Goal: Task Accomplishment & Management: Manage account settings

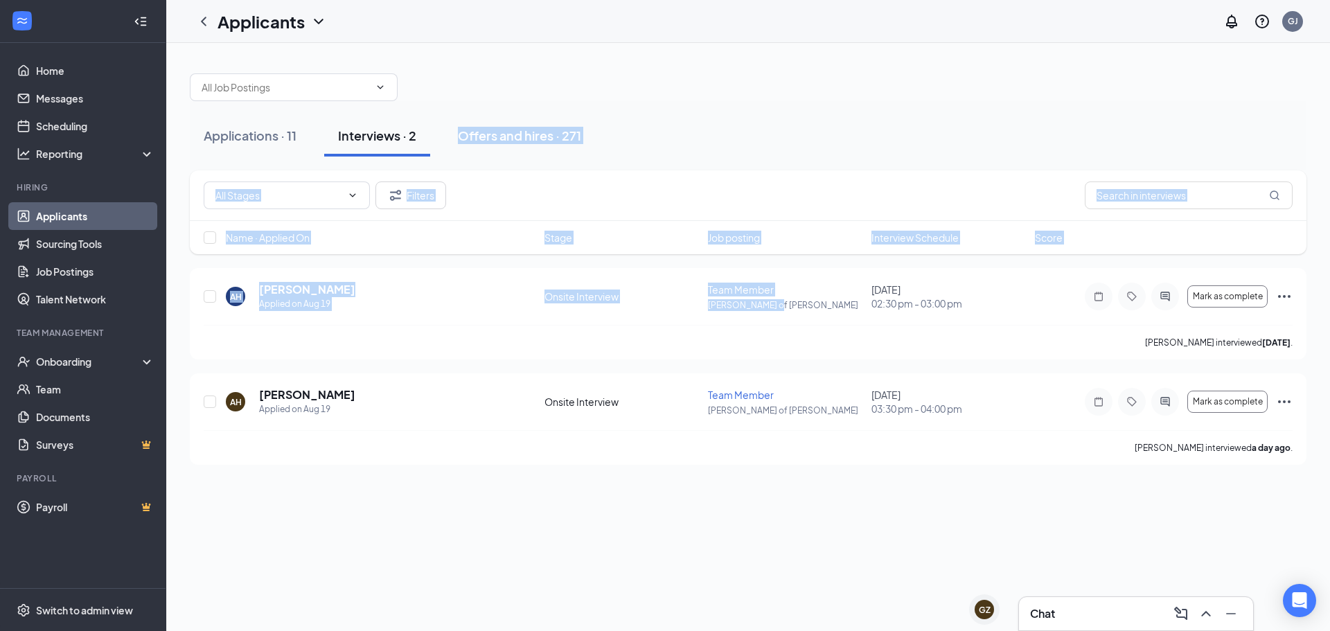
click at [651, 110] on div "Applications · 11 Interviews · 2 Offers and hires · 271" at bounding box center [748, 135] width 1117 height 69
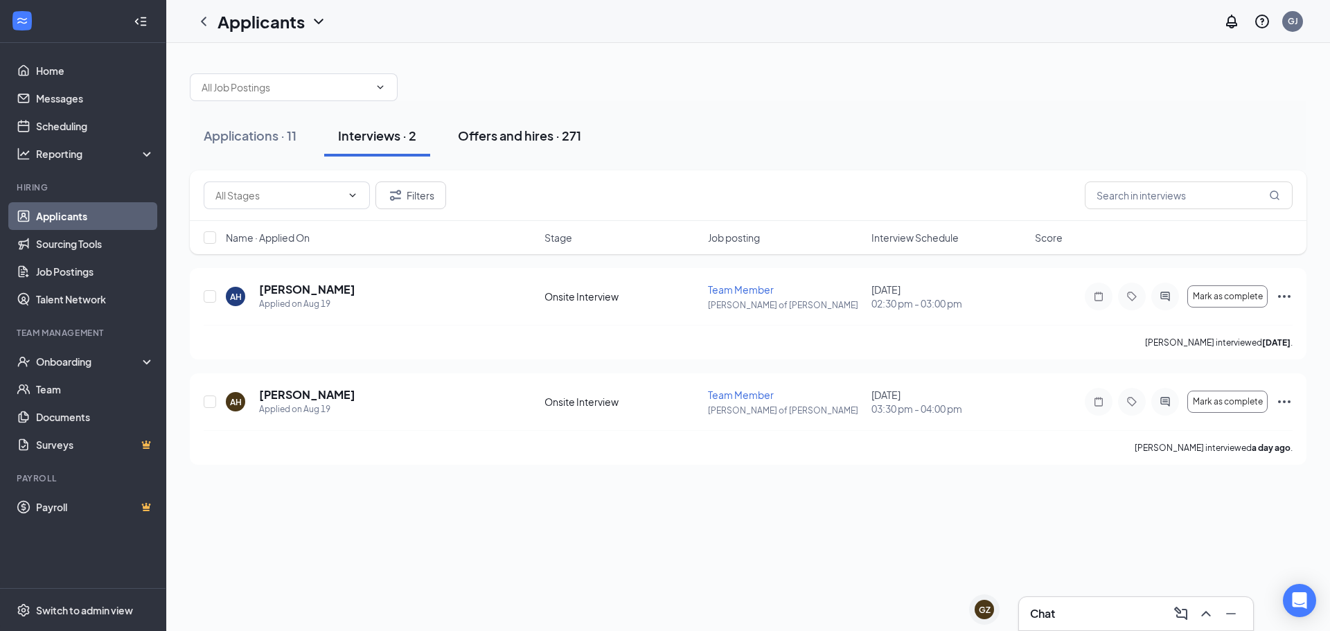
click at [529, 140] on div "Offers and hires · 271" at bounding box center [519, 135] width 123 height 17
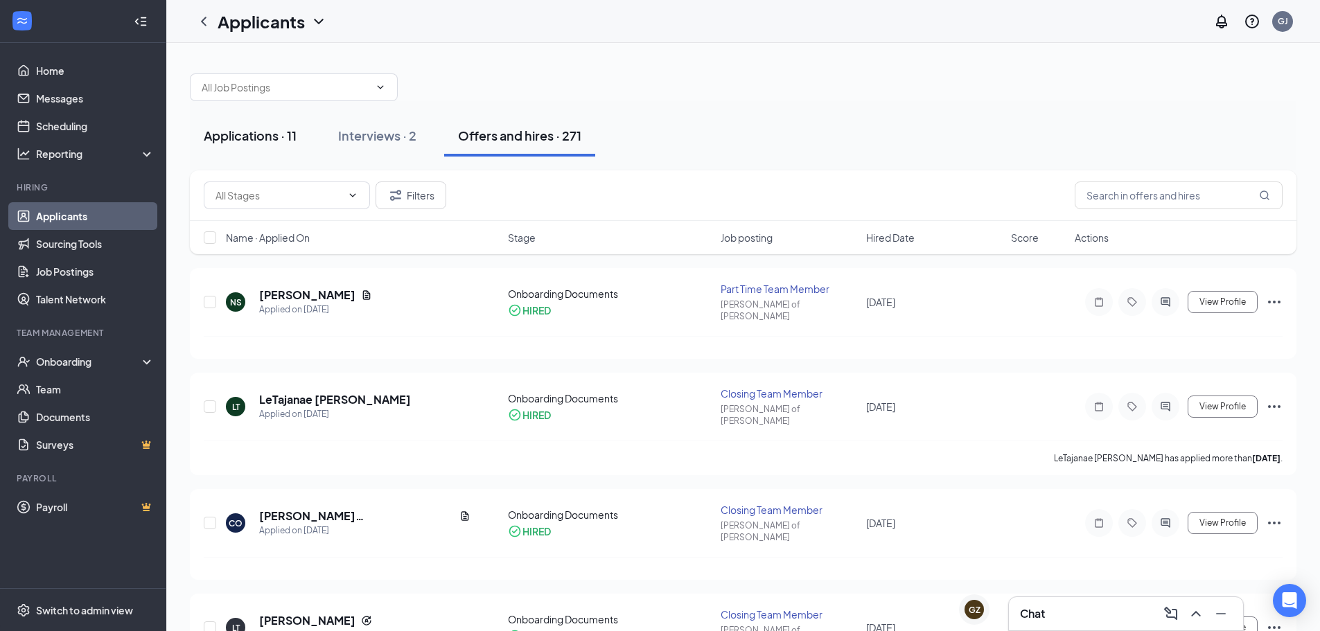
click at [274, 130] on div "Applications · 11" at bounding box center [250, 135] width 93 height 17
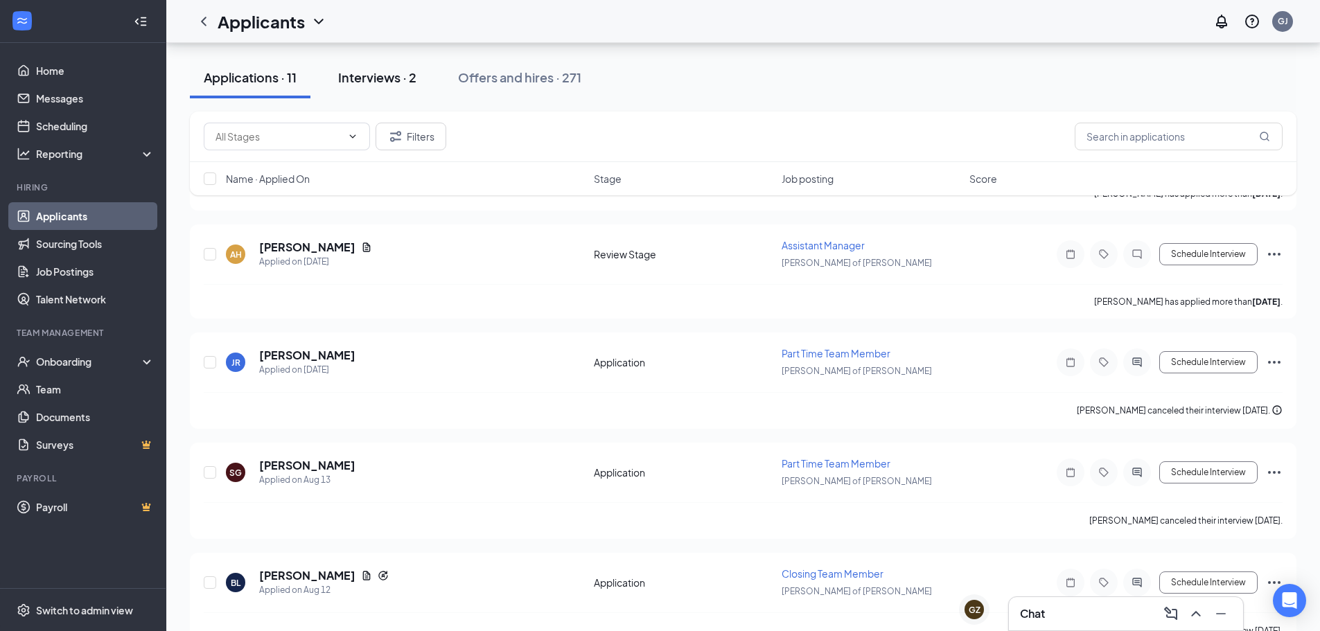
scroll to position [775, 0]
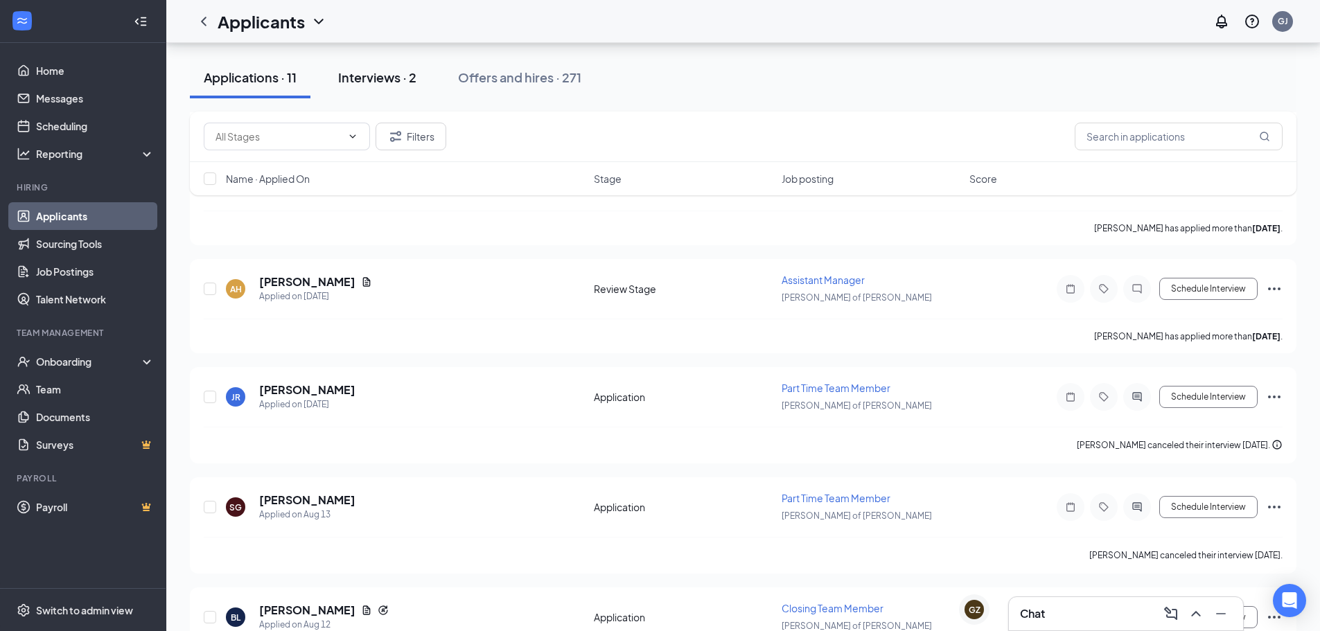
click at [400, 67] on button "Interviews · 2" at bounding box center [377, 78] width 106 height 42
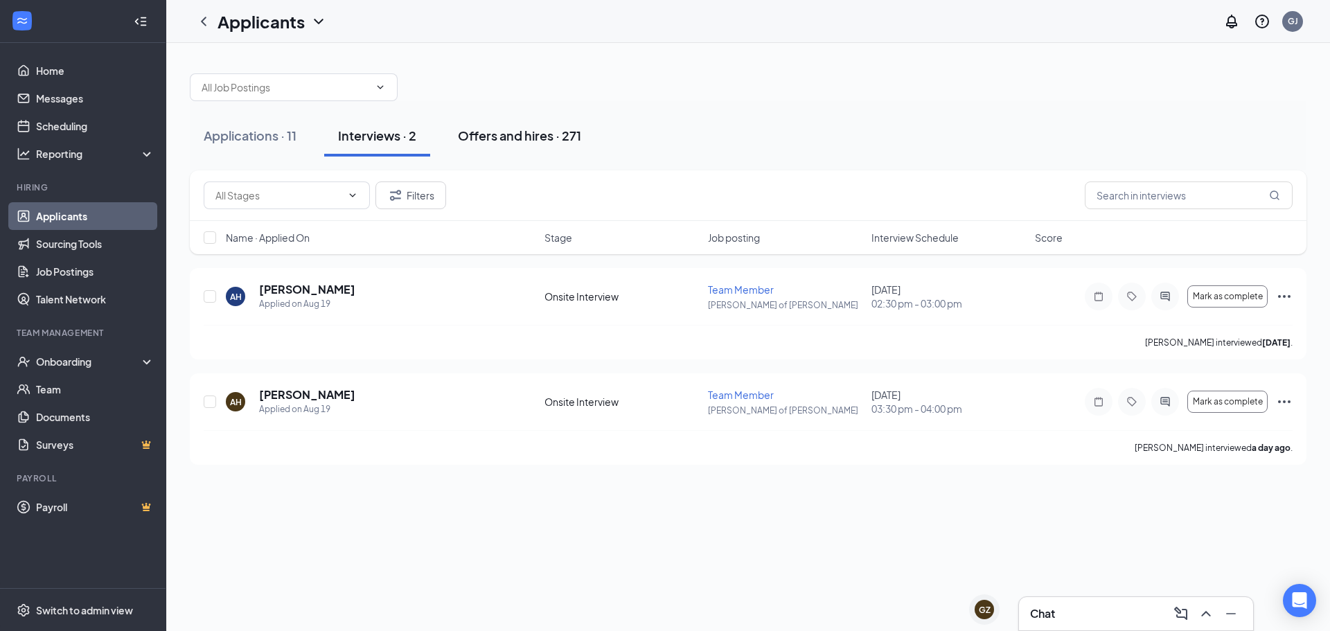
click at [494, 127] on div "Offers and hires · 271" at bounding box center [519, 135] width 123 height 17
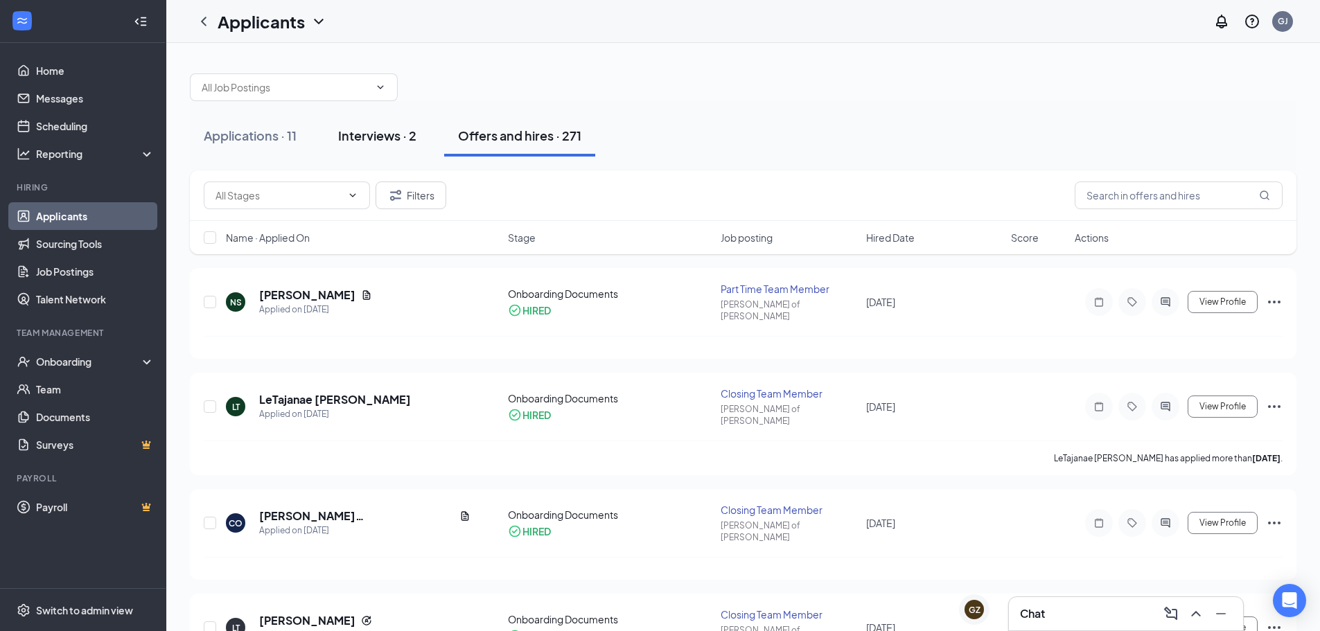
click at [416, 130] on div "Interviews · 2" at bounding box center [377, 135] width 78 height 17
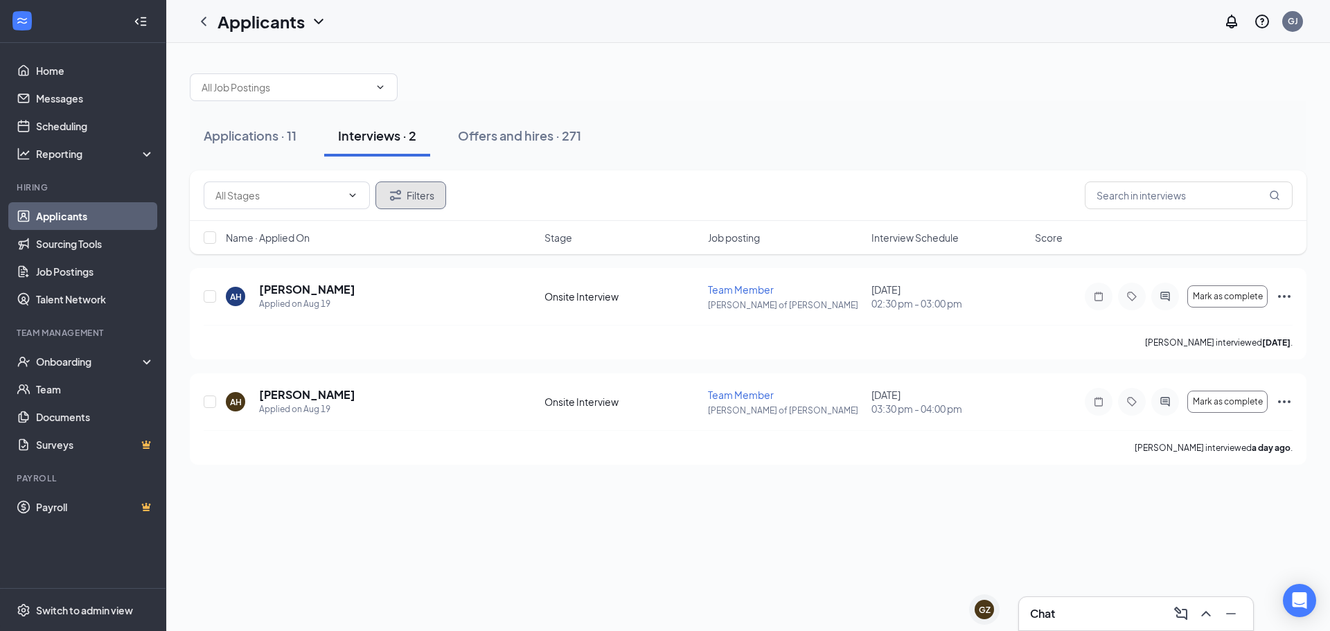
click at [432, 191] on button "Filters" at bounding box center [411, 196] width 71 height 28
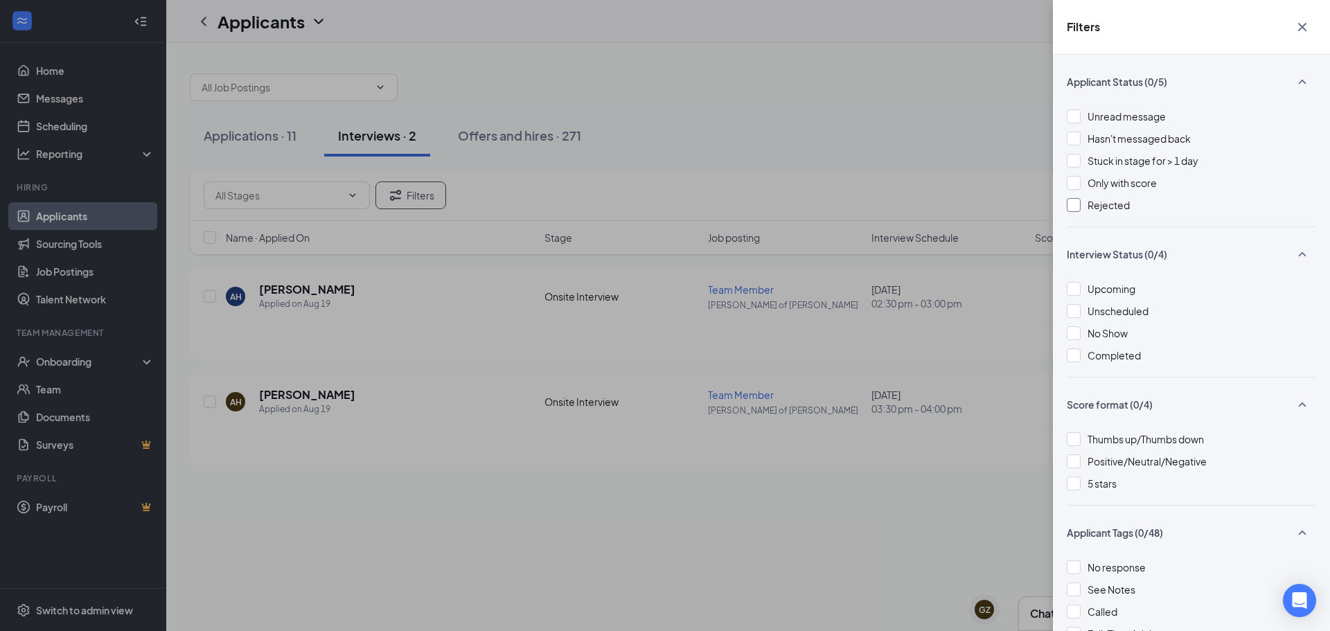
click at [1114, 206] on span "Rejected" at bounding box center [1109, 205] width 42 height 12
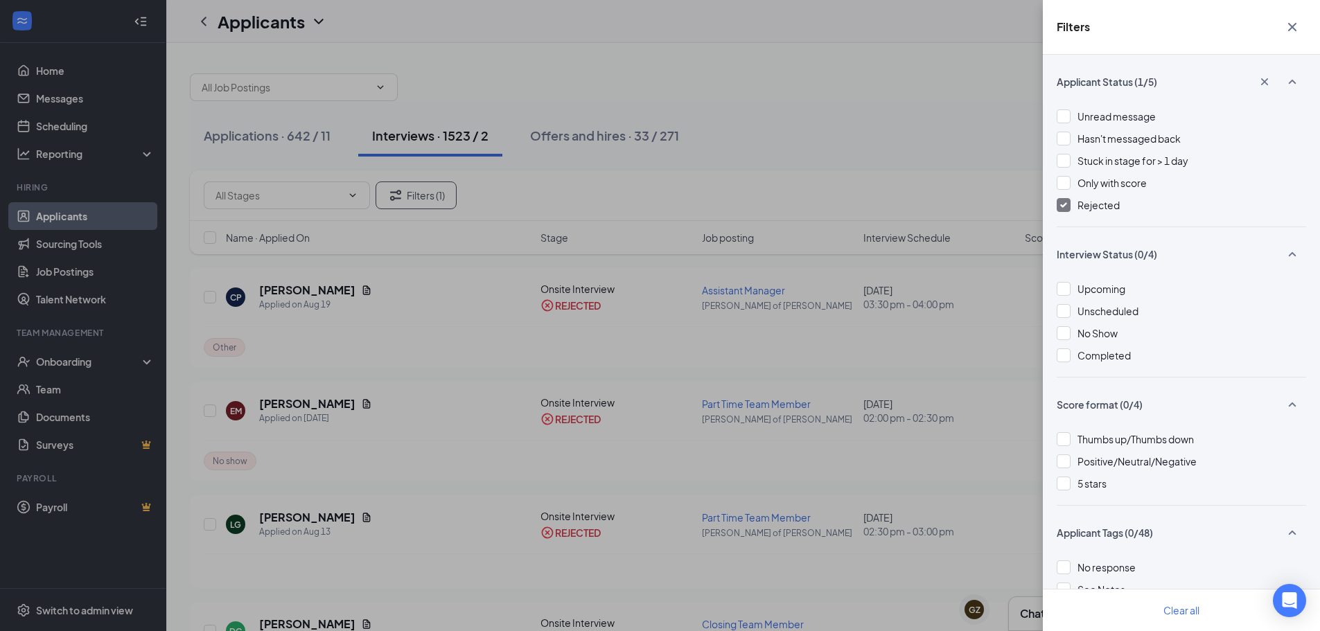
click at [798, 250] on div "Filters Applicant Status (1/5) Unread message Hasn't messaged back Stuck in sta…" at bounding box center [660, 315] width 1320 height 631
click at [1301, 30] on button "button" at bounding box center [1292, 27] width 28 height 26
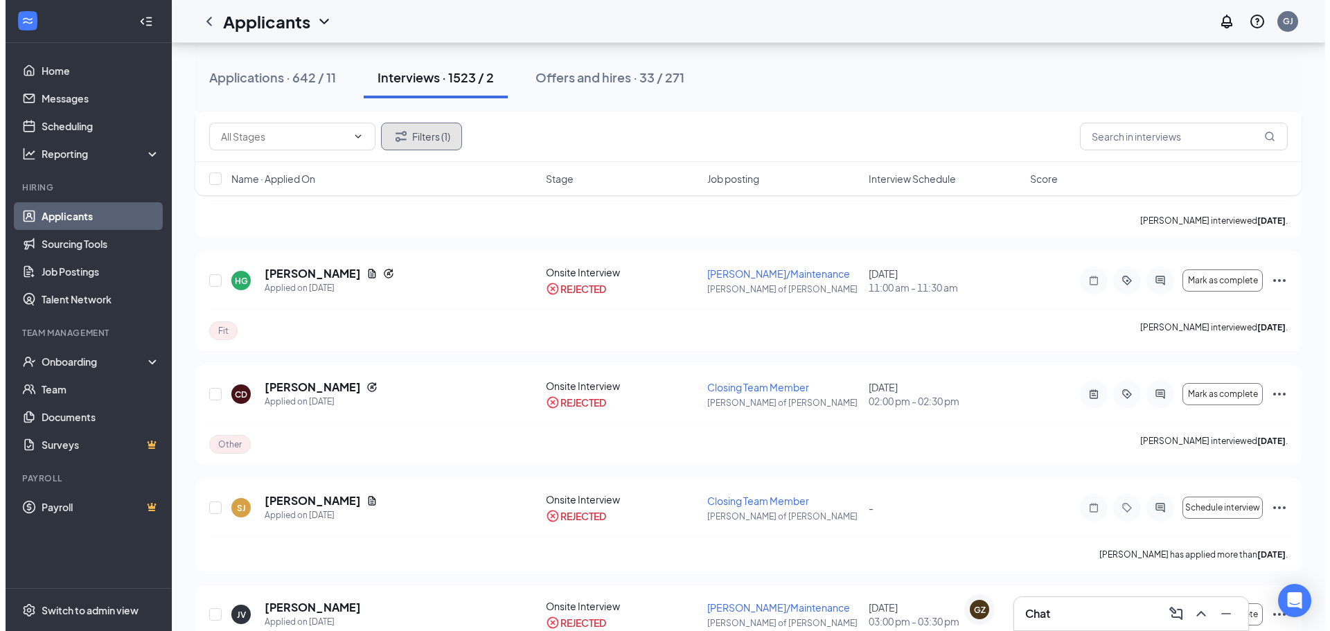
scroll to position [1594, 0]
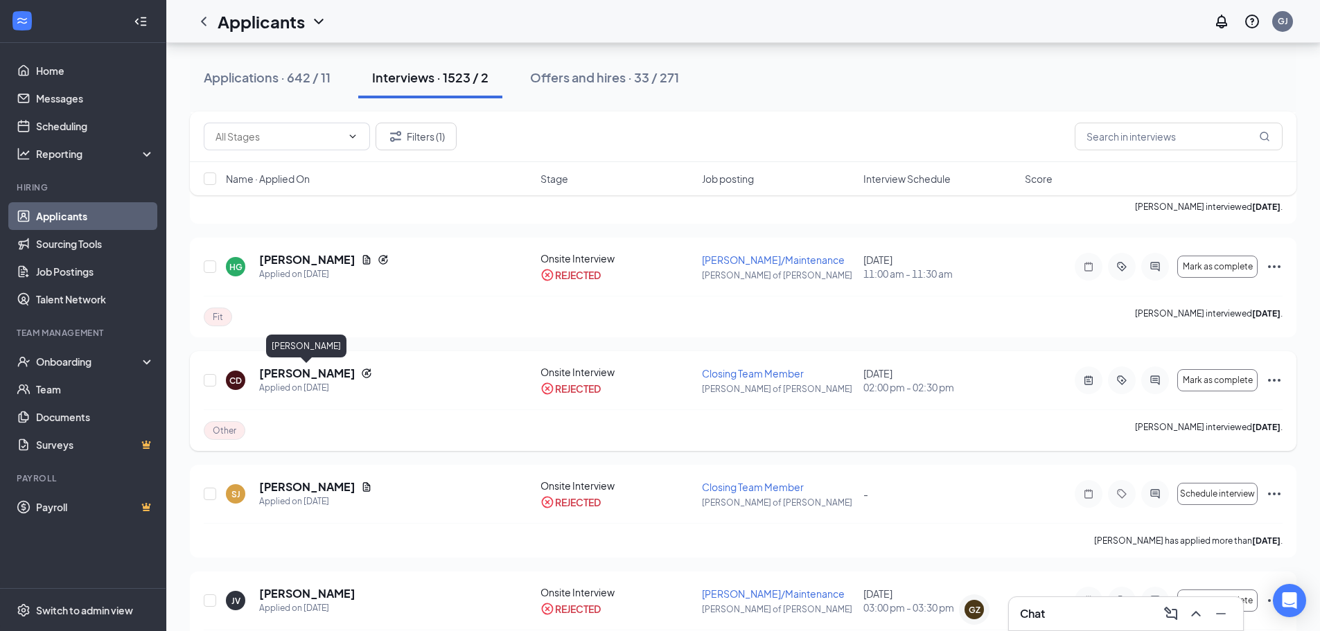
click at [288, 374] on h5 "Colleen Demmink" at bounding box center [307, 373] width 96 height 15
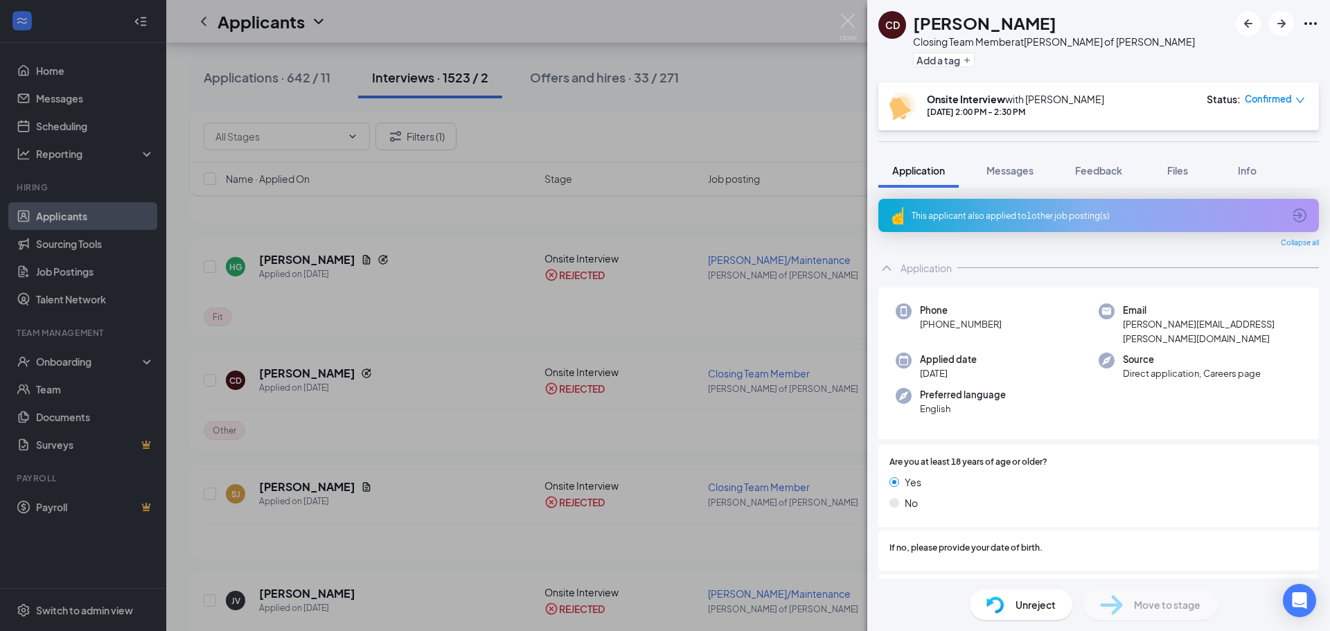
click at [1166, 207] on div "This applicant also applied to 1 other job posting(s)" at bounding box center [1099, 215] width 441 height 33
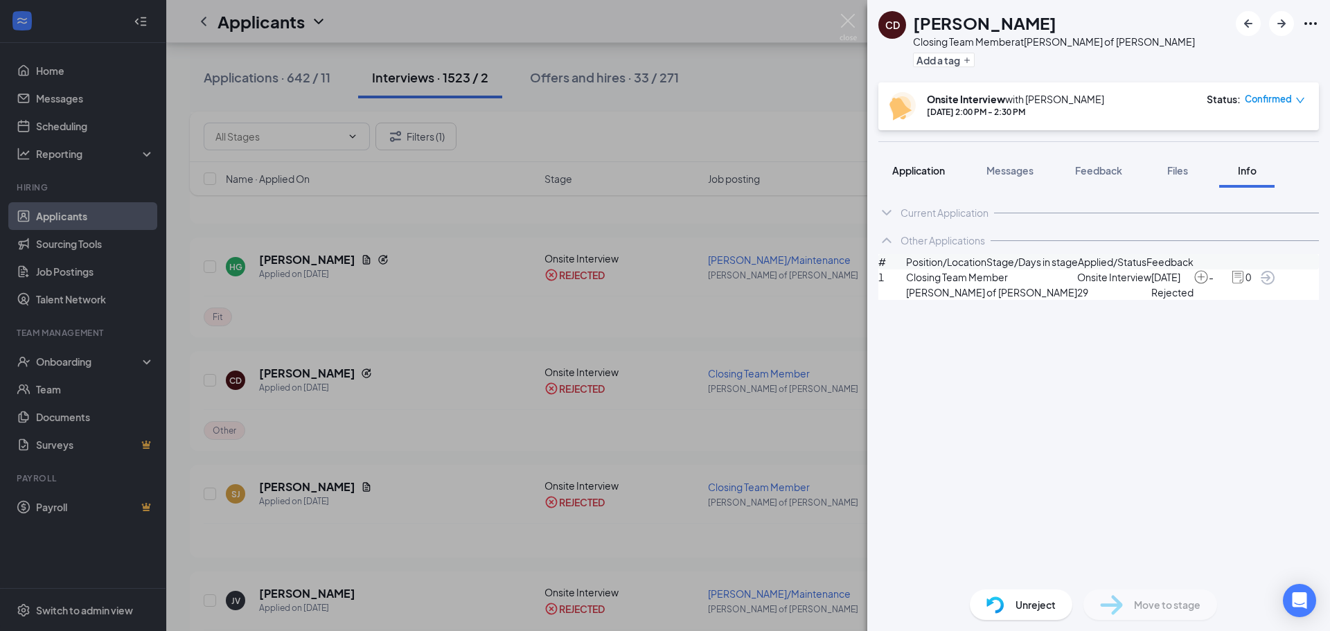
click at [921, 172] on span "Application" at bounding box center [918, 170] width 53 height 12
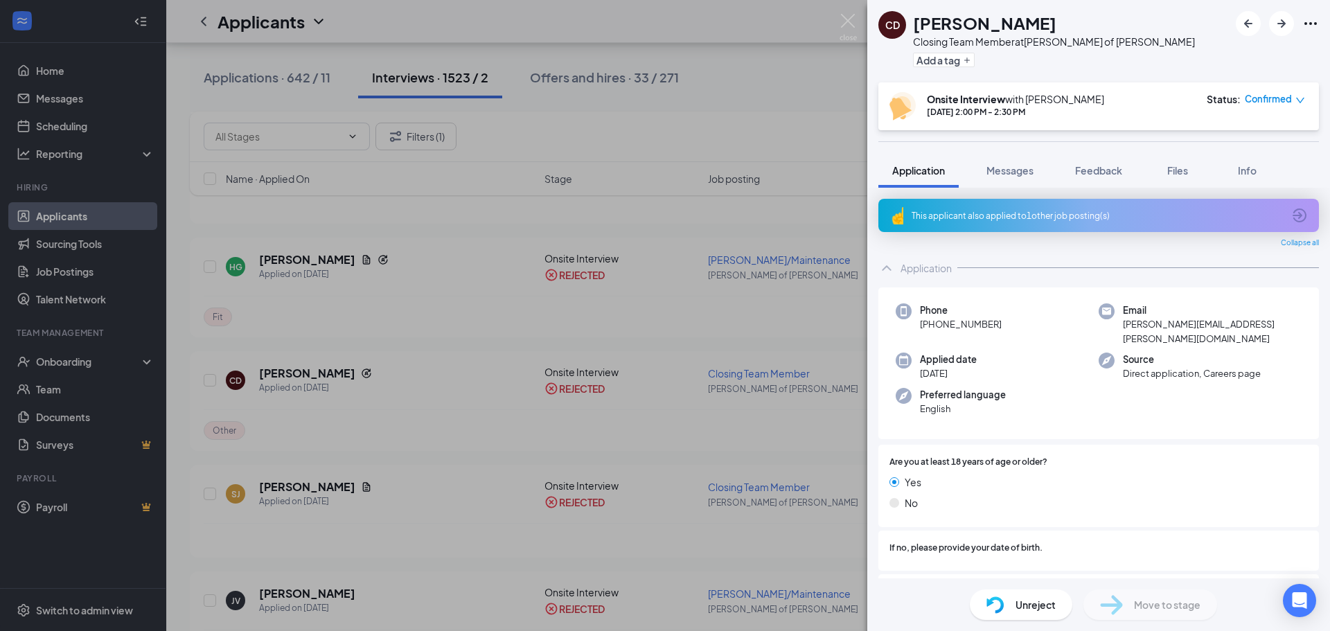
click at [587, 375] on div "CD Colleen Demmink Closing Team Member at Culver's of Jenison Add a tag Onsite …" at bounding box center [665, 315] width 1330 height 631
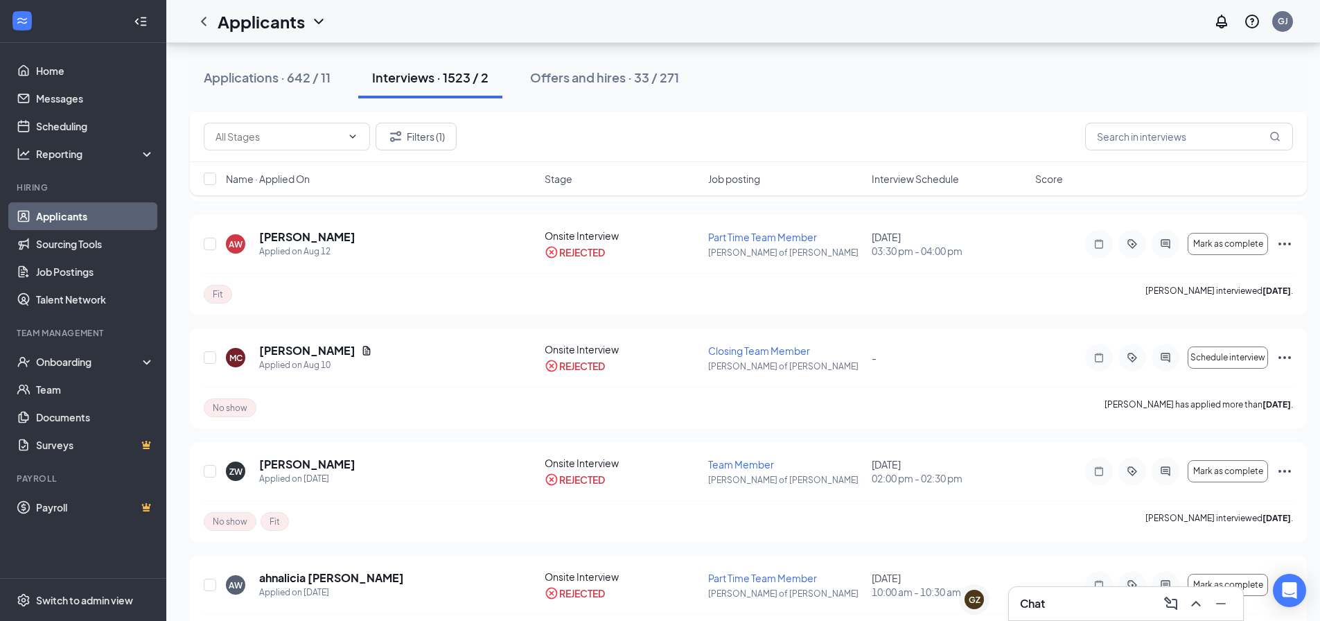
scroll to position [554, 0]
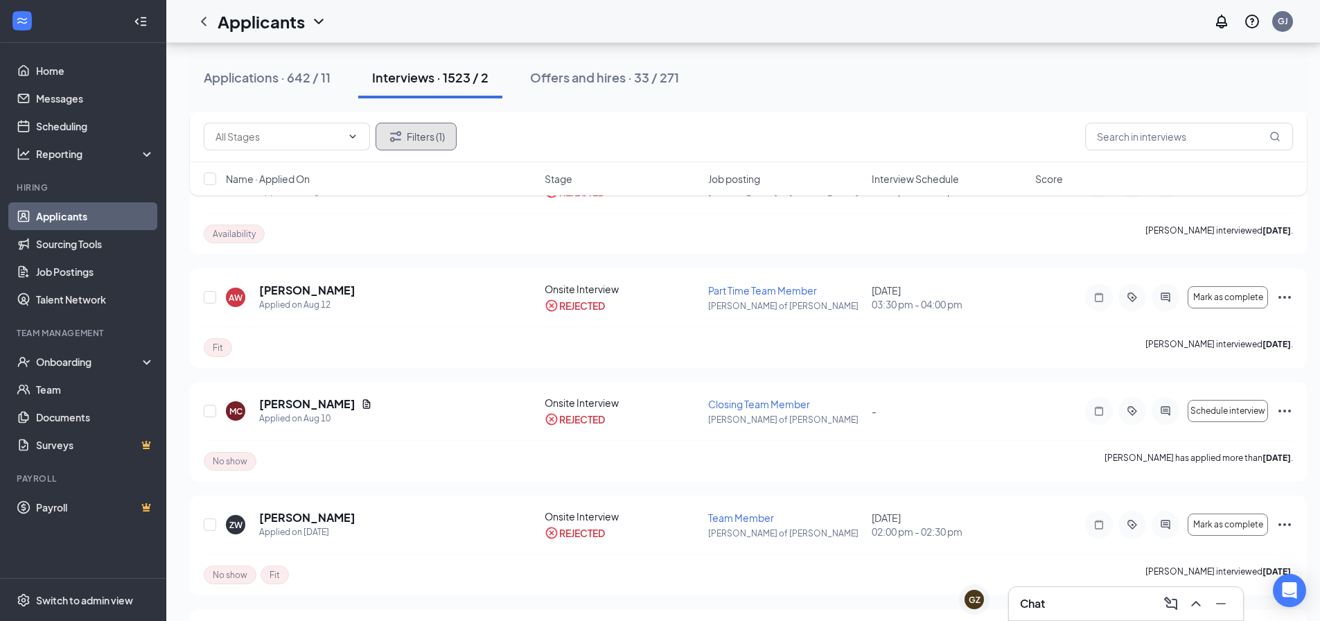
click at [424, 148] on button "Filters (1)" at bounding box center [416, 137] width 81 height 28
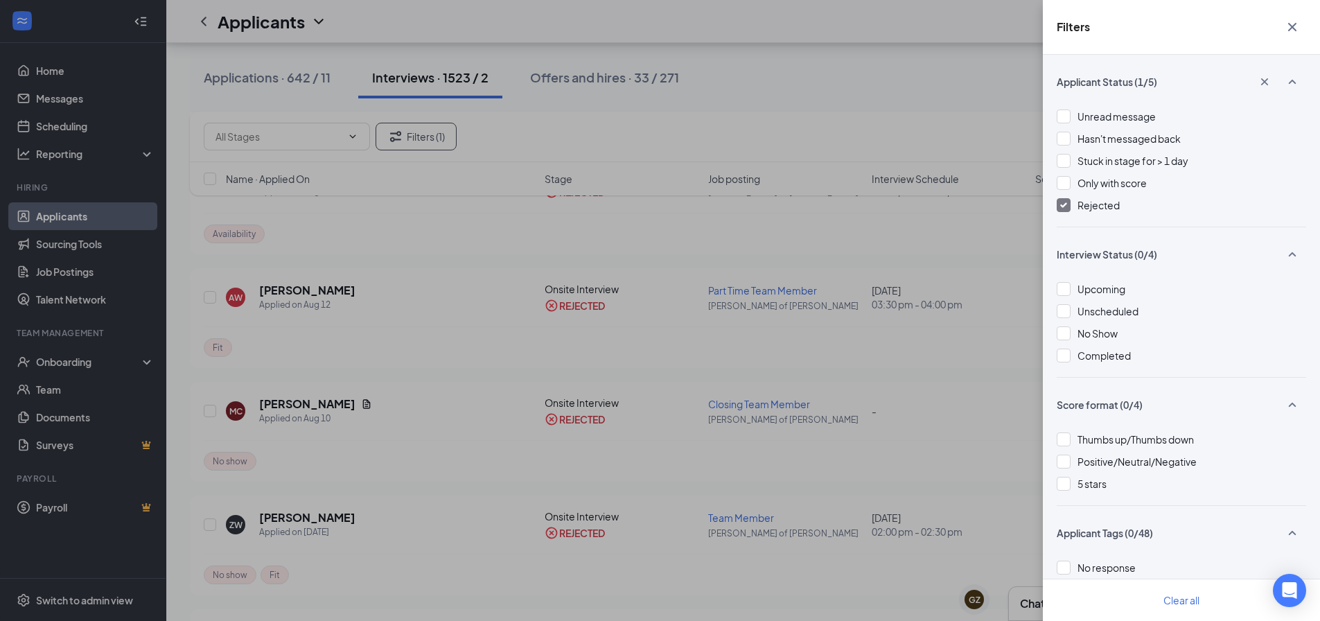
click at [1117, 199] on div "Rejected" at bounding box center [1181, 204] width 249 height 15
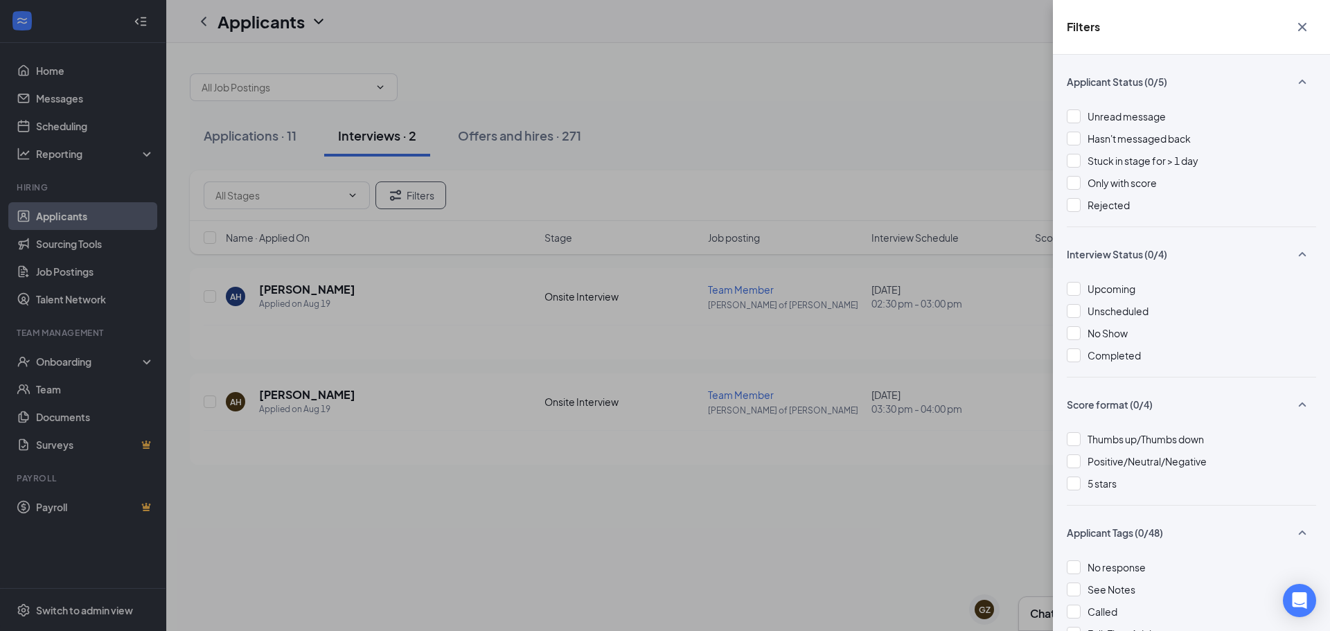
click at [842, 188] on div "Filters Applicant Status (0/5) Unread message Hasn't messaged back Stuck in sta…" at bounding box center [665, 315] width 1330 height 631
click at [824, 197] on div "Filters Applicant Status (0/5) Unread message Hasn't messaged back Stuck in sta…" at bounding box center [665, 315] width 1330 height 631
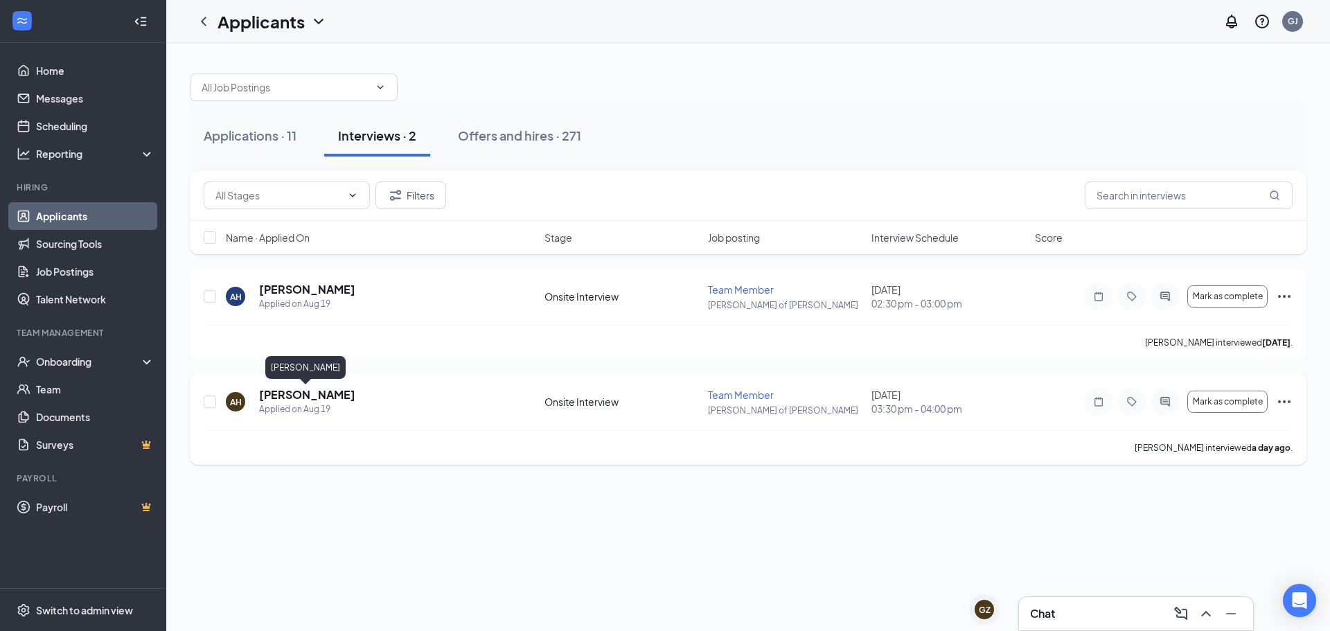
click at [326, 400] on h5 "[PERSON_NAME]" at bounding box center [307, 394] width 96 height 15
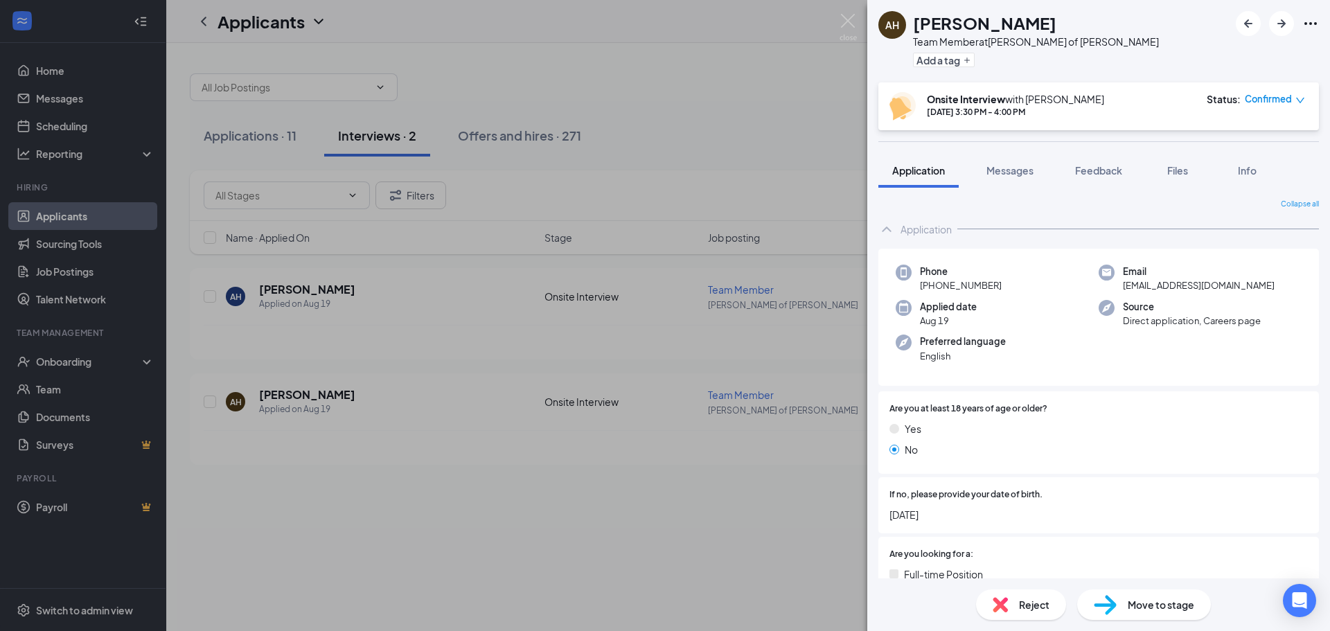
click at [389, 276] on div "AH Aaliyah Hughey Team Member at Culver's of Jenison Add a tag Onsite Interview…" at bounding box center [665, 315] width 1330 height 631
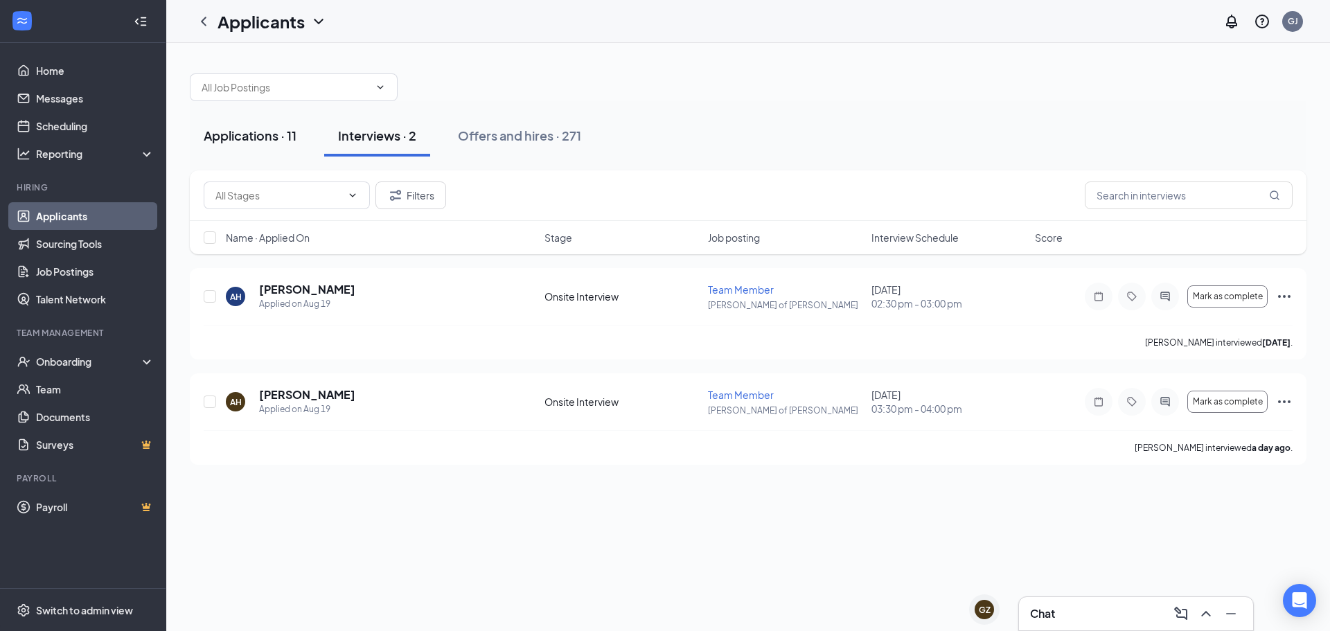
click at [282, 147] on button "Applications · 11" at bounding box center [250, 136] width 121 height 42
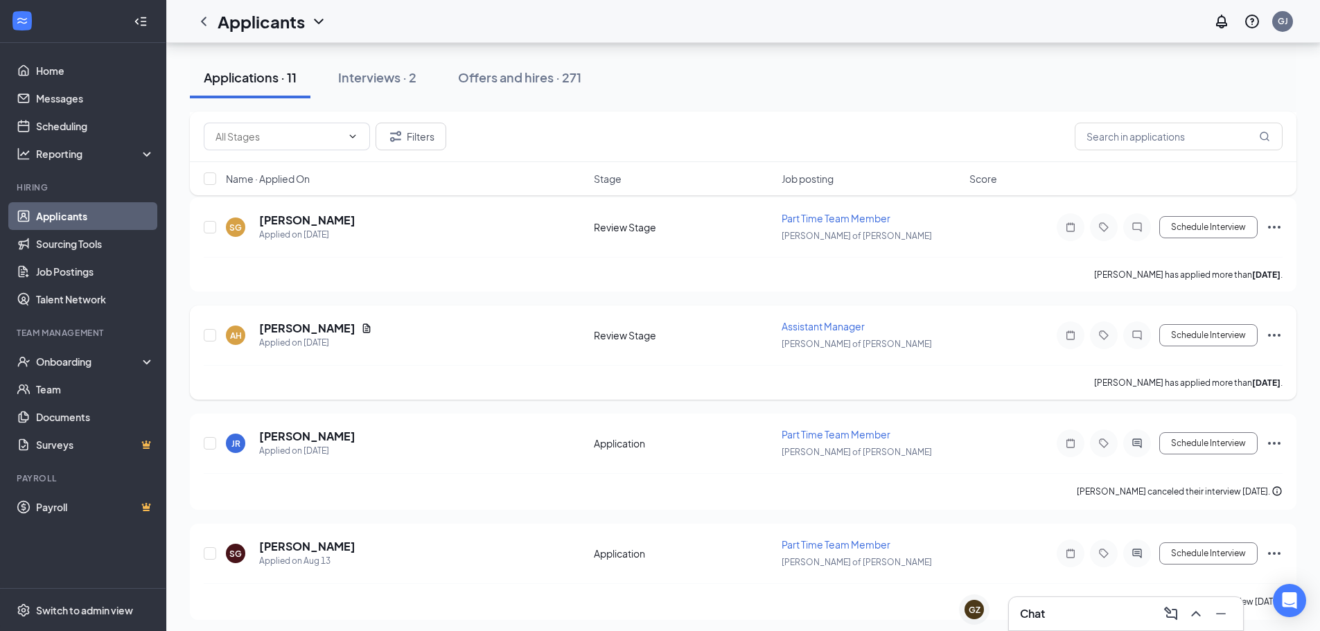
scroll to position [844, 0]
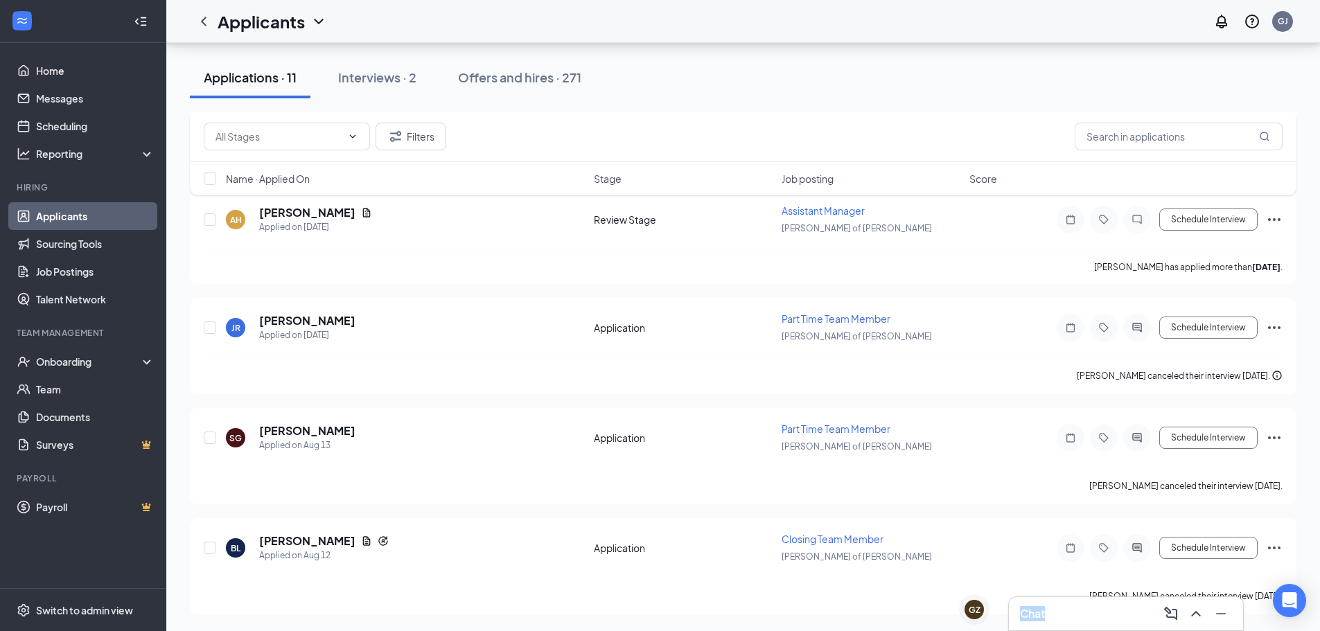
drag, startPoint x: 1063, startPoint y: 617, endPoint x: 1019, endPoint y: 612, distance: 44.0
click at [1019, 612] on div "Chat" at bounding box center [1126, 613] width 234 height 33
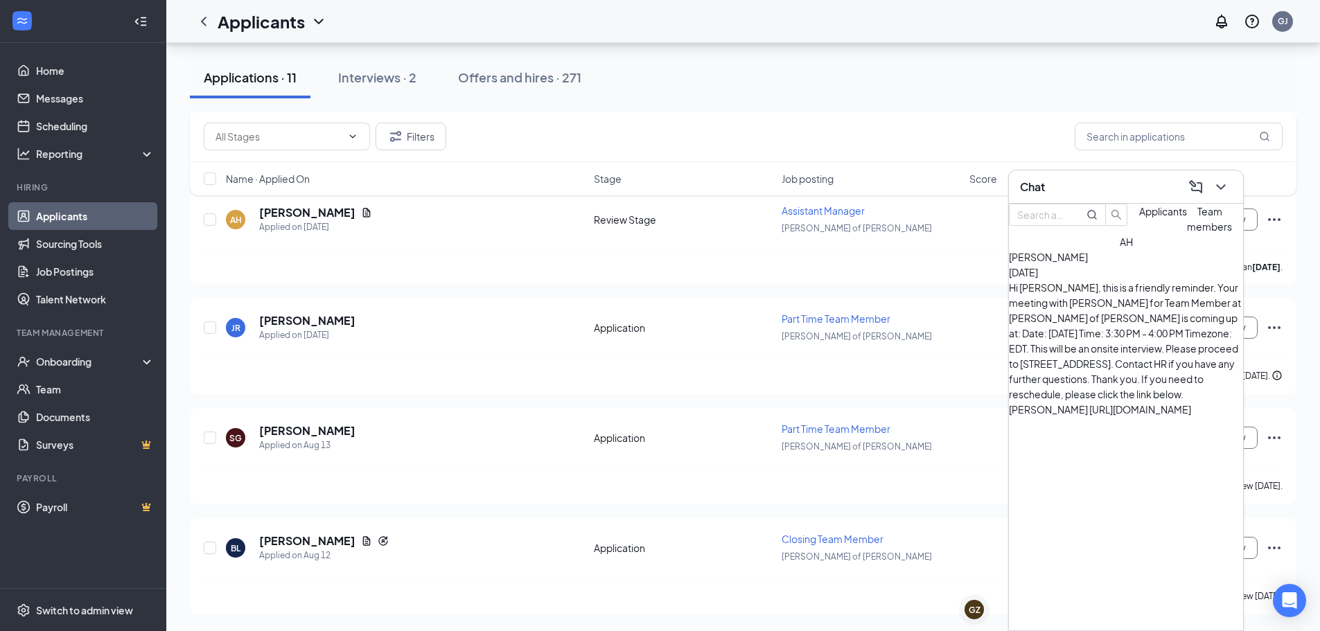
click at [1019, 612] on div "AH Aaliyah Hughey Aug 25 Hi Aaliyah Hughey, this is a friendly reminder. Your m…" at bounding box center [1126, 432] width 234 height 396
click at [1079, 183] on div "Chat" at bounding box center [1126, 186] width 212 height 21
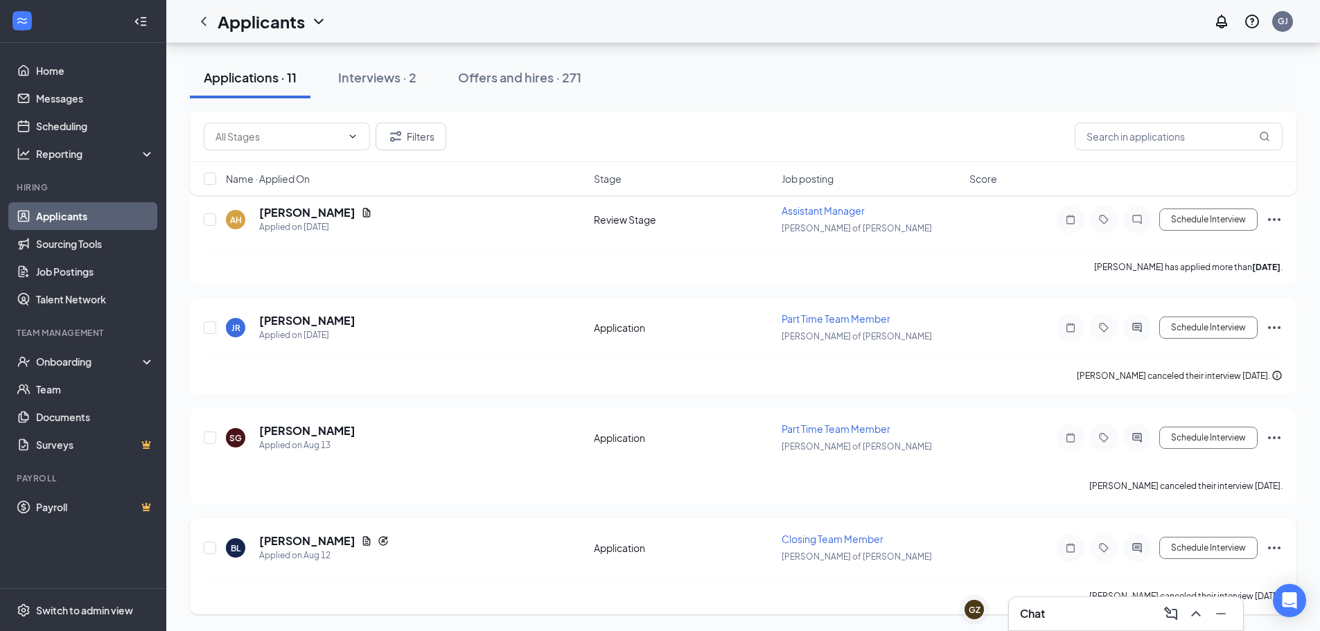
click at [1273, 542] on icon "Ellipses" at bounding box center [1274, 548] width 17 height 17
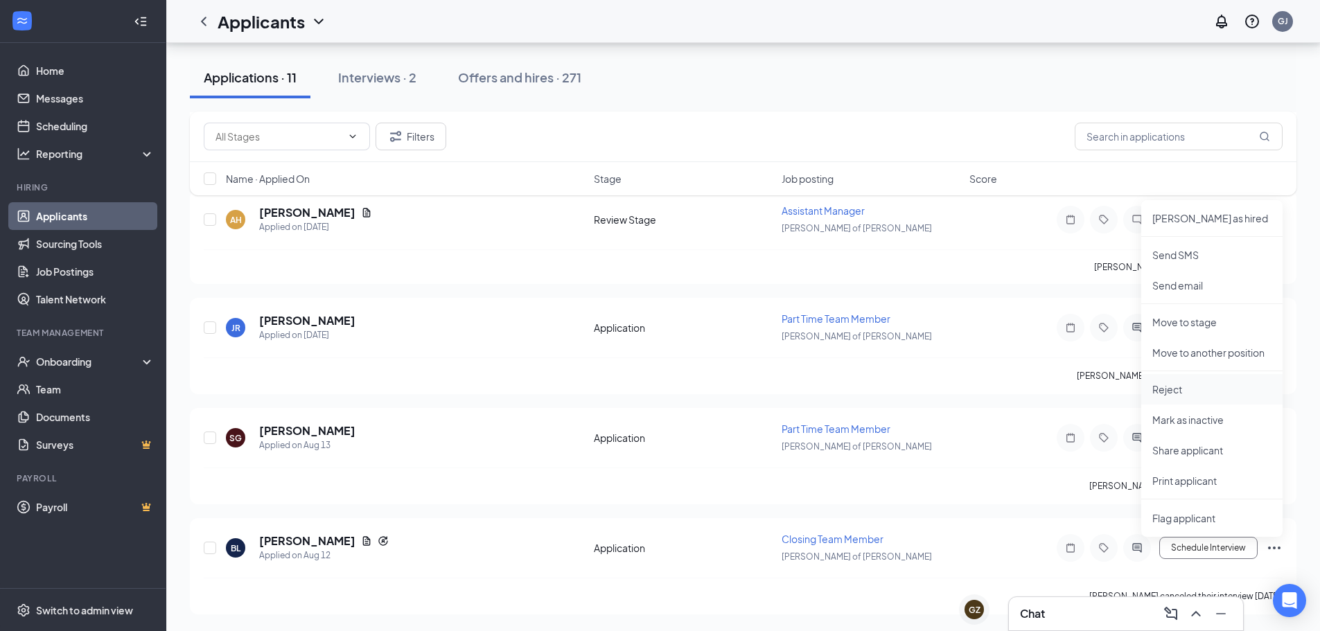
click at [1195, 391] on p "Reject" at bounding box center [1211, 389] width 119 height 14
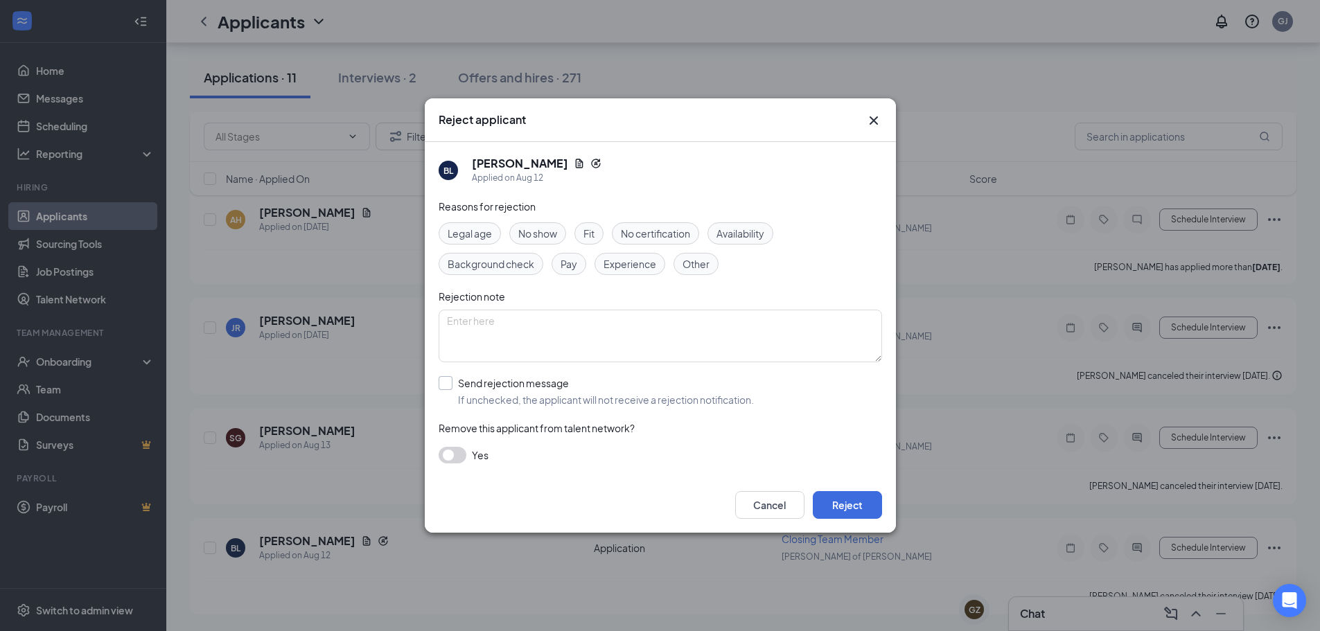
click at [574, 396] on input "Send rejection message If unchecked, the applicant will not receive a rejection…" at bounding box center [596, 391] width 315 height 30
checkbox input "true"
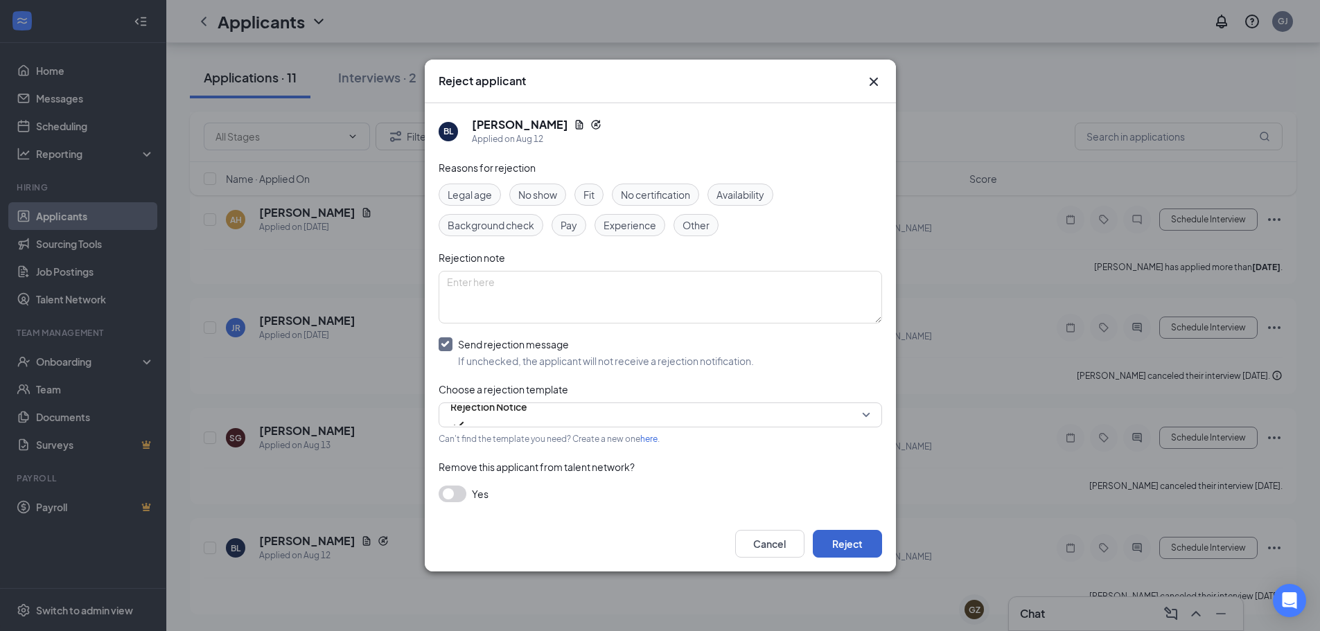
click at [881, 546] on div "Cancel Reject" at bounding box center [660, 543] width 471 height 55
click at [870, 544] on button "Reject" at bounding box center [847, 544] width 69 height 28
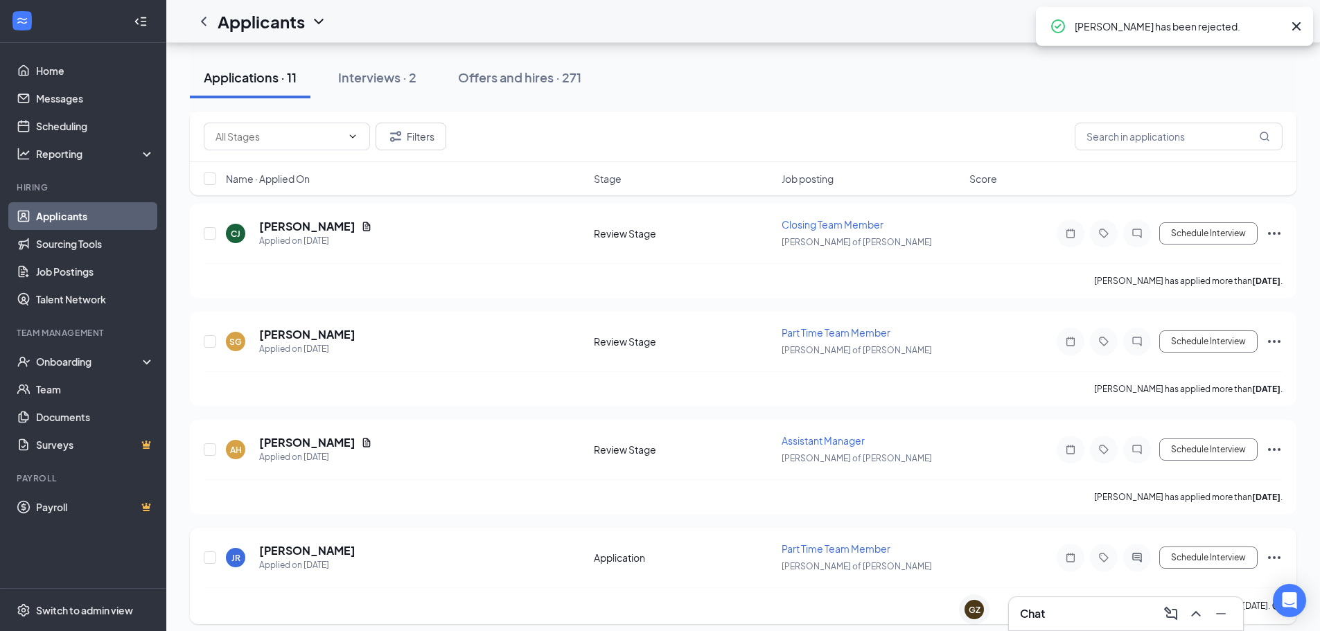
scroll to position [1828, 0]
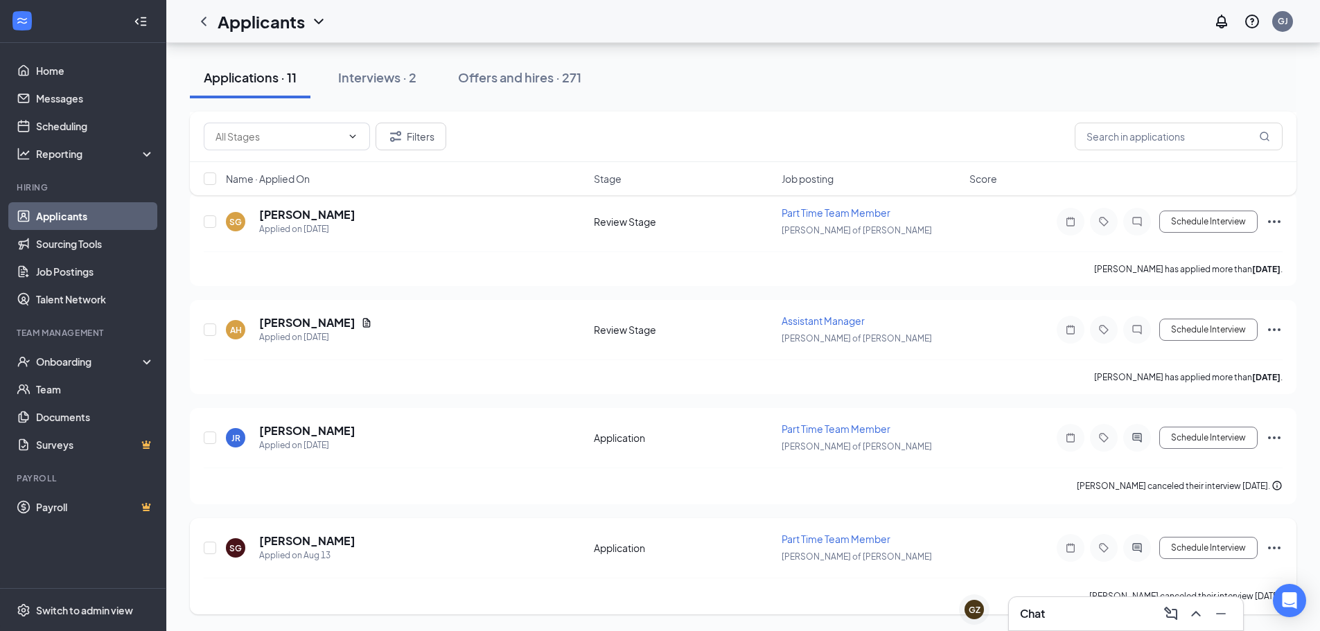
click at [1276, 546] on icon "Ellipses" at bounding box center [1274, 548] width 17 height 17
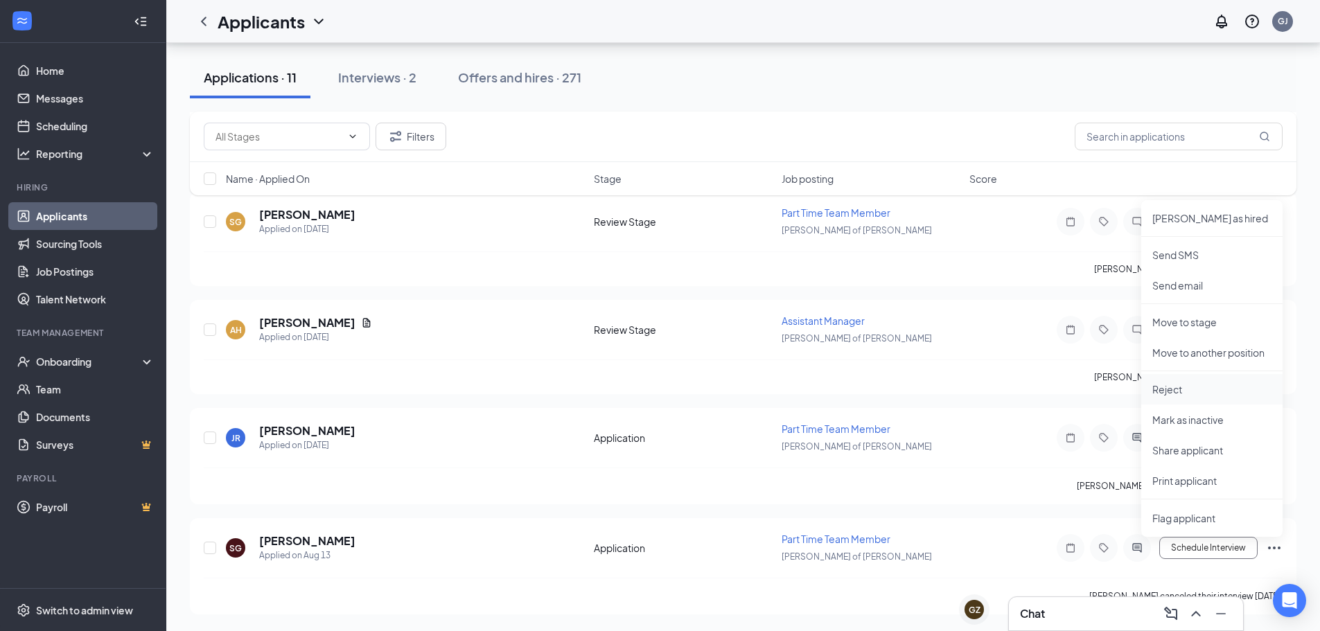
click at [1178, 394] on p "Reject" at bounding box center [1211, 389] width 119 height 14
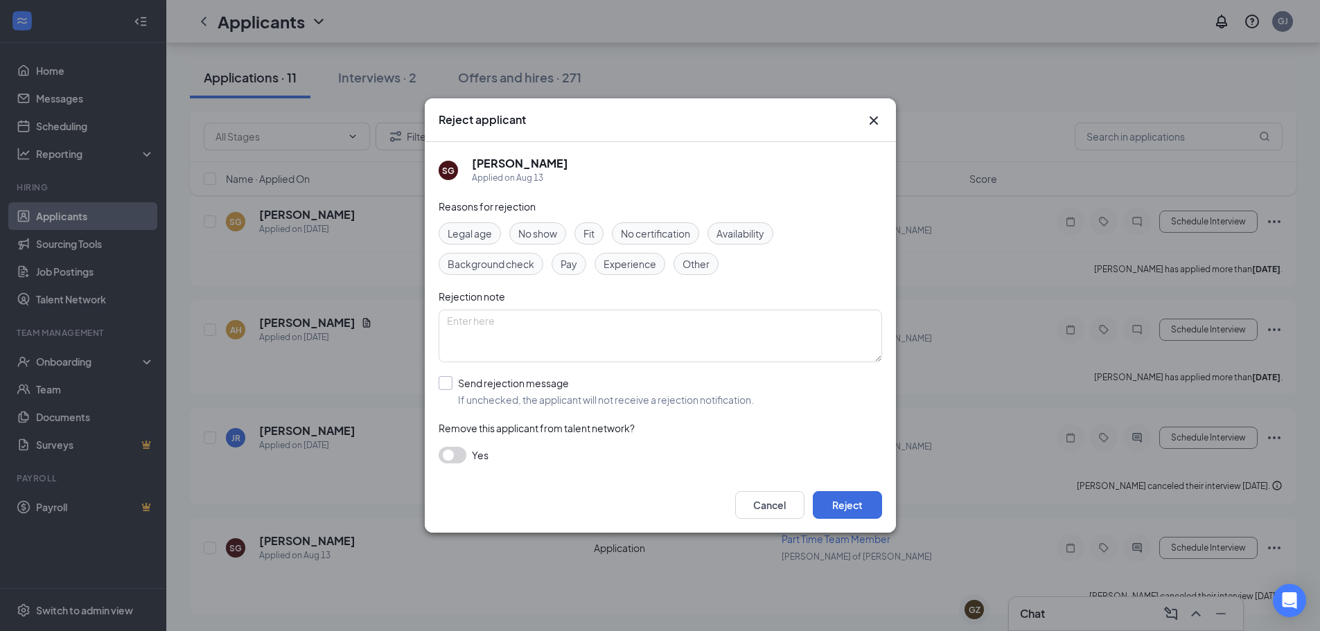
click at [513, 385] on input "Send rejection message If unchecked, the applicant will not receive a rejection…" at bounding box center [596, 391] width 315 height 30
checkbox input "true"
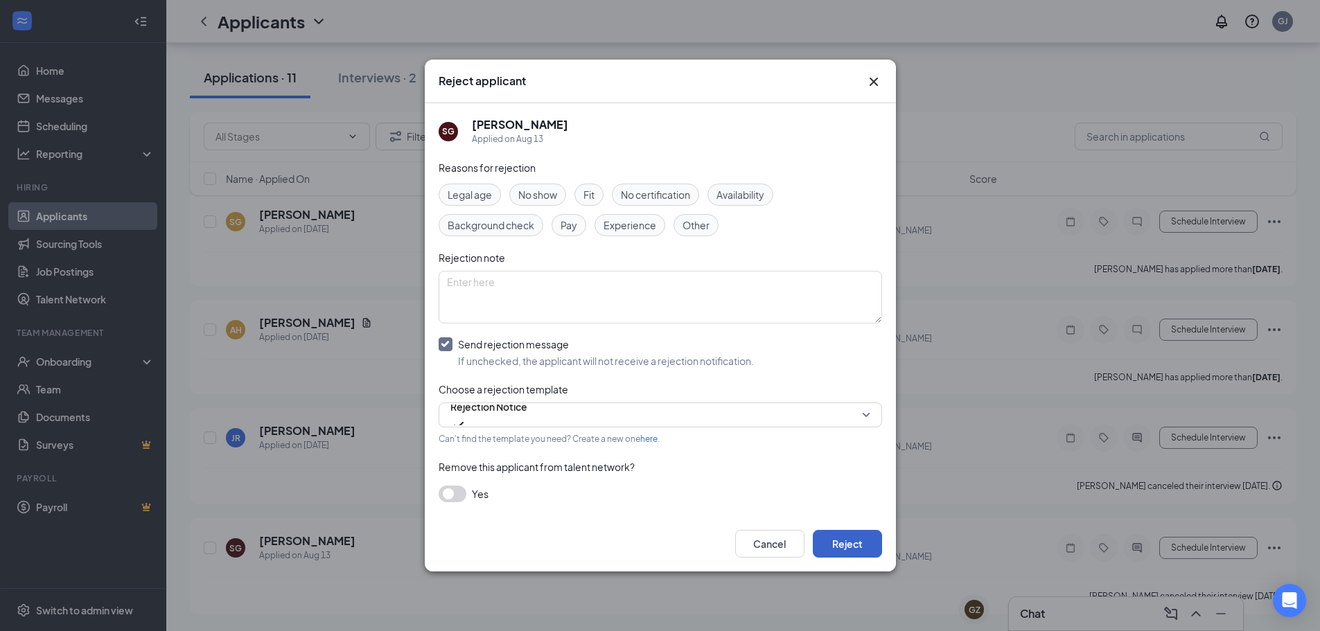
click at [844, 536] on button "Reject" at bounding box center [847, 544] width 69 height 28
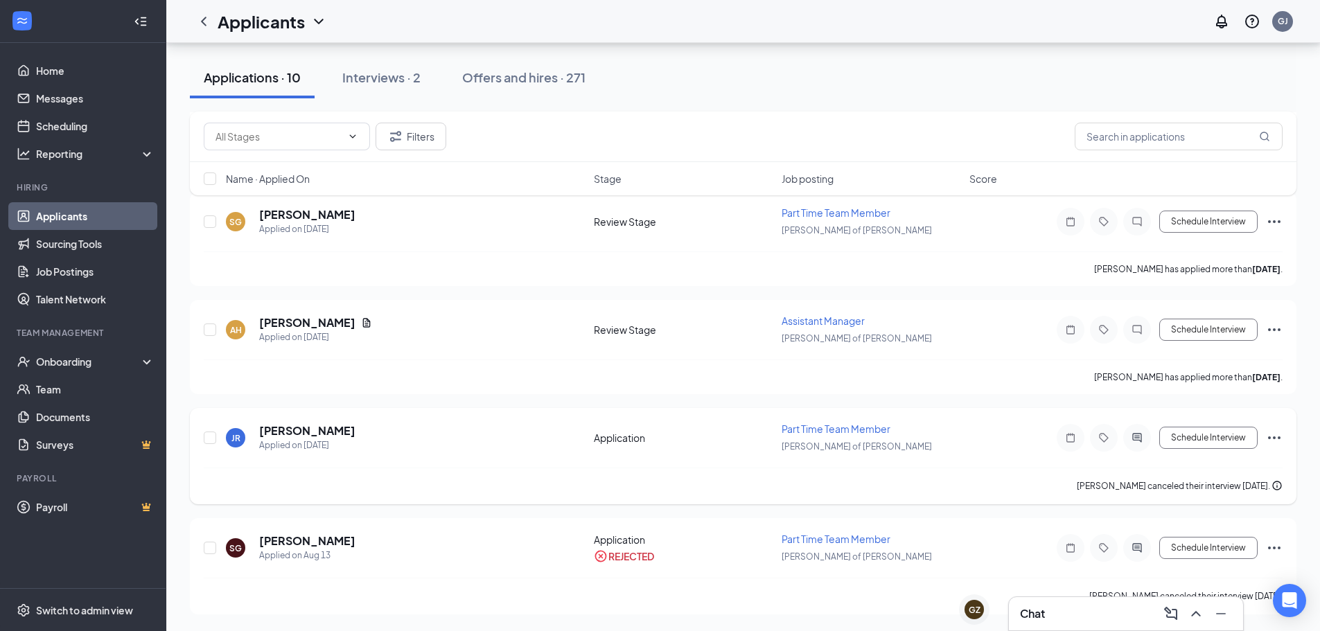
click at [1273, 436] on icon "Ellipses" at bounding box center [1274, 438] width 17 height 17
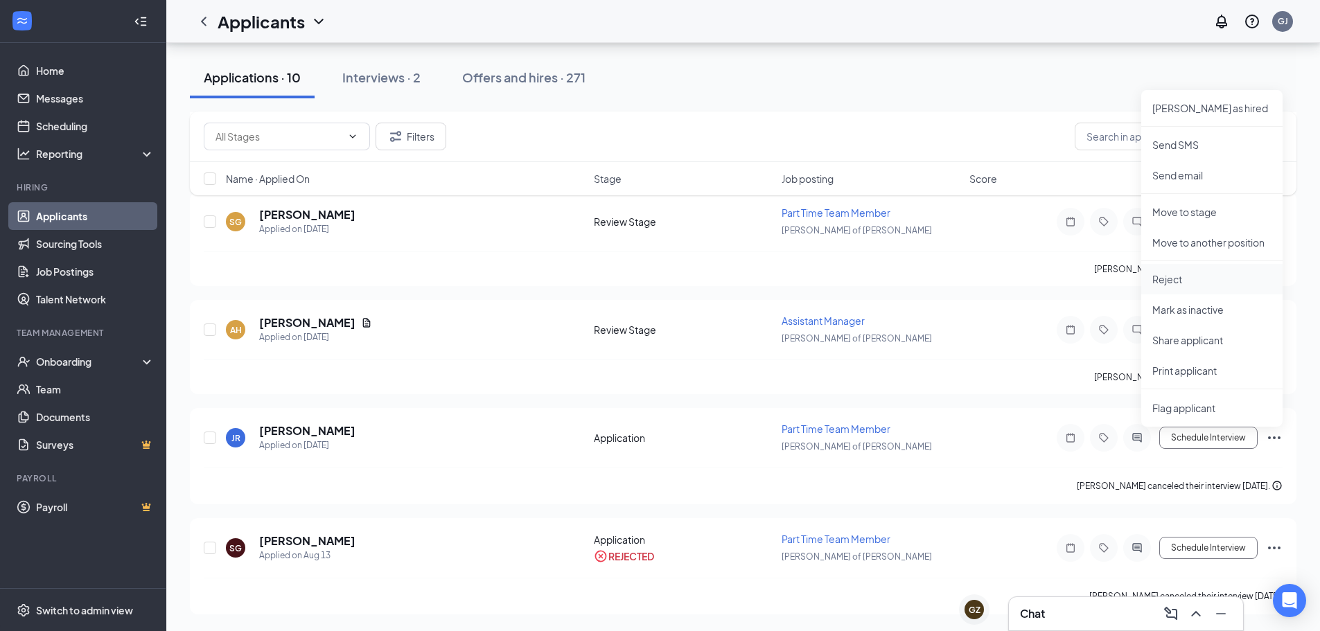
click at [1165, 279] on p "Reject" at bounding box center [1211, 279] width 119 height 14
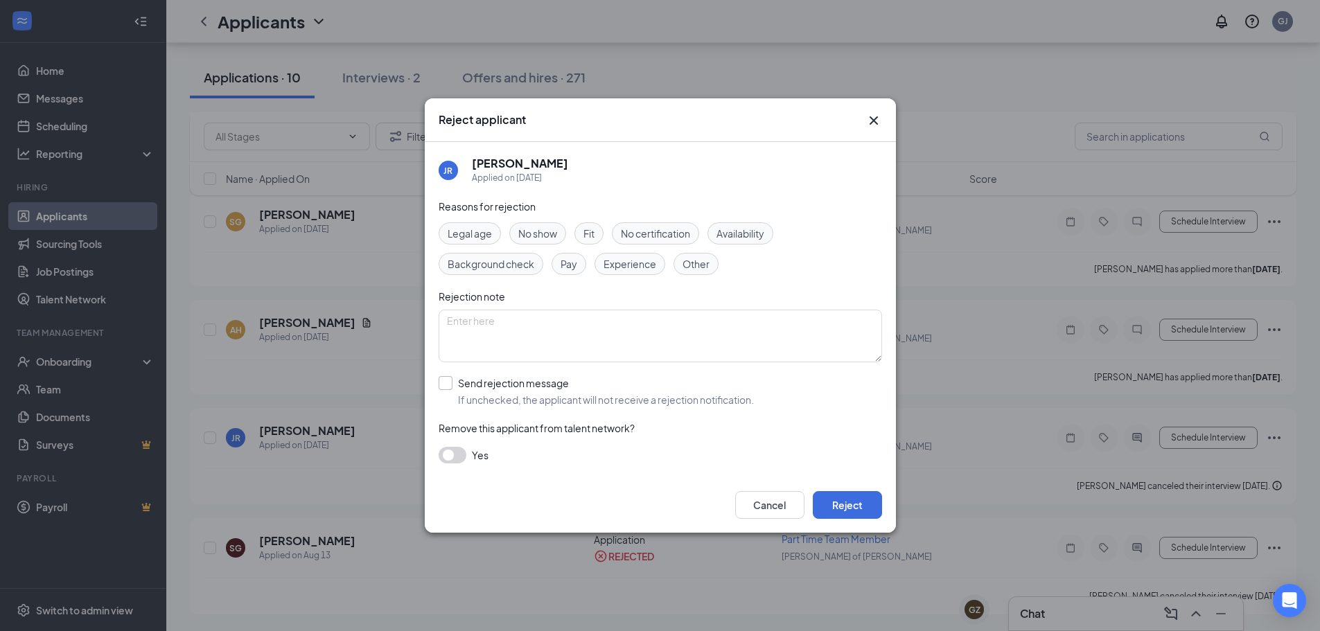
click at [492, 391] on input "Send rejection message If unchecked, the applicant will not receive a rejection…" at bounding box center [596, 391] width 315 height 30
checkbox input "true"
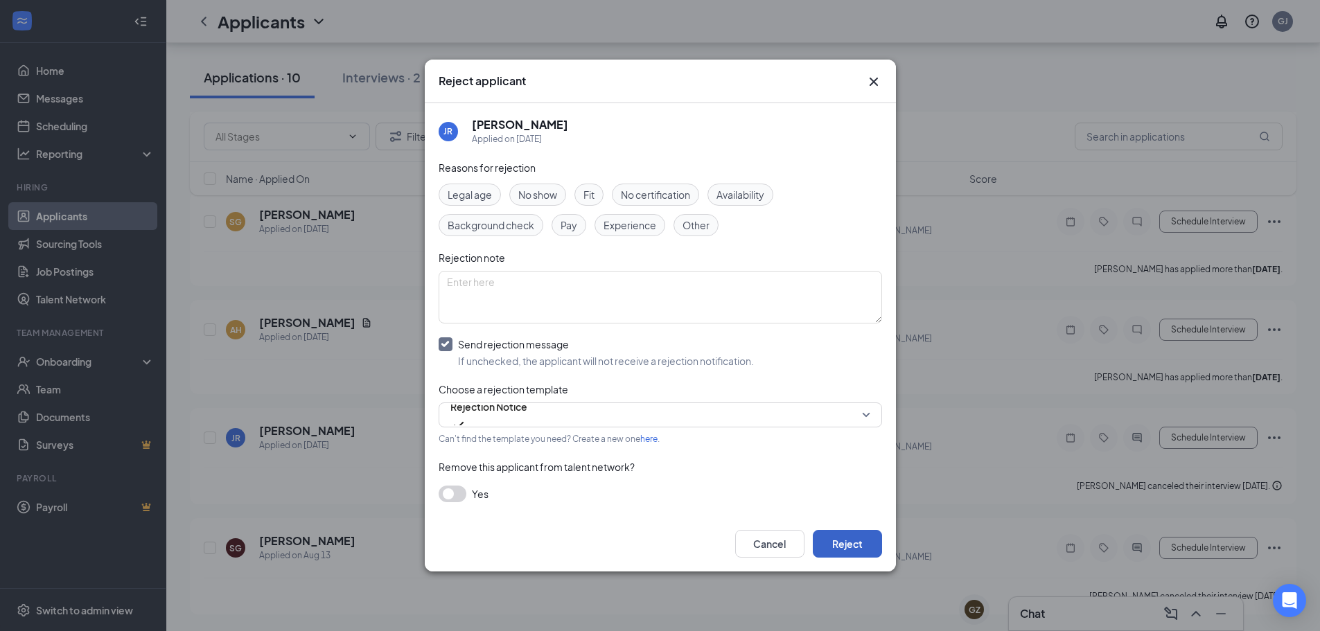
click at [849, 547] on button "Reject" at bounding box center [847, 544] width 69 height 28
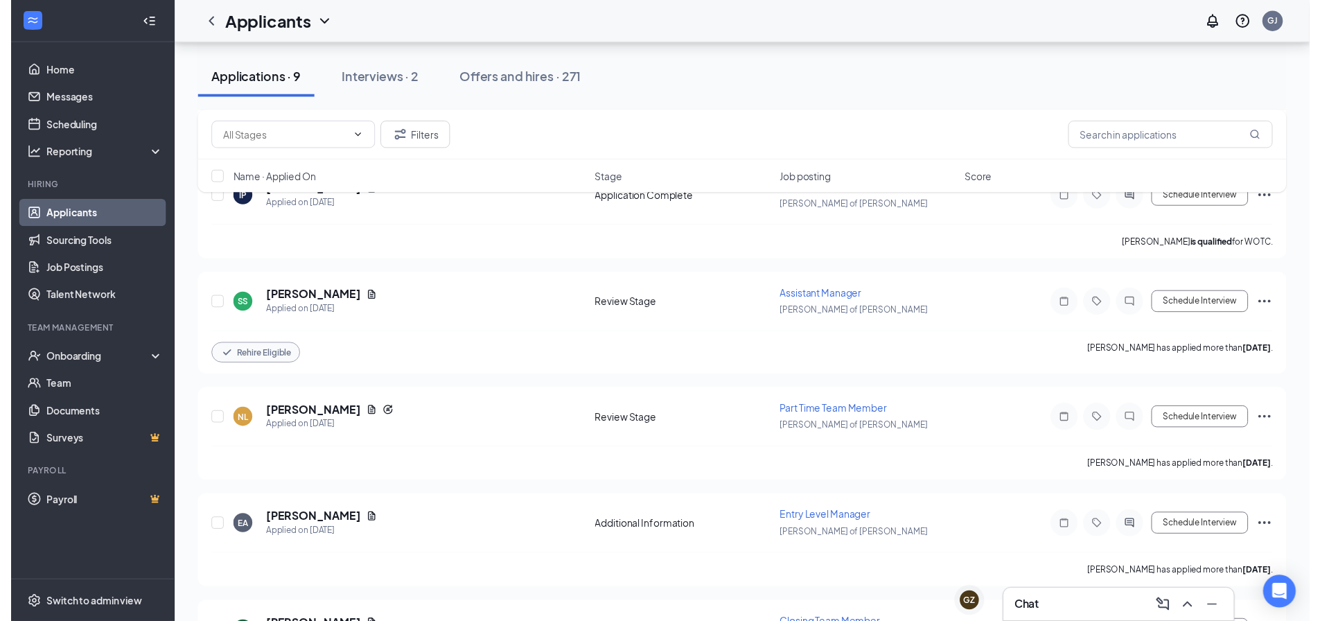
scroll to position [1122, 0]
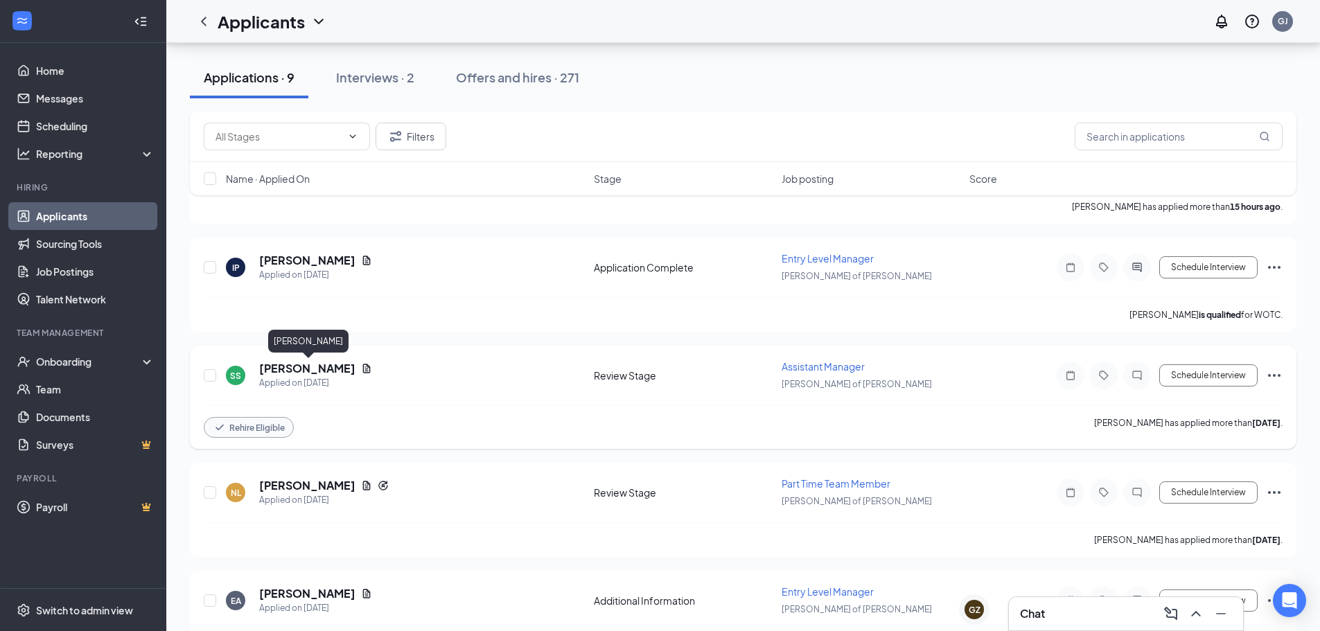
click at [340, 372] on h5 "[PERSON_NAME]" at bounding box center [307, 368] width 96 height 15
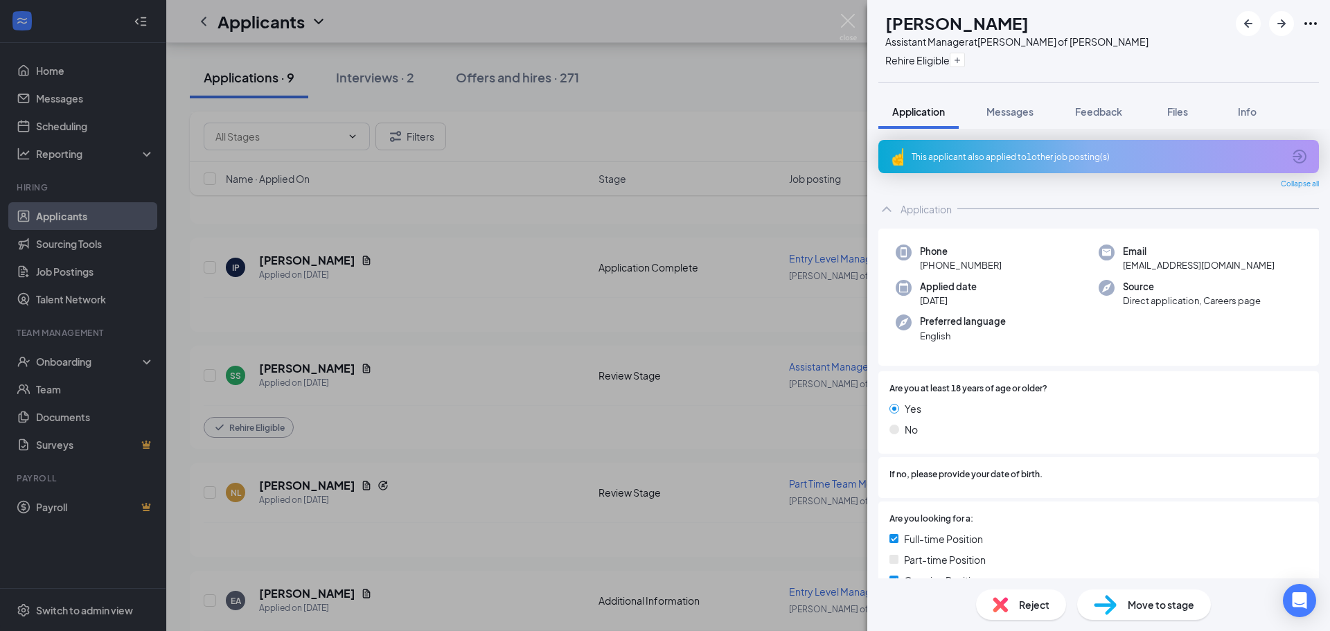
click at [1306, 24] on icon "Ellipses" at bounding box center [1311, 23] width 12 height 3
click at [1251, 51] on link "View full application" at bounding box center [1205, 48] width 89 height 15
click at [445, 71] on div "SS Stephanie Stecconi Assistant Manager at Culver's of Jenison Rehire Eligible …" at bounding box center [665, 315] width 1330 height 631
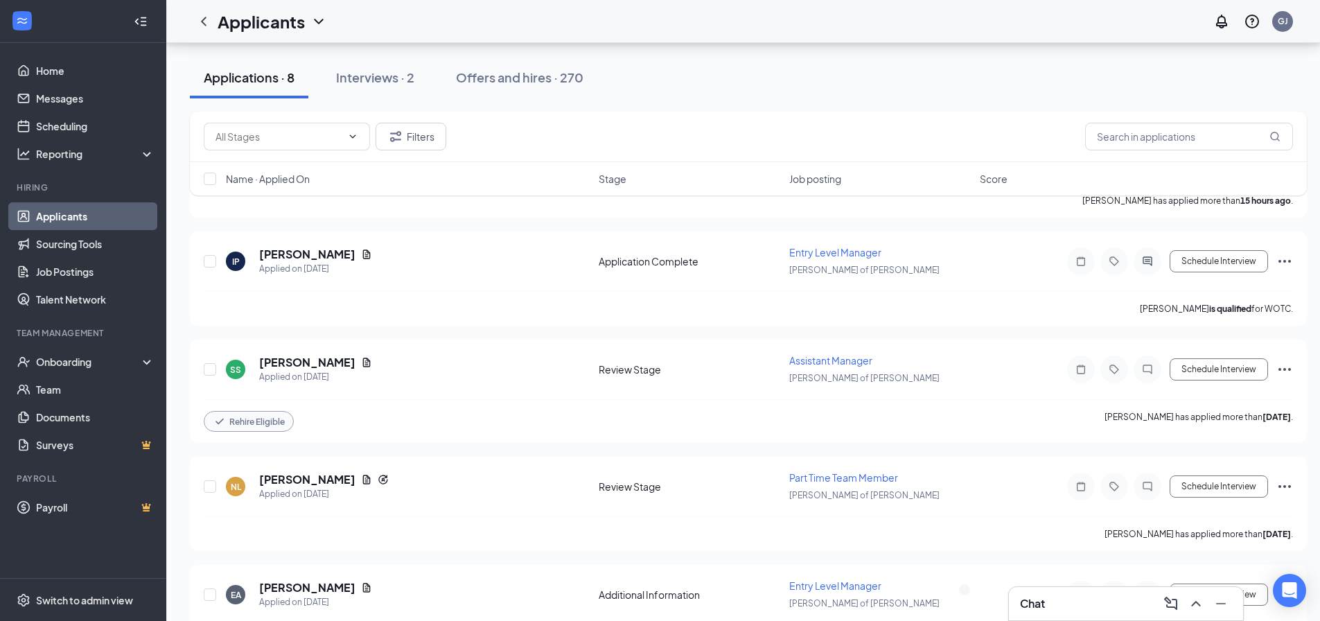
scroll to position [984, 0]
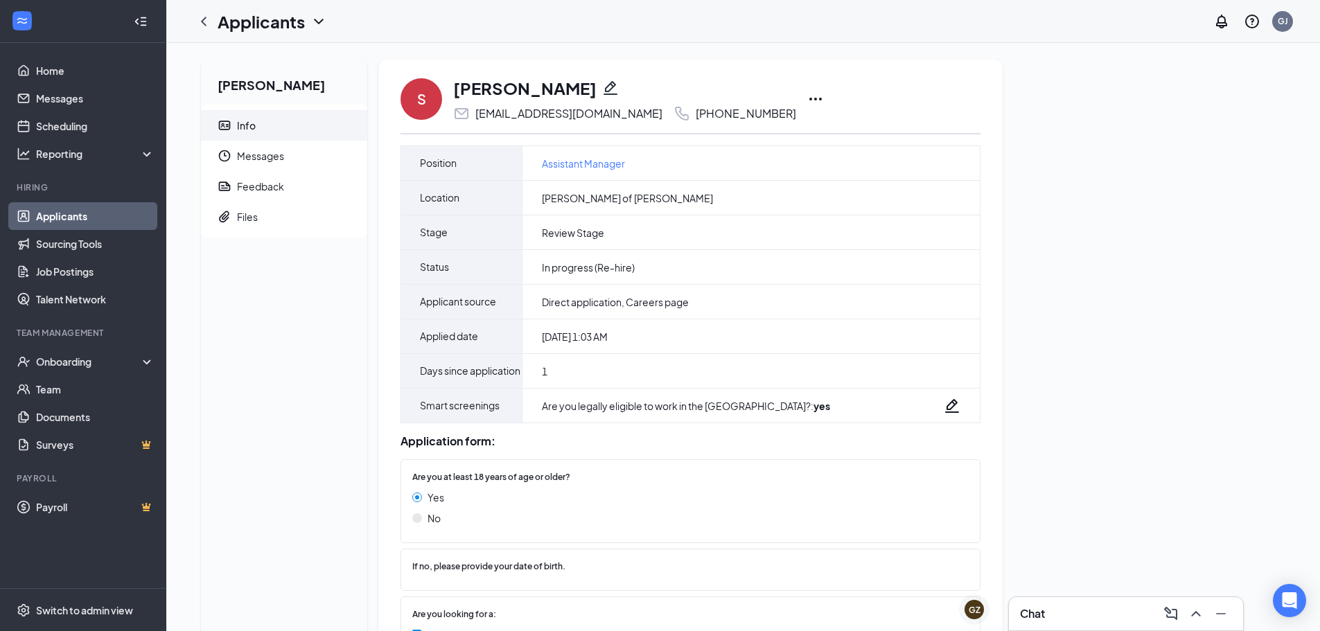
click at [807, 102] on icon "Ellipses" at bounding box center [815, 99] width 17 height 17
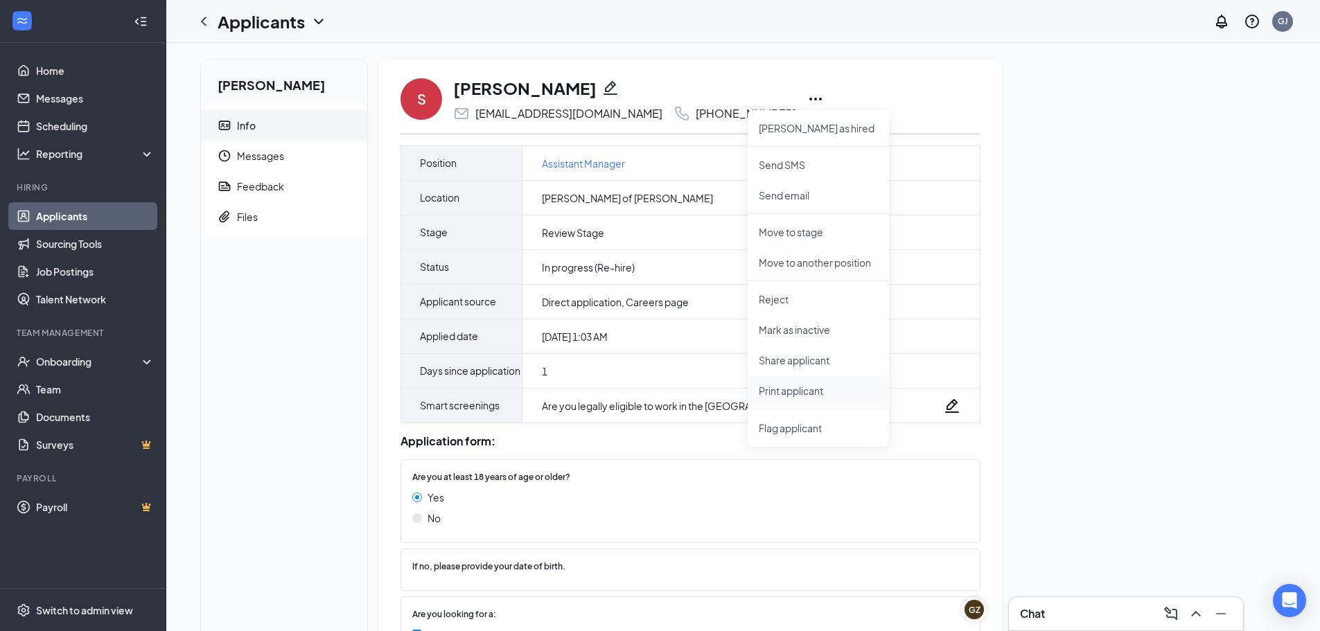
click at [811, 387] on p "Print applicant" at bounding box center [818, 391] width 119 height 14
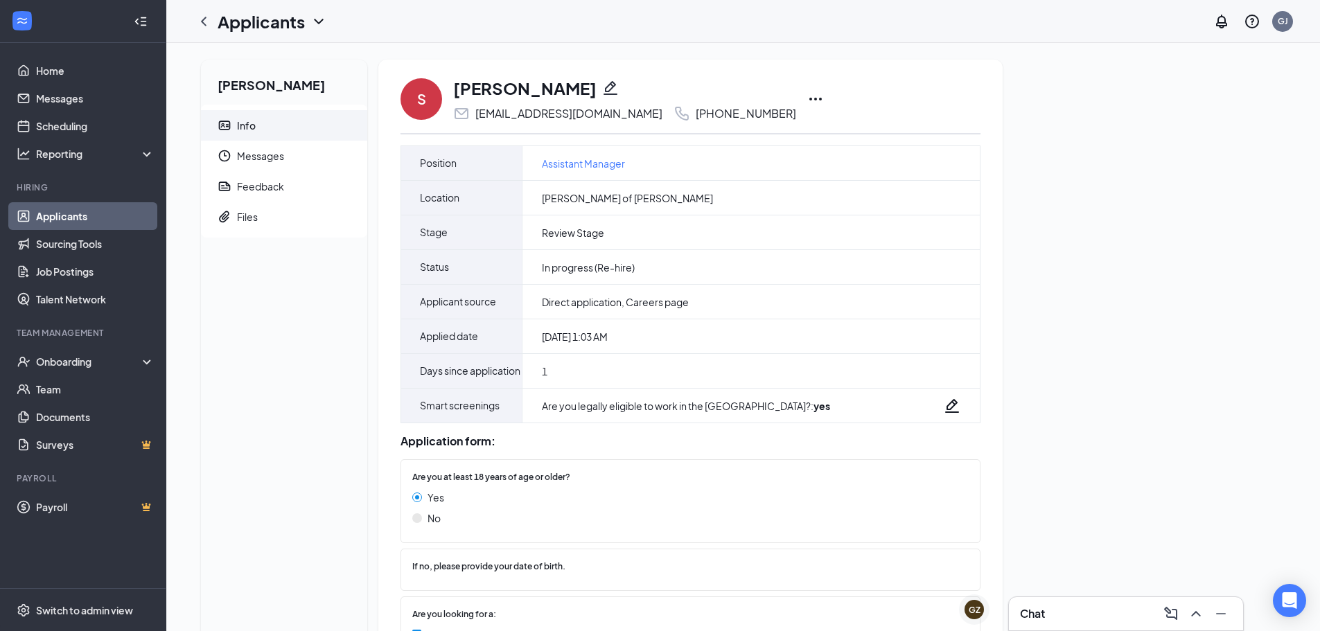
click at [109, 207] on link "Applicants" at bounding box center [95, 216] width 118 height 28
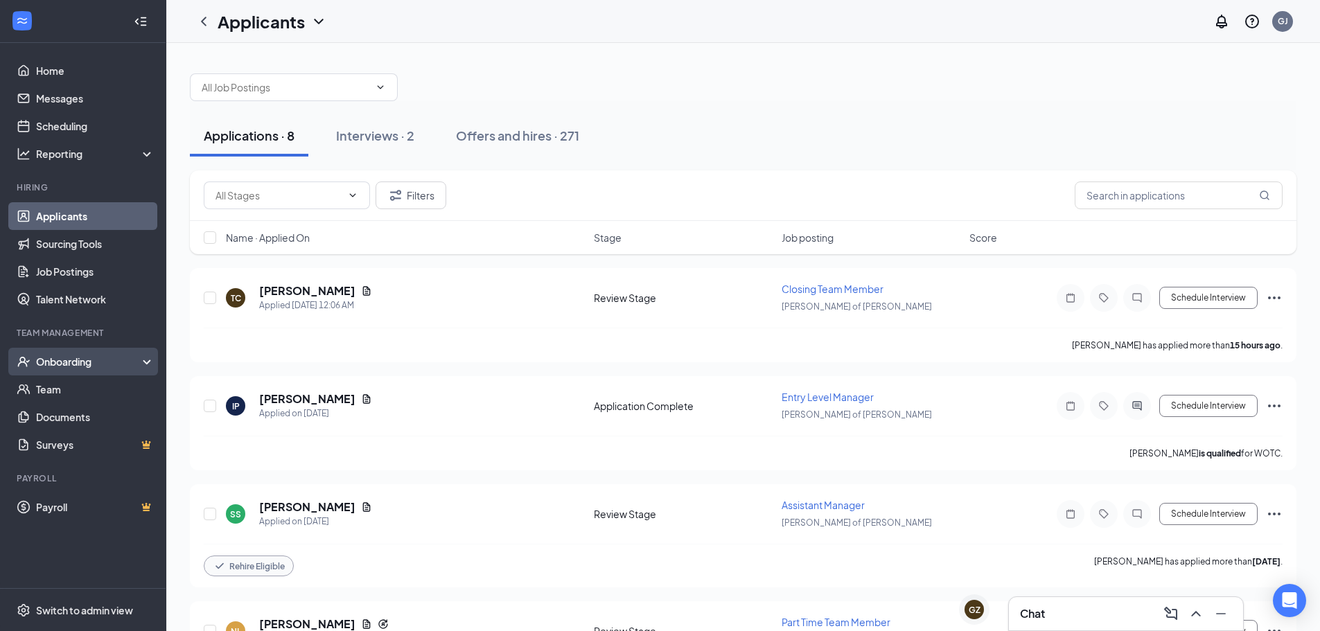
click at [82, 361] on div "Onboarding" at bounding box center [89, 362] width 107 height 14
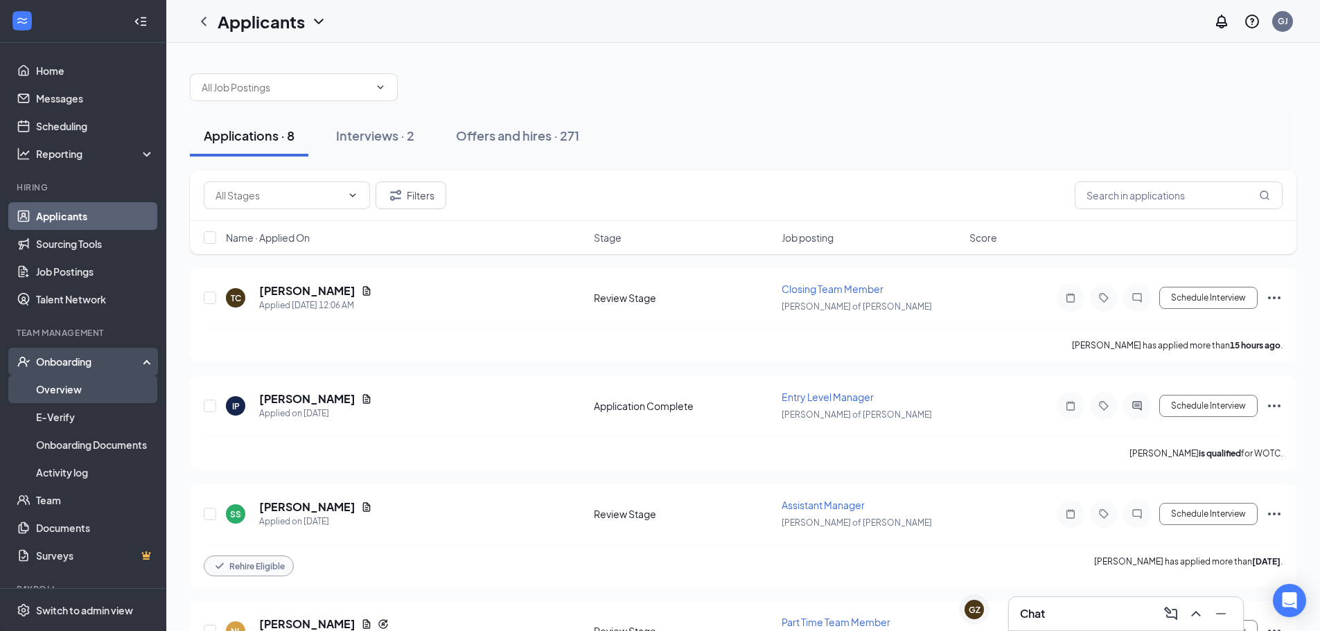
click at [76, 401] on link "Overview" at bounding box center [95, 390] width 118 height 28
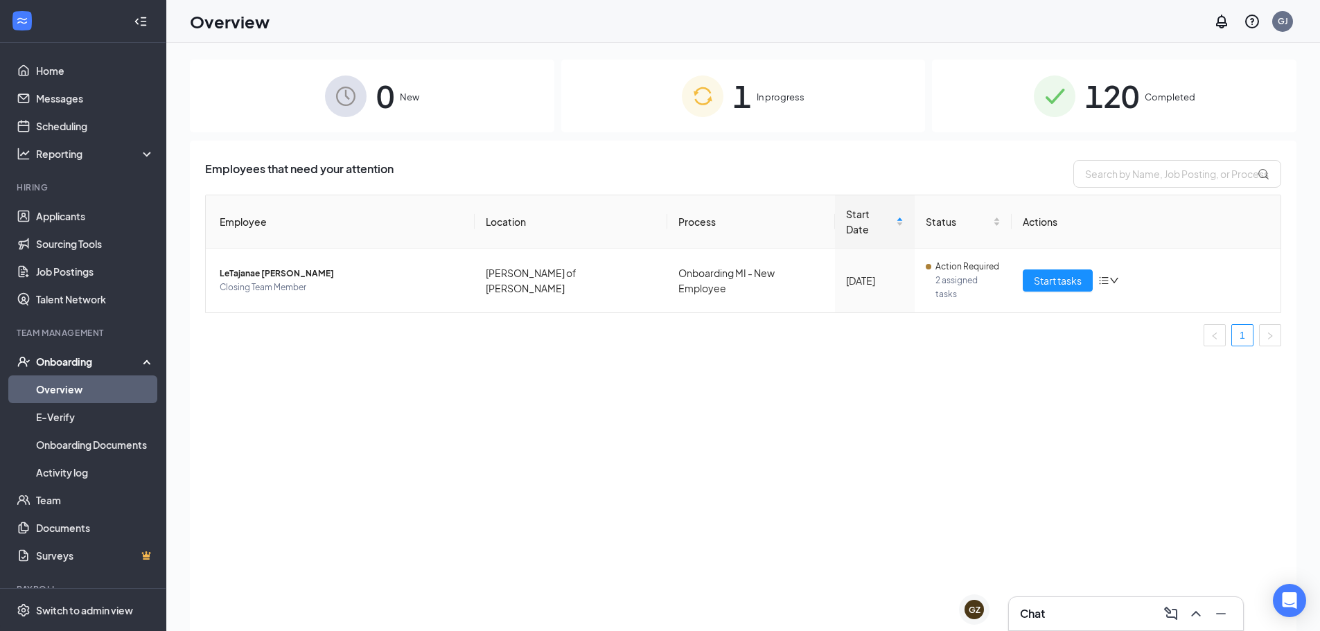
click at [606, 112] on div "1 In progress" at bounding box center [743, 96] width 364 height 73
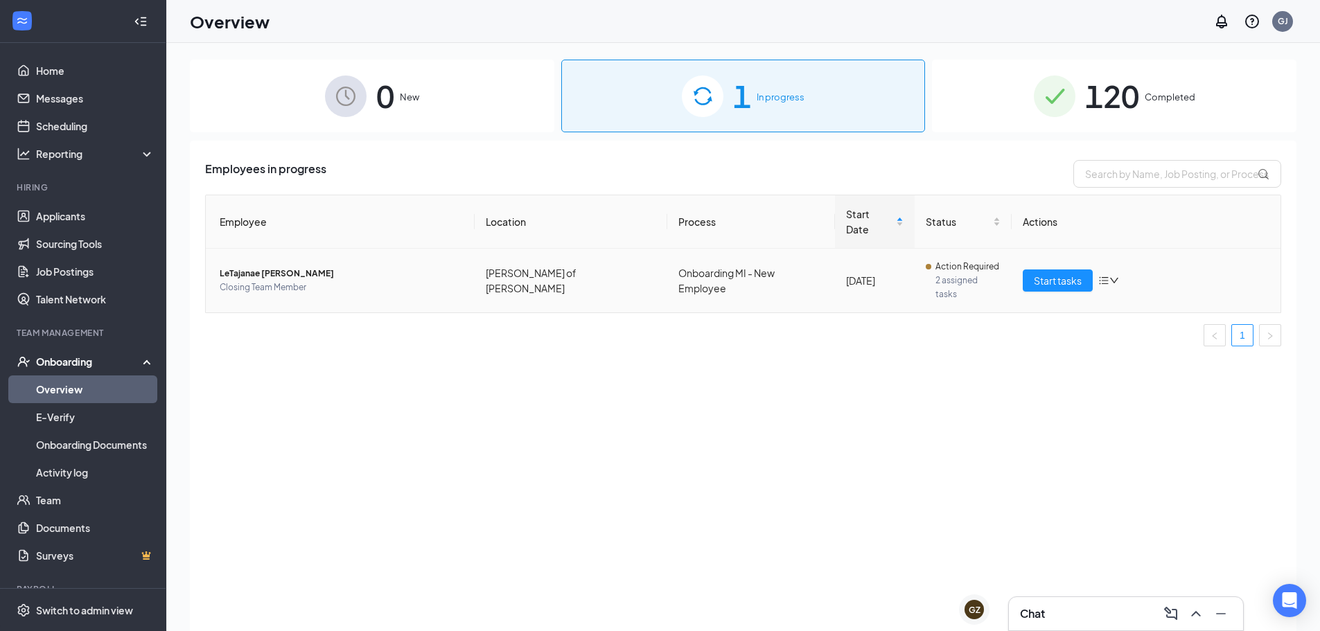
click at [271, 267] on span "LeTajanae [PERSON_NAME]" at bounding box center [342, 274] width 244 height 14
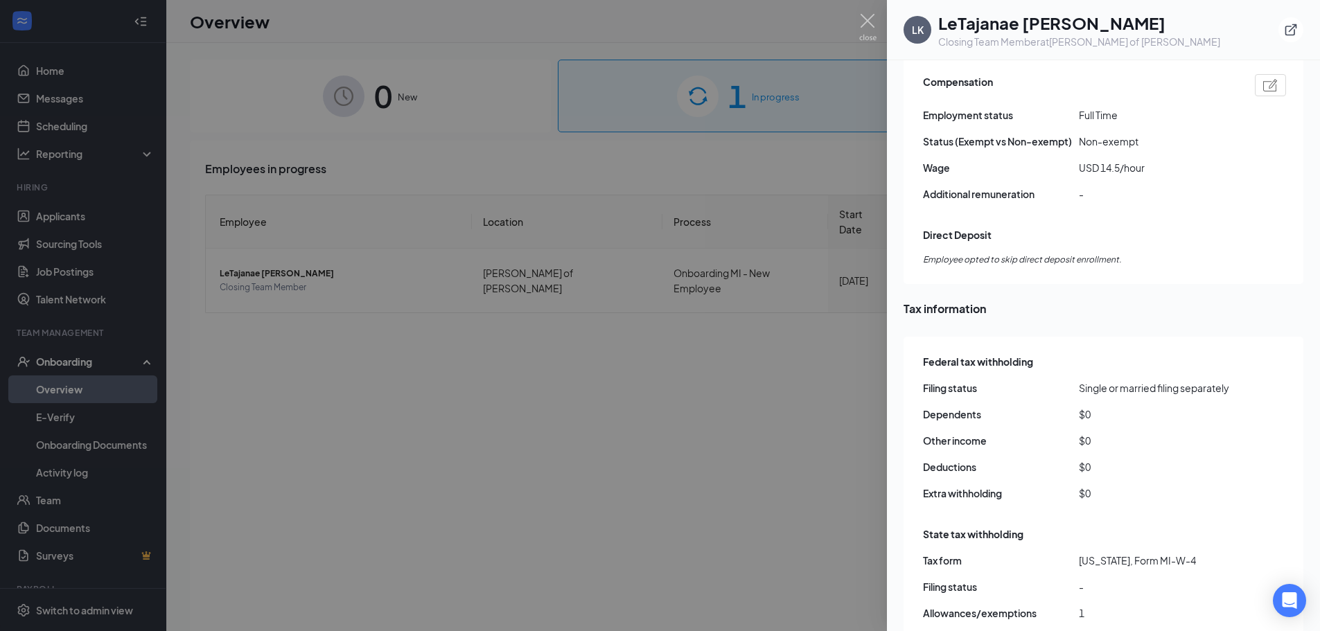
scroll to position [1163, 0]
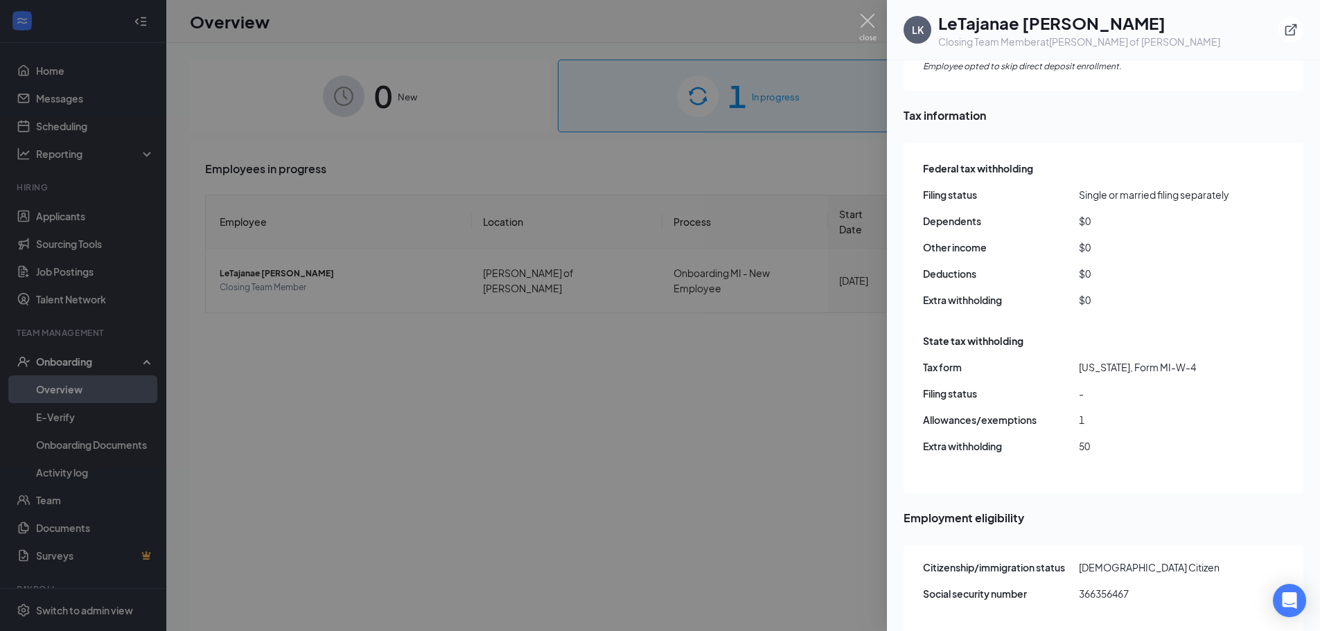
click at [750, 264] on div at bounding box center [660, 315] width 1320 height 631
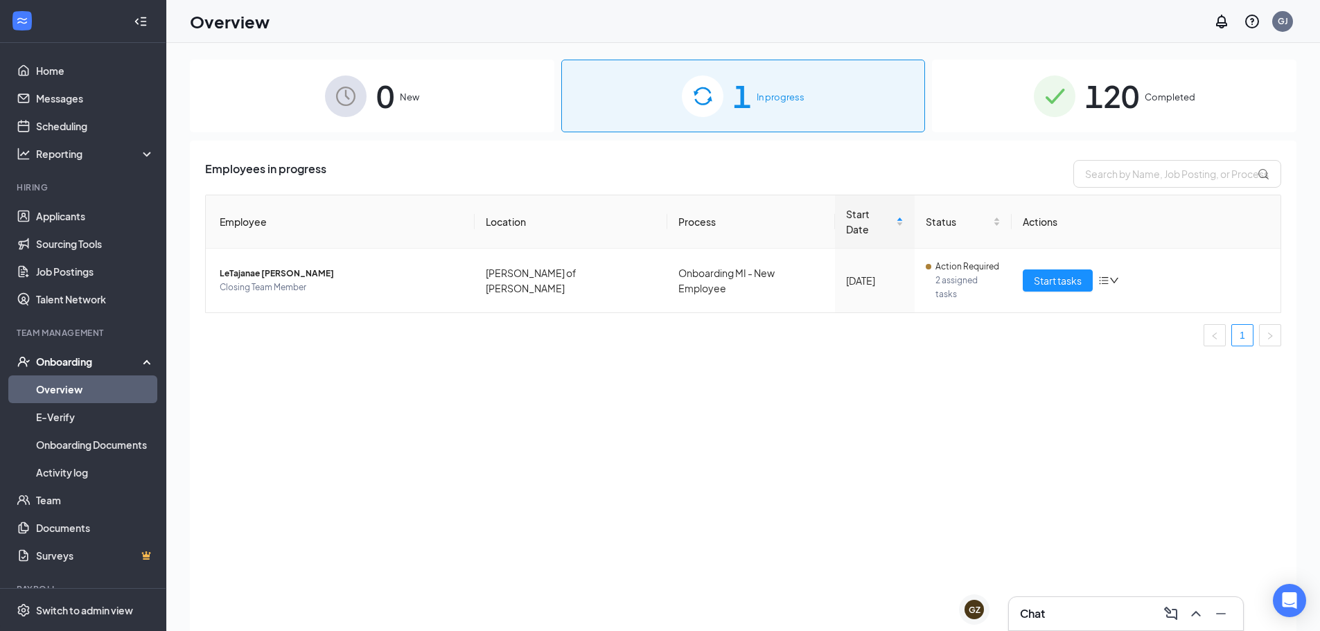
click at [1127, 621] on div "Chat" at bounding box center [1126, 614] width 212 height 22
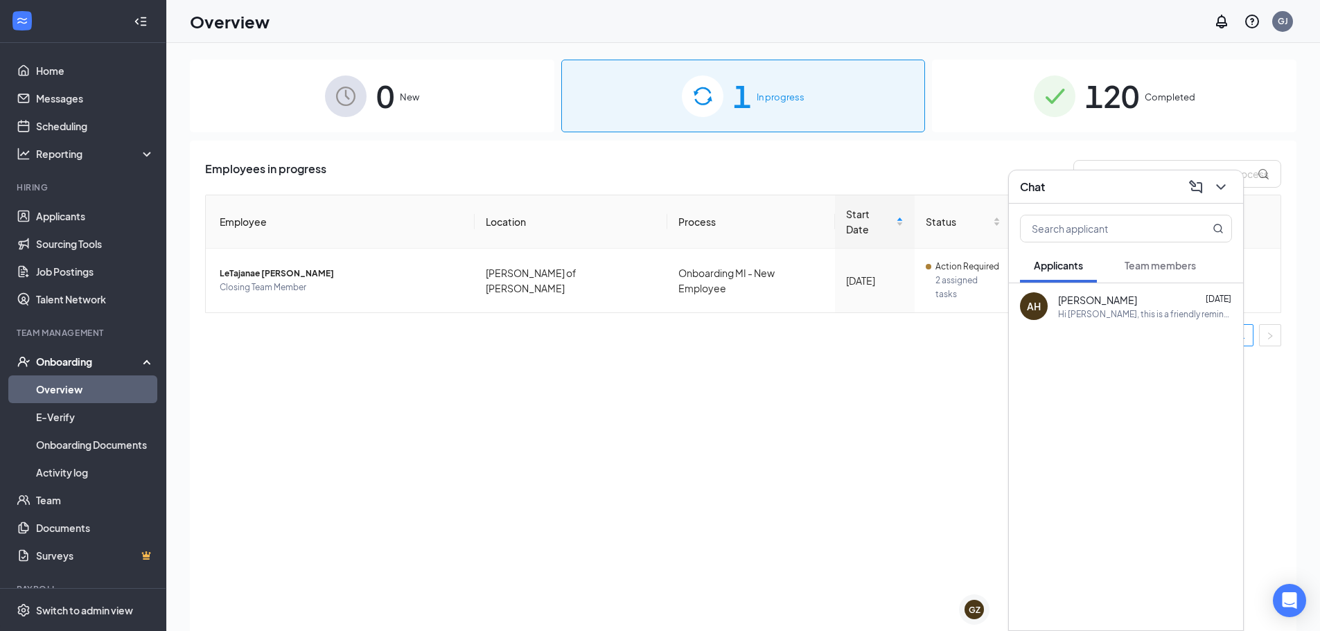
click at [1149, 267] on span "Team members" at bounding box center [1159, 265] width 71 height 12
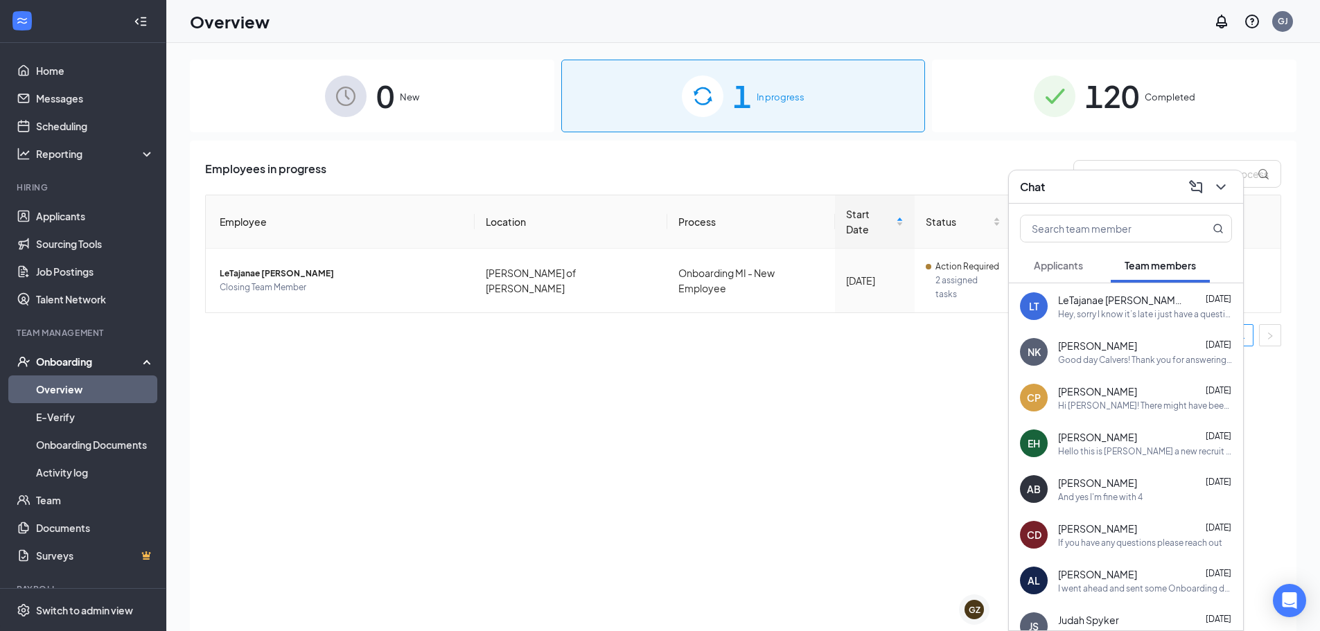
click at [1134, 292] on div "LT [PERSON_NAME] [PERSON_NAME] [DATE] Hey, sorry I know it’s late i just have a…" at bounding box center [1126, 306] width 234 height 46
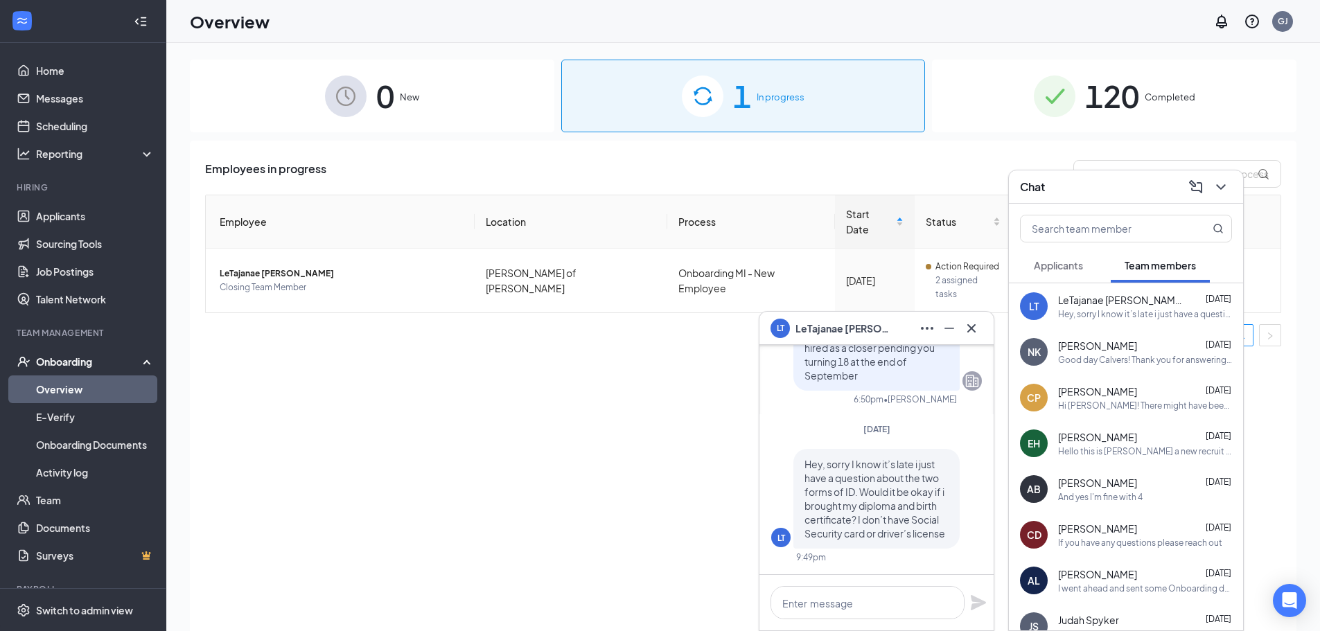
click at [623, 392] on div "Employees in progress Employee Location Process Start Date Status Actions LeTaj…" at bounding box center [743, 403] width 1106 height 525
click at [626, 401] on div "Employees in progress Employee Location Process Start Date Status Actions LeTaj…" at bounding box center [743, 403] width 1106 height 525
click at [936, 321] on button at bounding box center [927, 328] width 22 height 22
click at [942, 321] on icon "Minimize" at bounding box center [949, 328] width 17 height 17
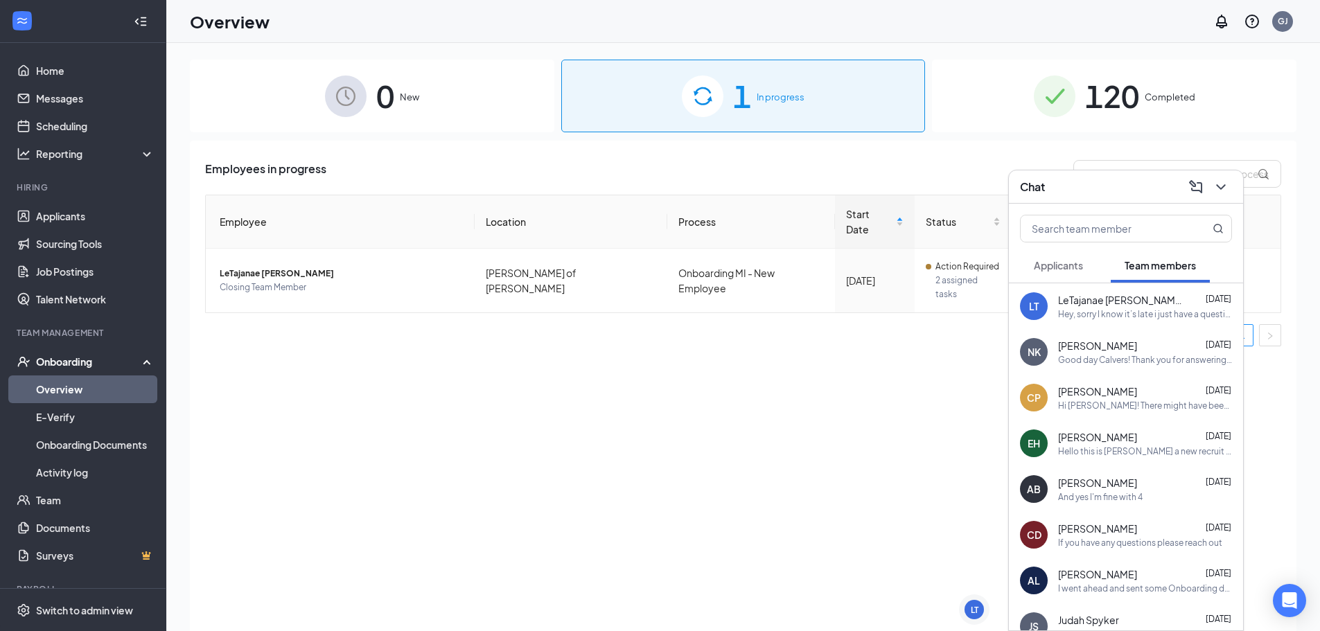
click at [889, 337] on div "Employees in progress Employee Location Process Start Date Status Actions LeTaj…" at bounding box center [743, 403] width 1106 height 525
click at [1215, 185] on icon "ChevronDown" at bounding box center [1220, 187] width 17 height 17
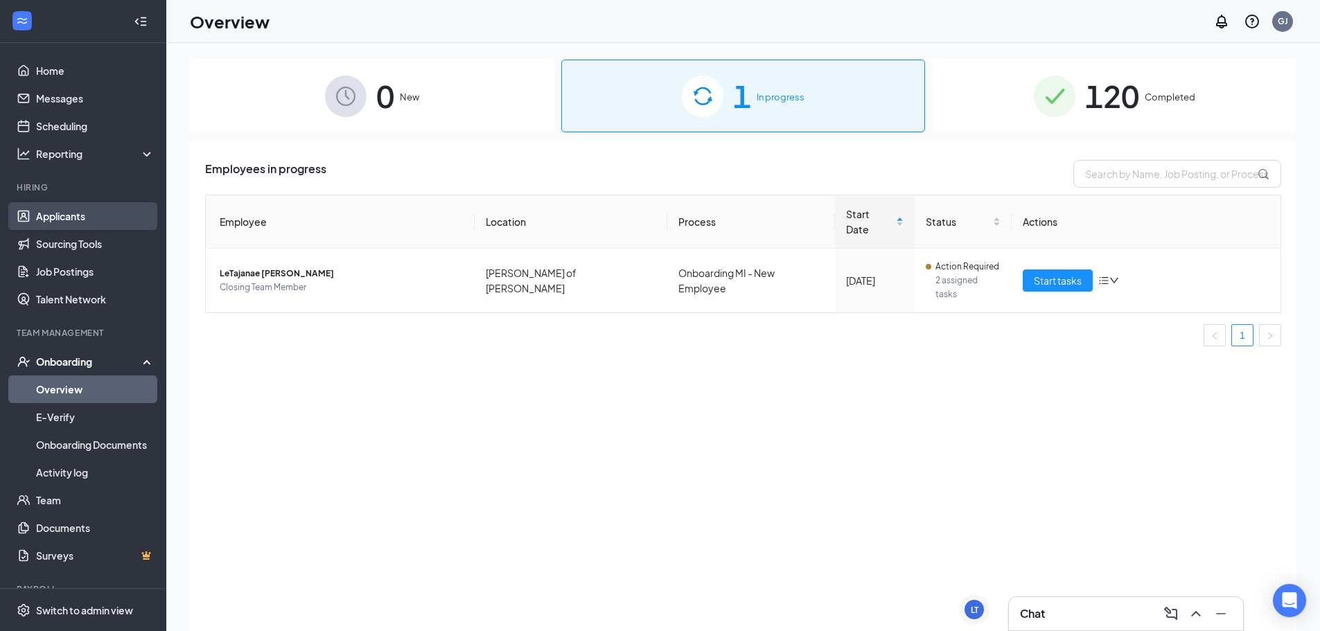
click at [62, 218] on link "Applicants" at bounding box center [95, 216] width 118 height 28
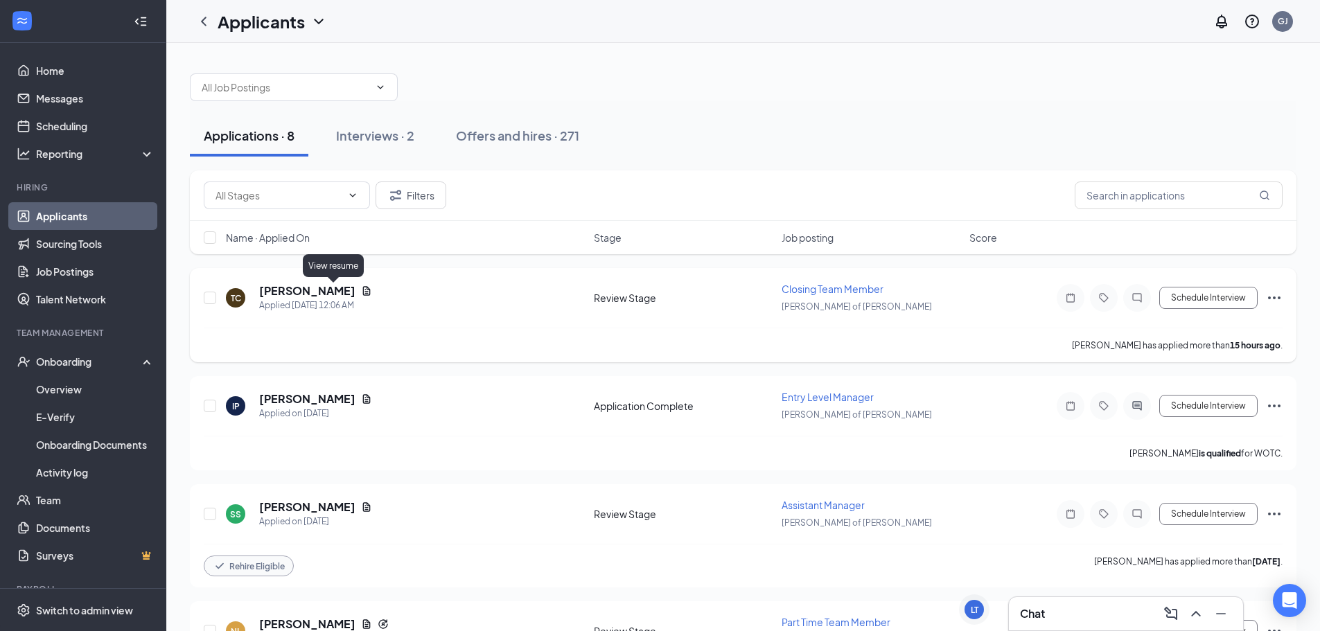
click at [361, 290] on icon "Document" at bounding box center [366, 290] width 11 height 11
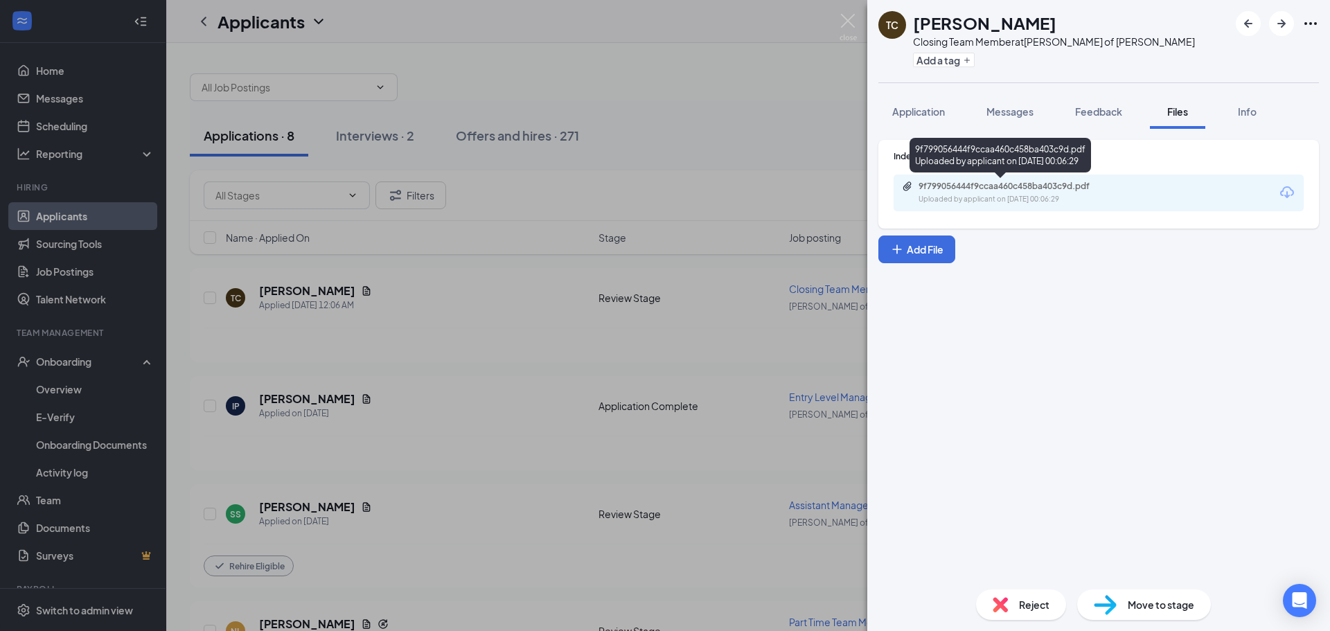
click at [1019, 192] on div "9f799056444f9ccaa460c458ba403c9d.pdf Uploaded by applicant on [DATE] 00:06:29" at bounding box center [1014, 193] width 224 height 24
click at [401, 348] on div "TC [PERSON_NAME] Closing Team Member at [PERSON_NAME] of [PERSON_NAME] Add a ta…" at bounding box center [665, 315] width 1330 height 631
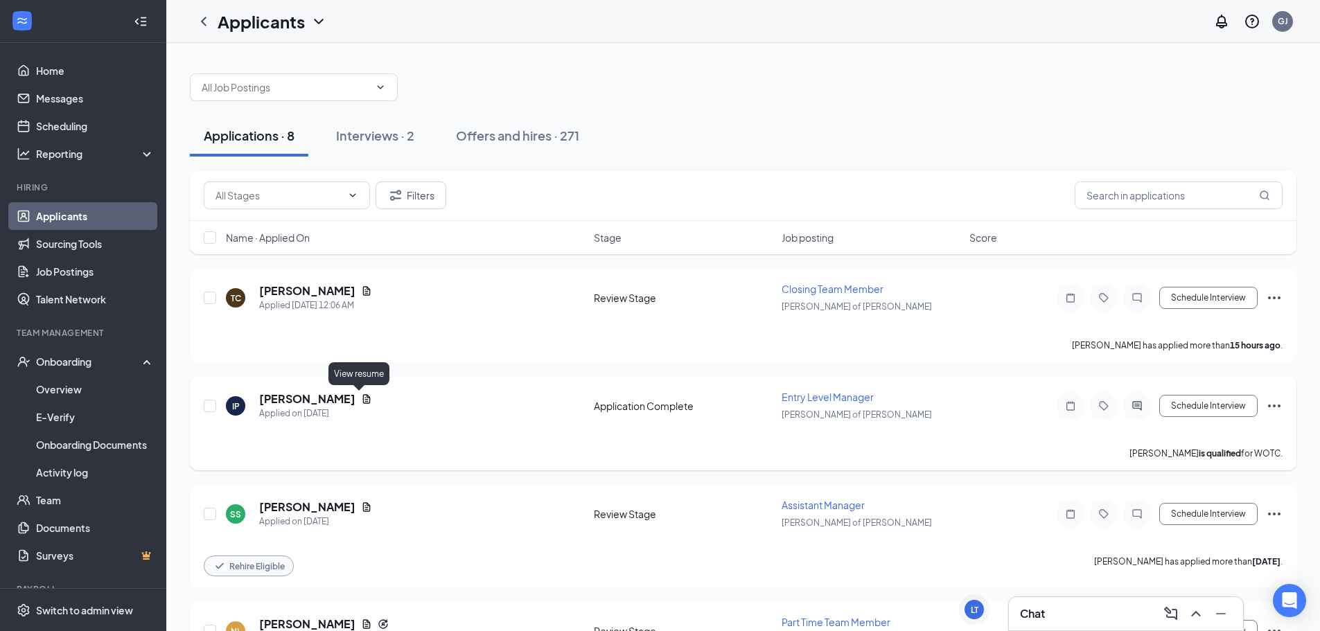
click at [361, 398] on icon "Document" at bounding box center [366, 399] width 11 height 11
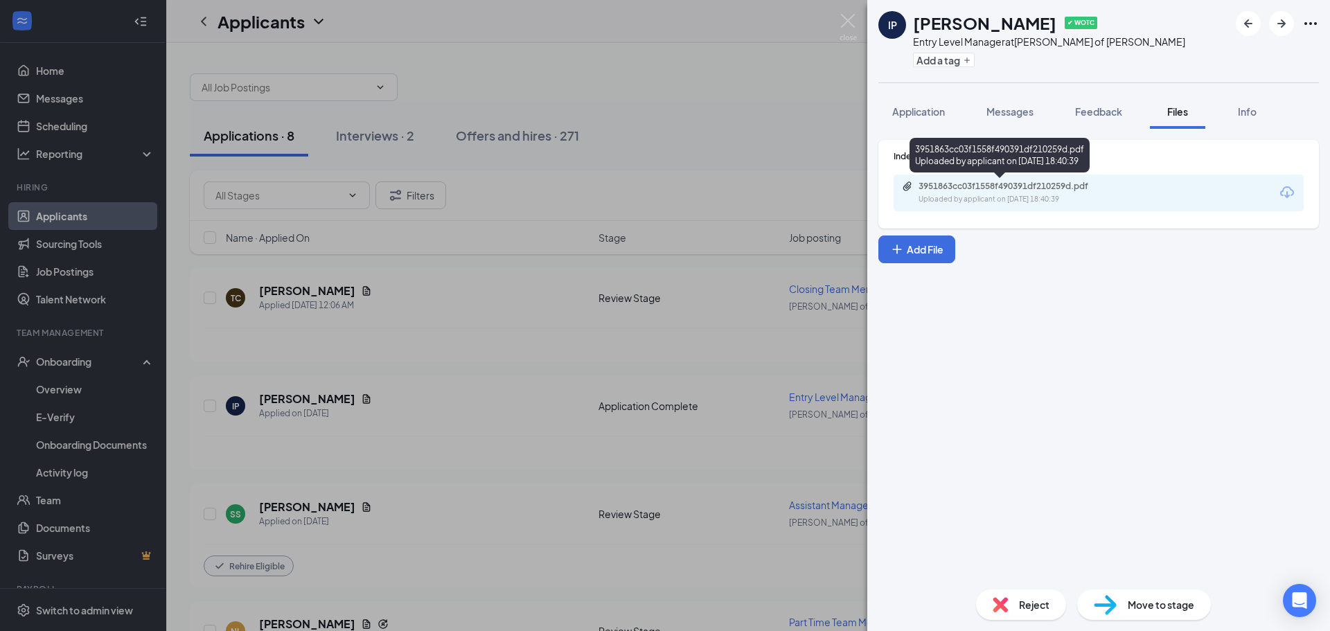
click at [997, 193] on div "3951863cc03f1558f490391df210259d.pdf Uploaded by applicant on [DATE] 18:40:39" at bounding box center [1014, 193] width 224 height 24
click at [533, 353] on div "IP [PERSON_NAME] ✔ WOTC Entry Level Manager at [PERSON_NAME] of [PERSON_NAME] A…" at bounding box center [665, 315] width 1330 height 631
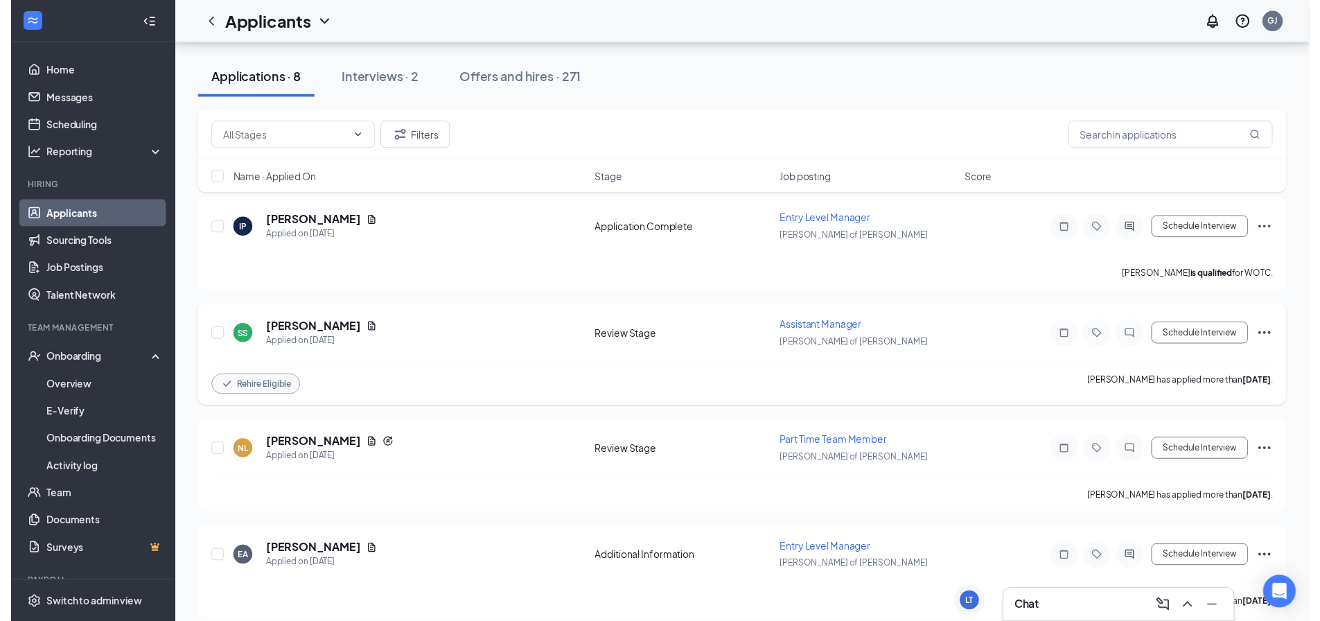
scroll to position [208, 0]
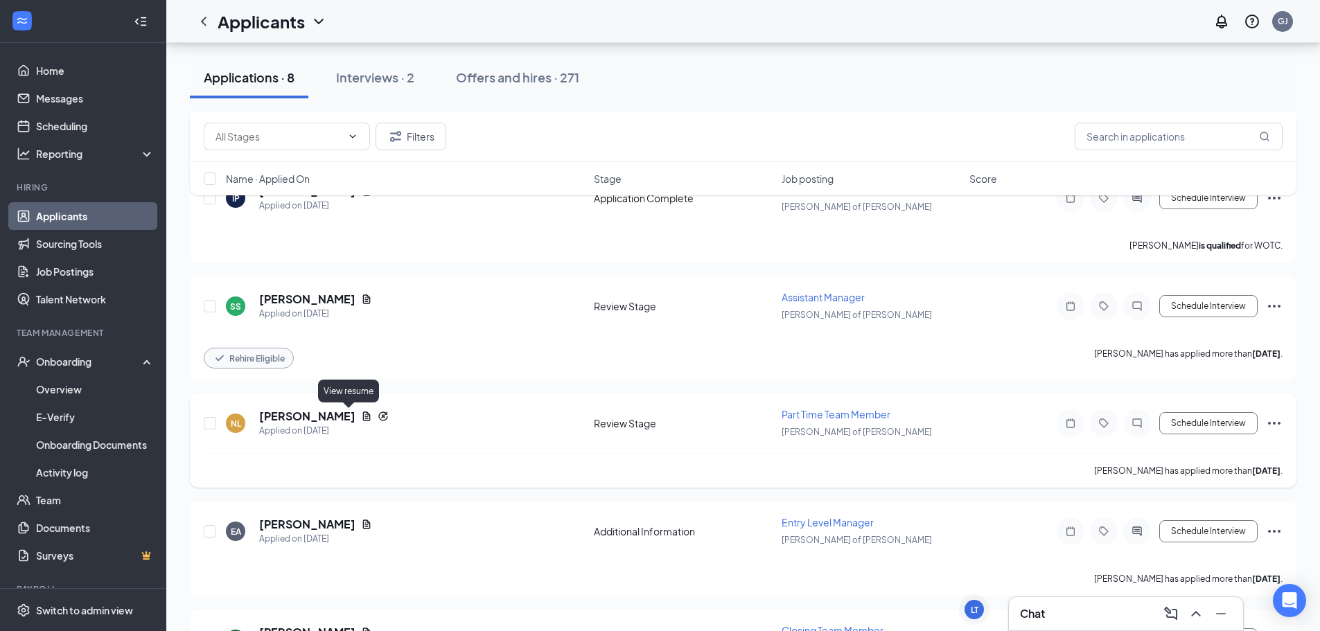
click at [363, 416] on icon "Document" at bounding box center [367, 416] width 8 height 9
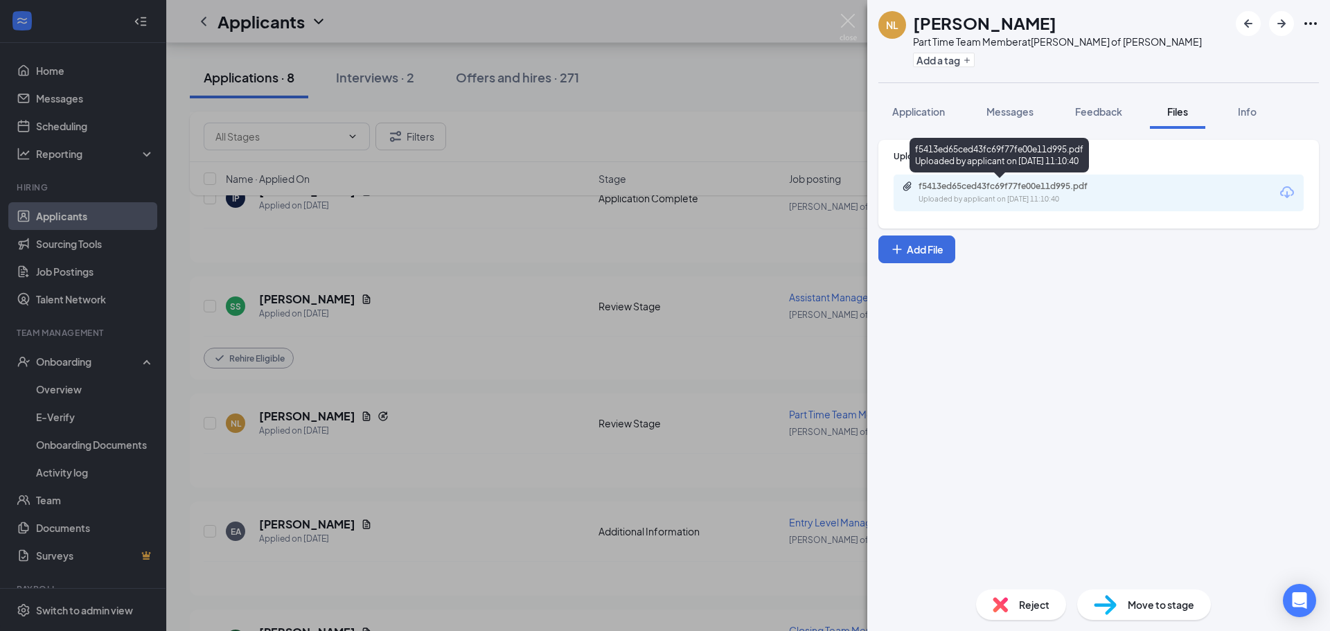
click at [994, 194] on div "Uploaded by applicant on [DATE] 11:10:40" at bounding box center [1023, 199] width 208 height 11
click at [590, 351] on div "NL [PERSON_NAME] Part Time Team Member at [PERSON_NAME] of [PERSON_NAME] Add a …" at bounding box center [665, 315] width 1330 height 631
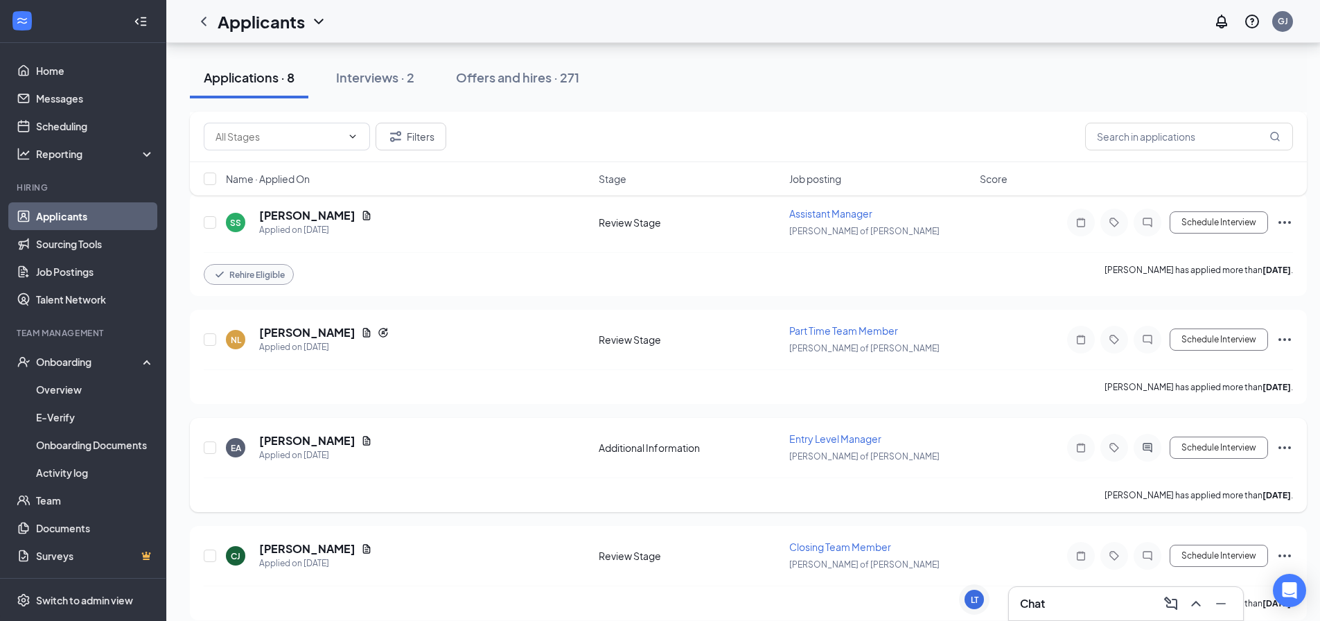
scroll to position [346, 0]
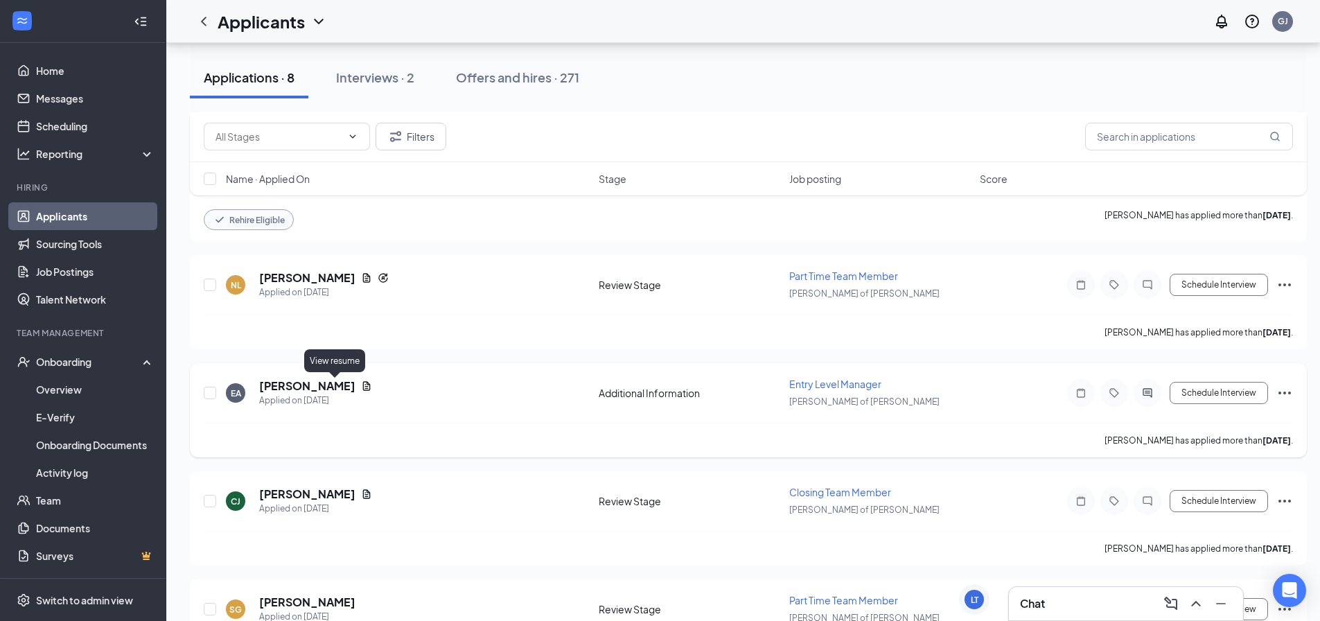
click at [363, 389] on icon "Document" at bounding box center [367, 385] width 8 height 9
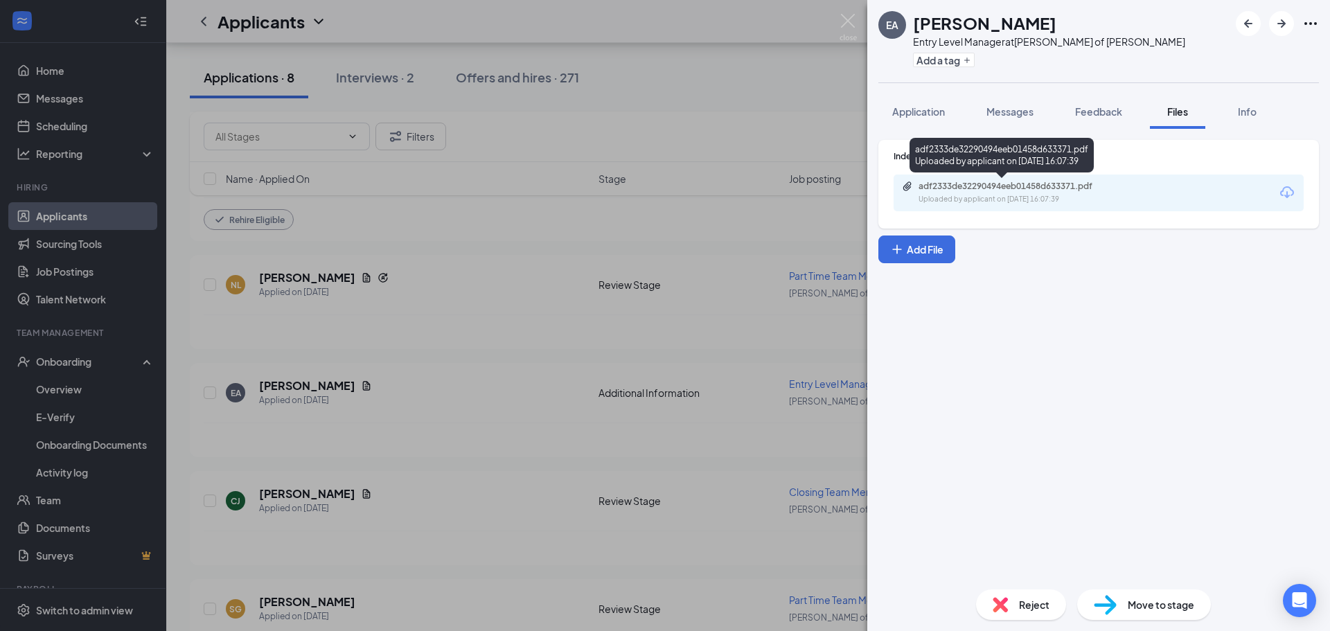
click at [1014, 196] on div "Uploaded by applicant on [DATE] 16:07:39" at bounding box center [1023, 199] width 208 height 11
click at [502, 400] on div "EA [PERSON_NAME] Entry Level Manager at [PERSON_NAME] of [PERSON_NAME] Add a ta…" at bounding box center [665, 315] width 1330 height 631
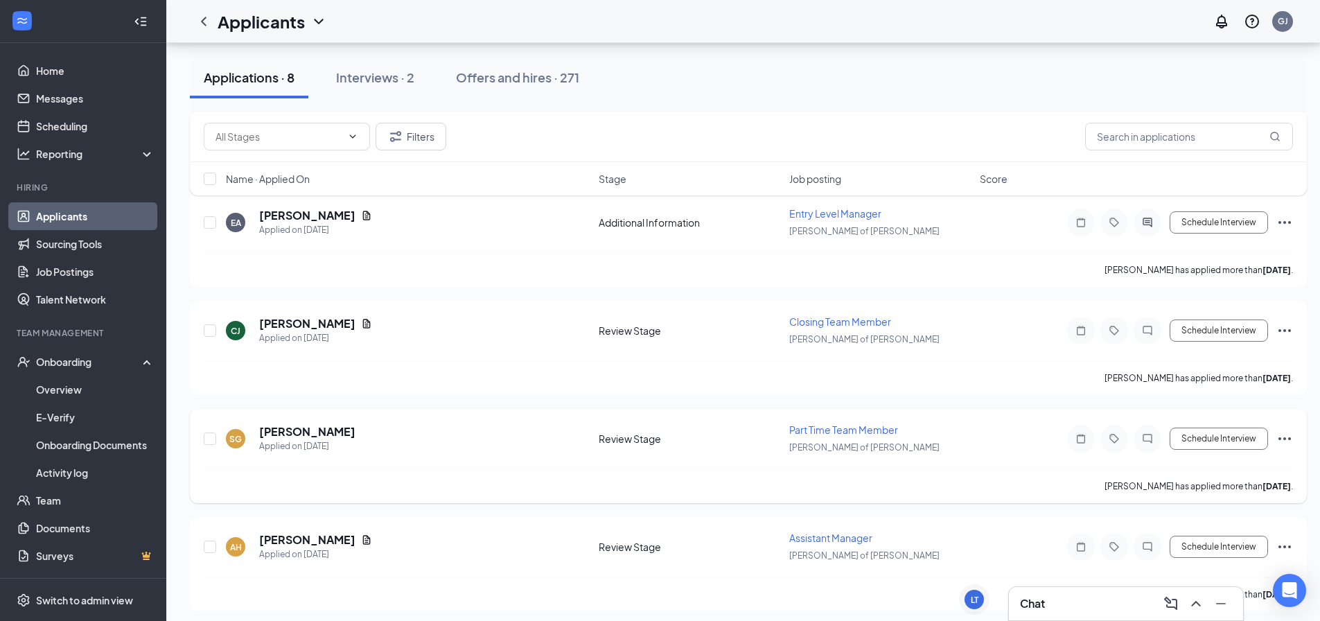
scroll to position [524, 0]
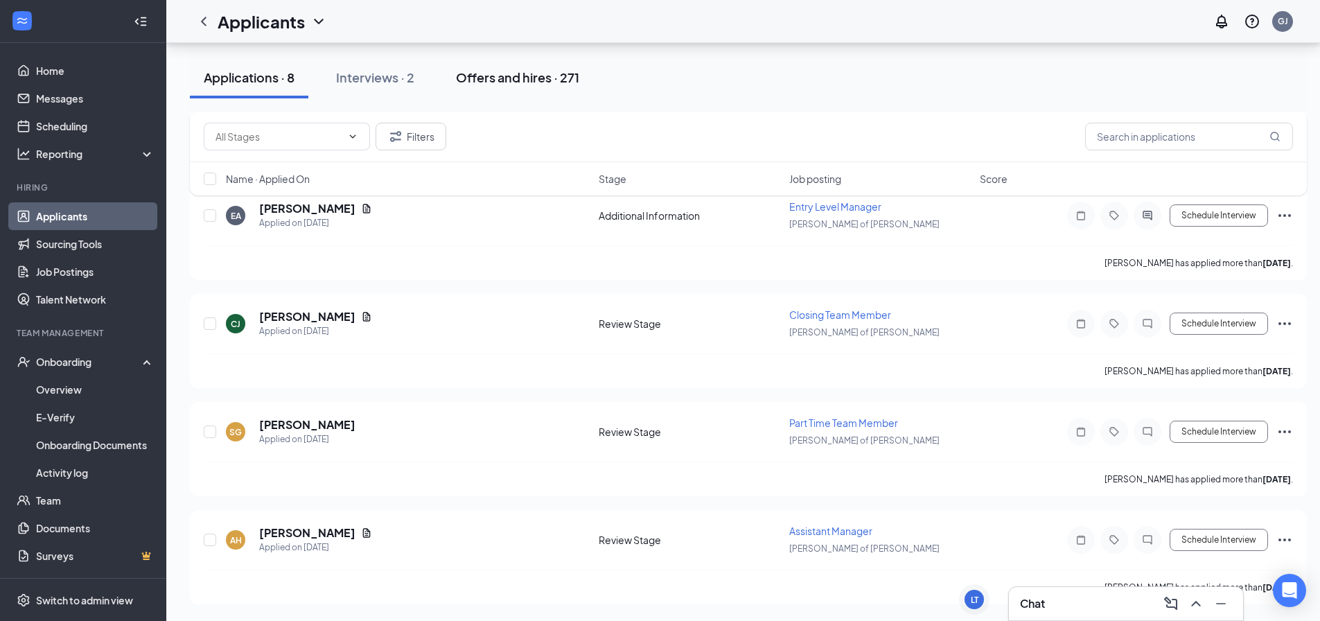
click at [497, 76] on div "Offers and hires · 271" at bounding box center [517, 77] width 123 height 17
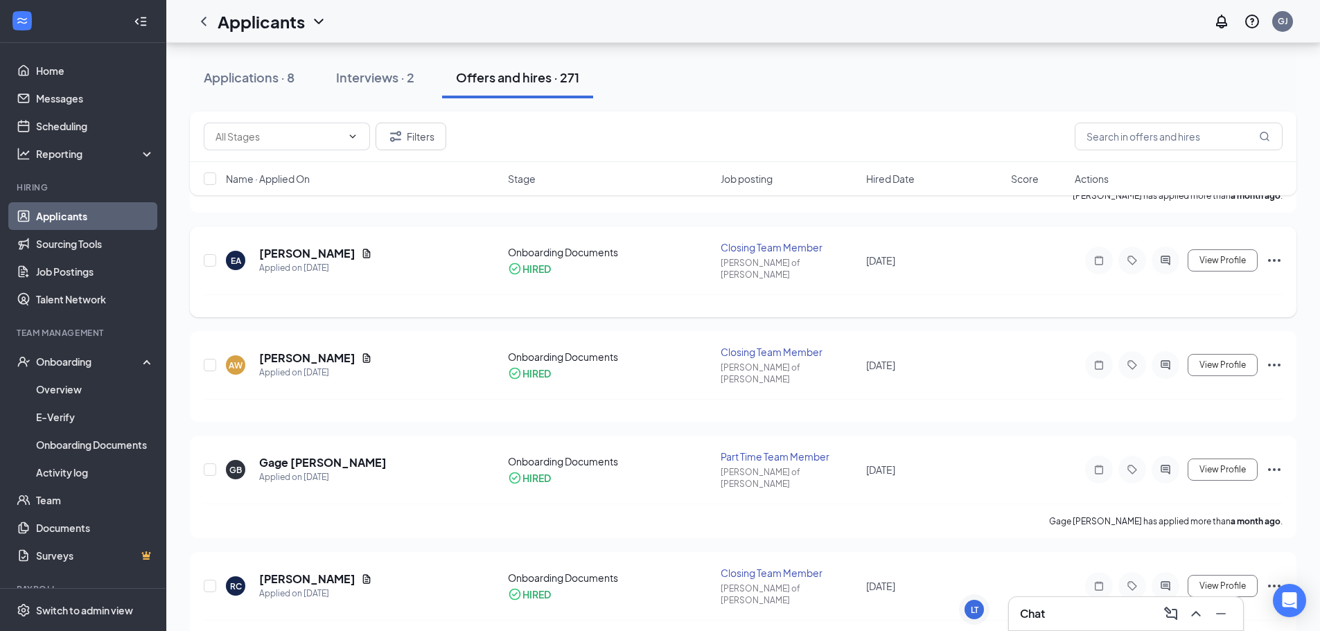
scroll to position [485, 0]
click at [1269, 355] on icon "Ellipses" at bounding box center [1274, 363] width 17 height 17
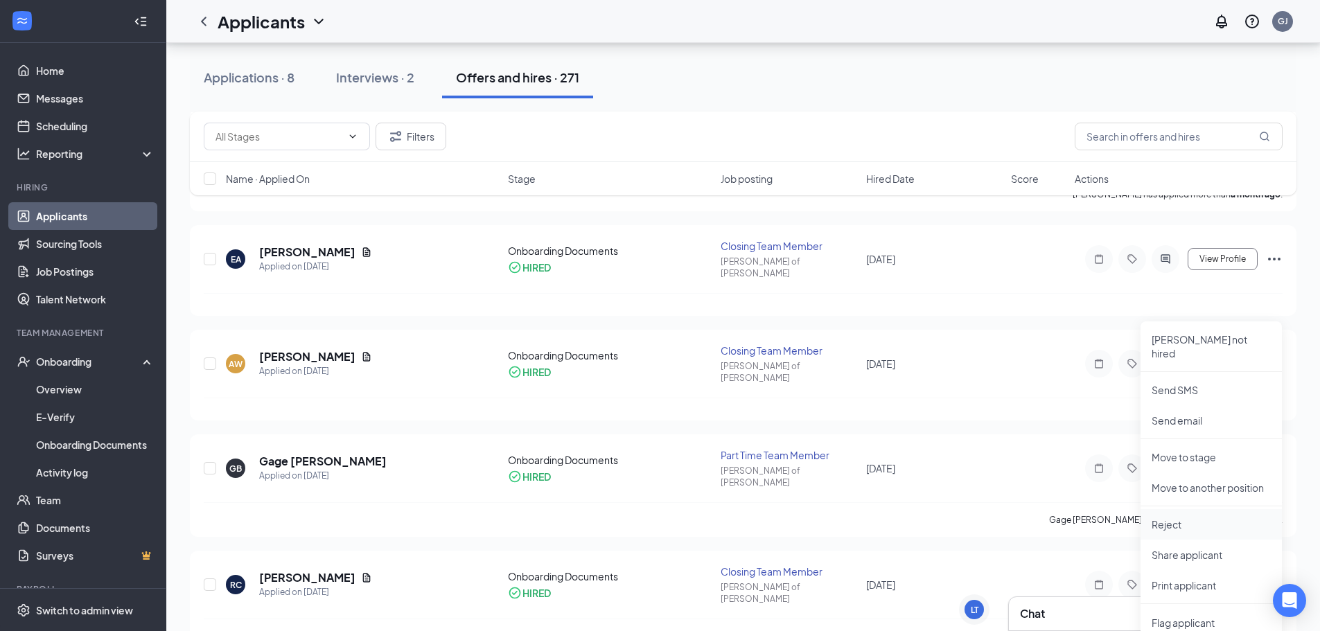
click at [1228, 518] on p "Reject" at bounding box center [1210, 525] width 119 height 14
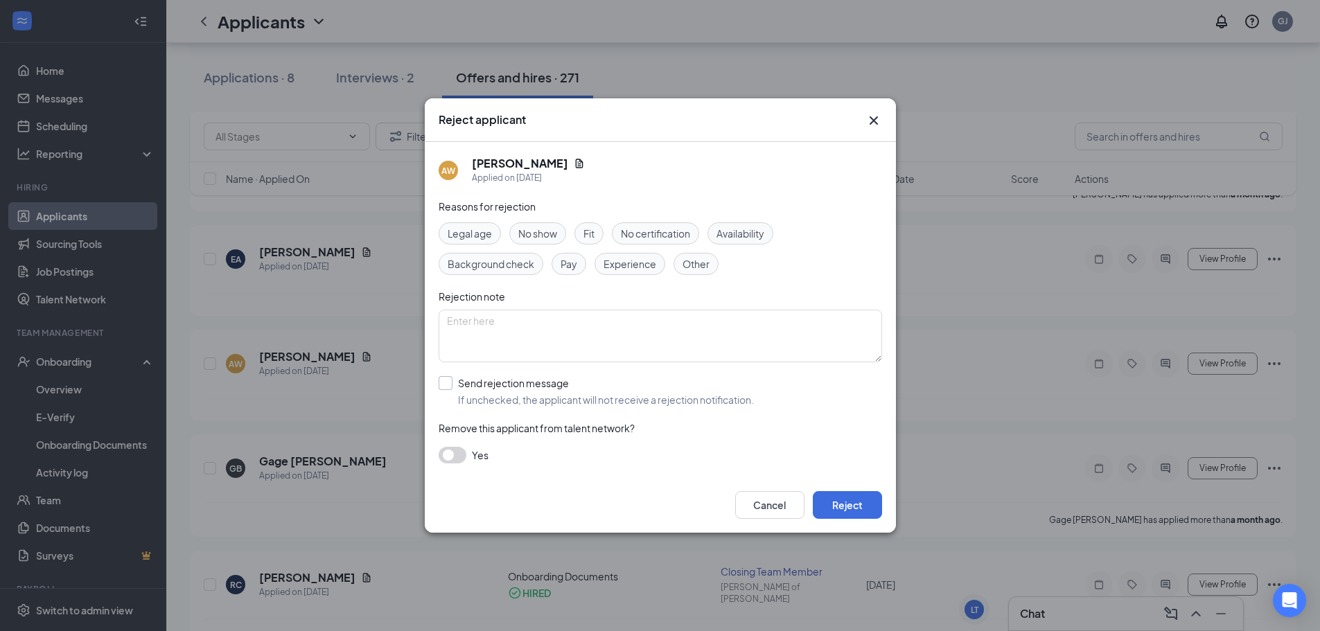
click at [473, 396] on input "Send rejection message If unchecked, the applicant will not receive a rejection…" at bounding box center [596, 391] width 315 height 30
checkbox input "true"
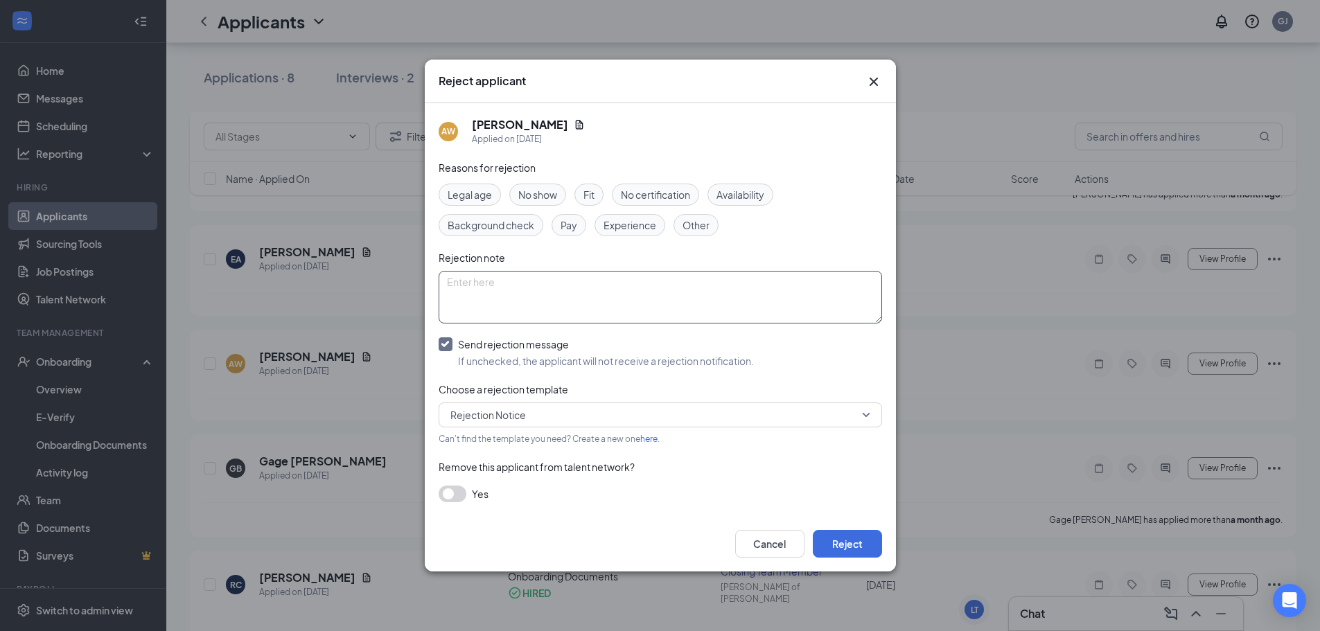
click at [491, 298] on textarea at bounding box center [660, 297] width 443 height 53
type textarea "Quit no notice"
click at [452, 497] on button "button" at bounding box center [453, 494] width 28 height 17
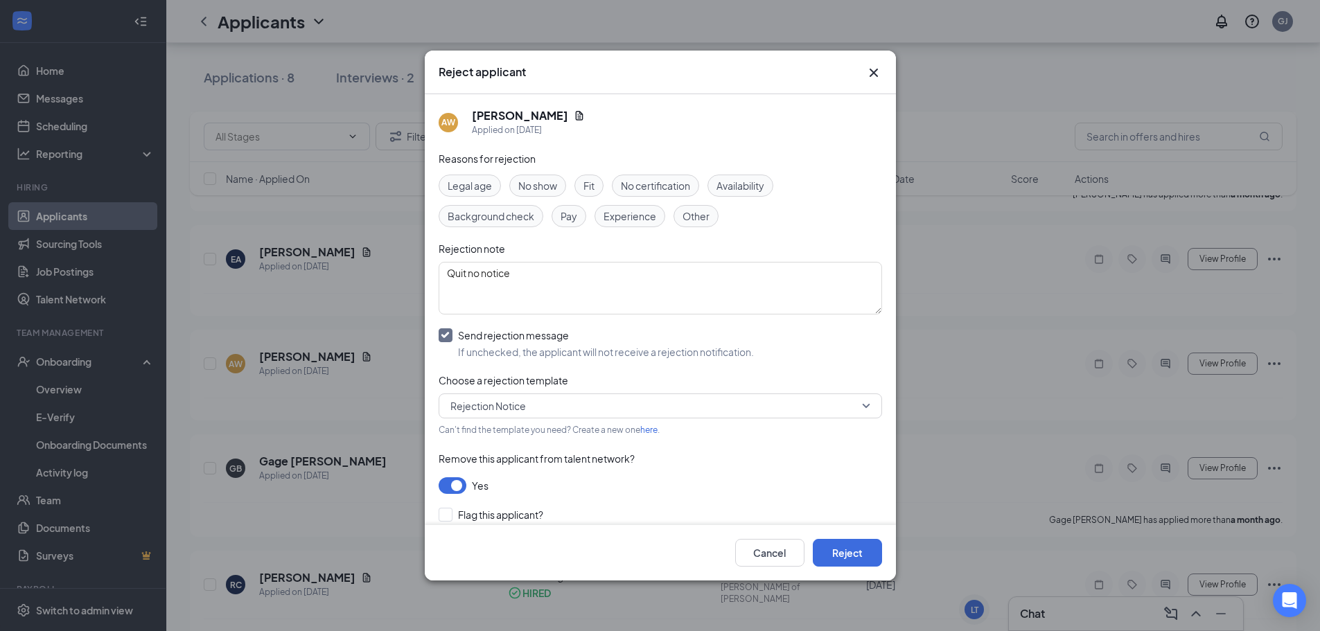
scroll to position [44, 0]
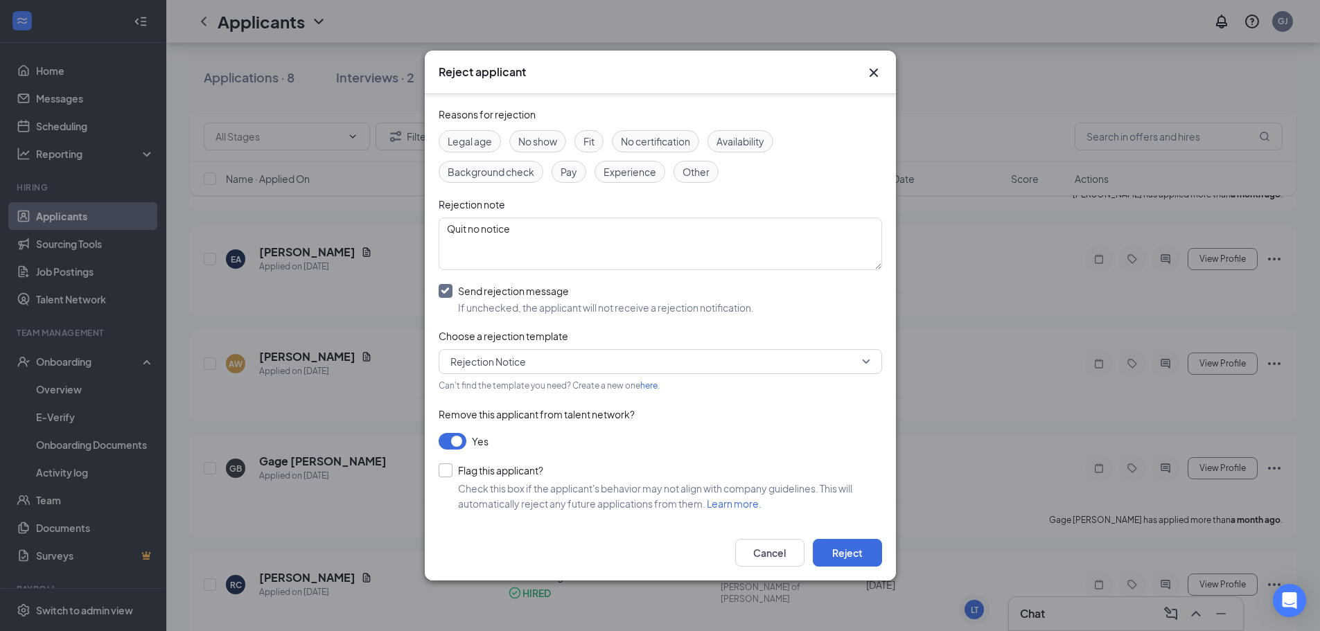
click at [474, 473] on input "Flag this applicant?" at bounding box center [491, 471] width 105 height 14
checkbox input "true"
click at [870, 548] on button "Reject" at bounding box center [847, 553] width 69 height 28
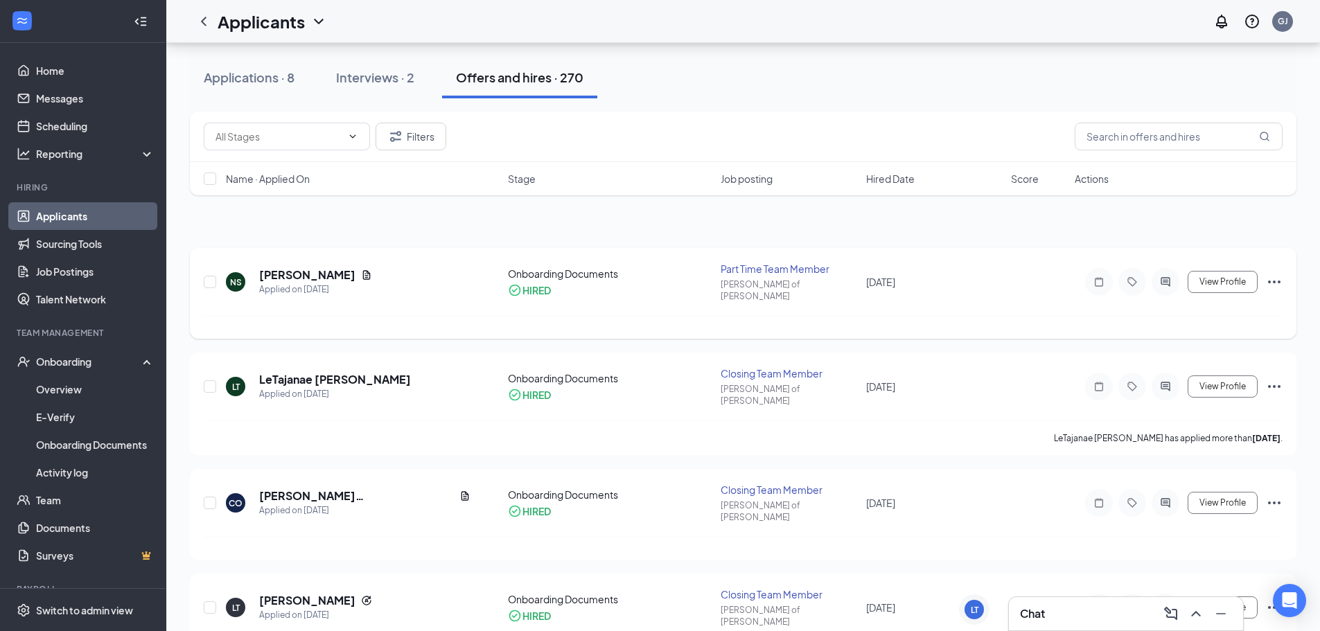
scroll to position [0, 0]
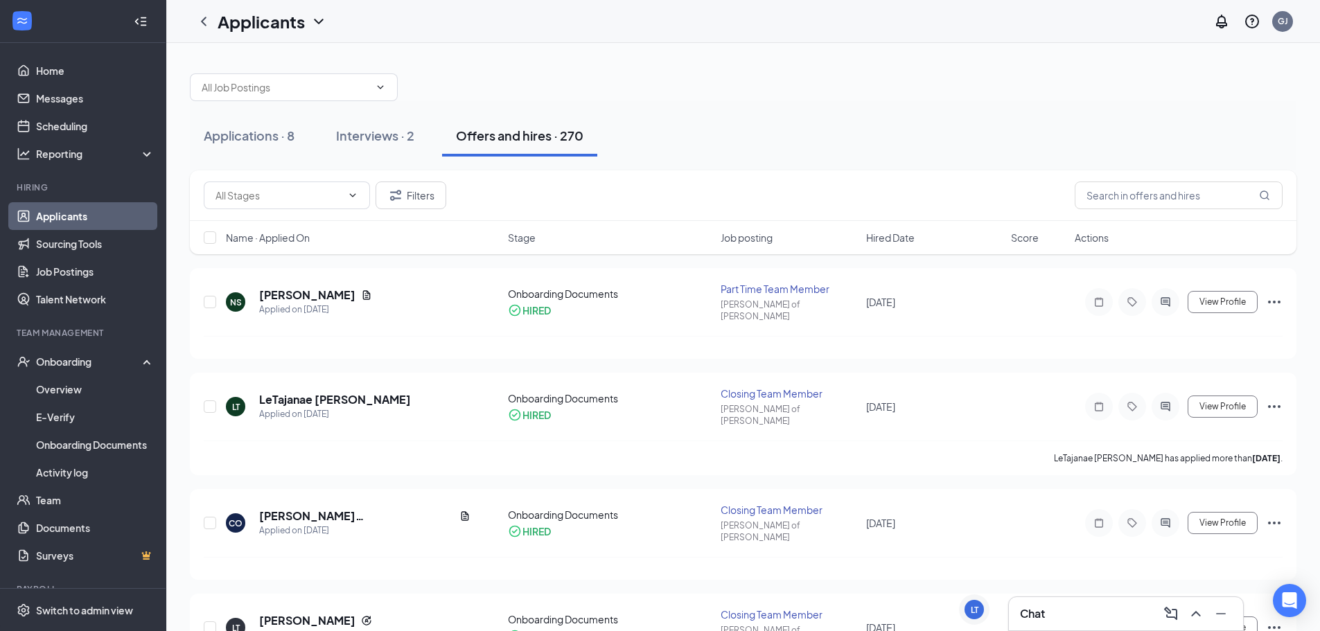
click at [417, 181] on div "Filters" at bounding box center [743, 195] width 1106 height 51
click at [421, 186] on button "Filters" at bounding box center [411, 196] width 71 height 28
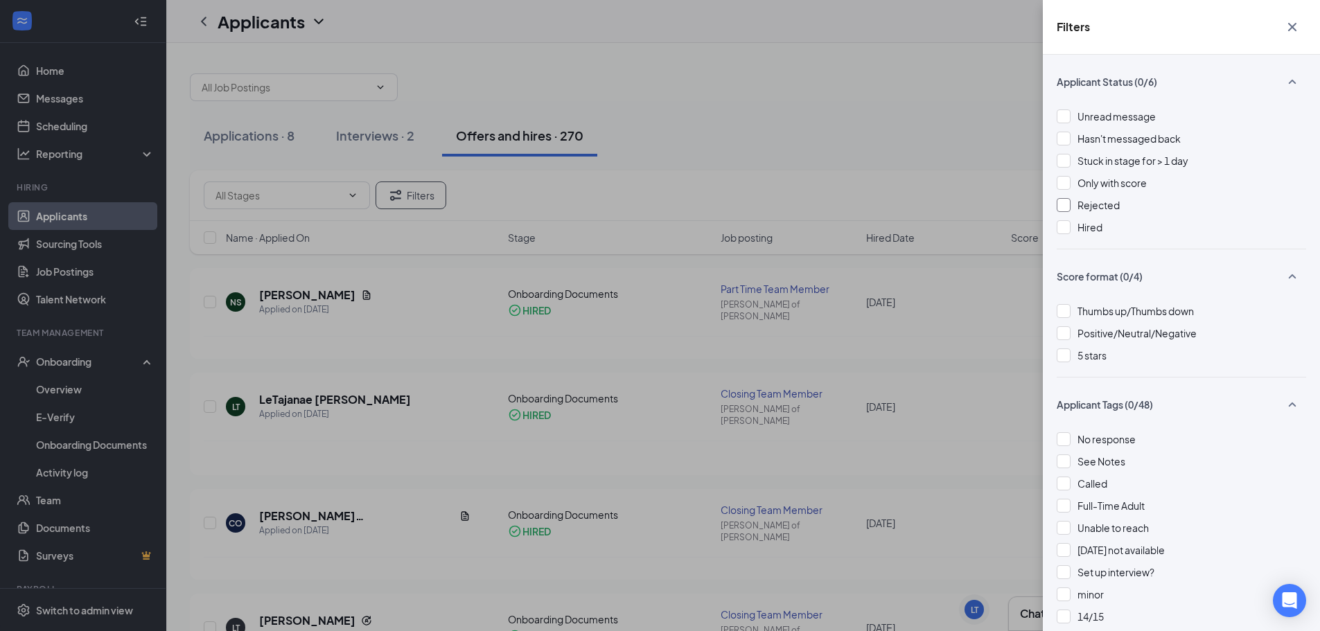
click at [1111, 202] on span "Rejected" at bounding box center [1098, 205] width 42 height 12
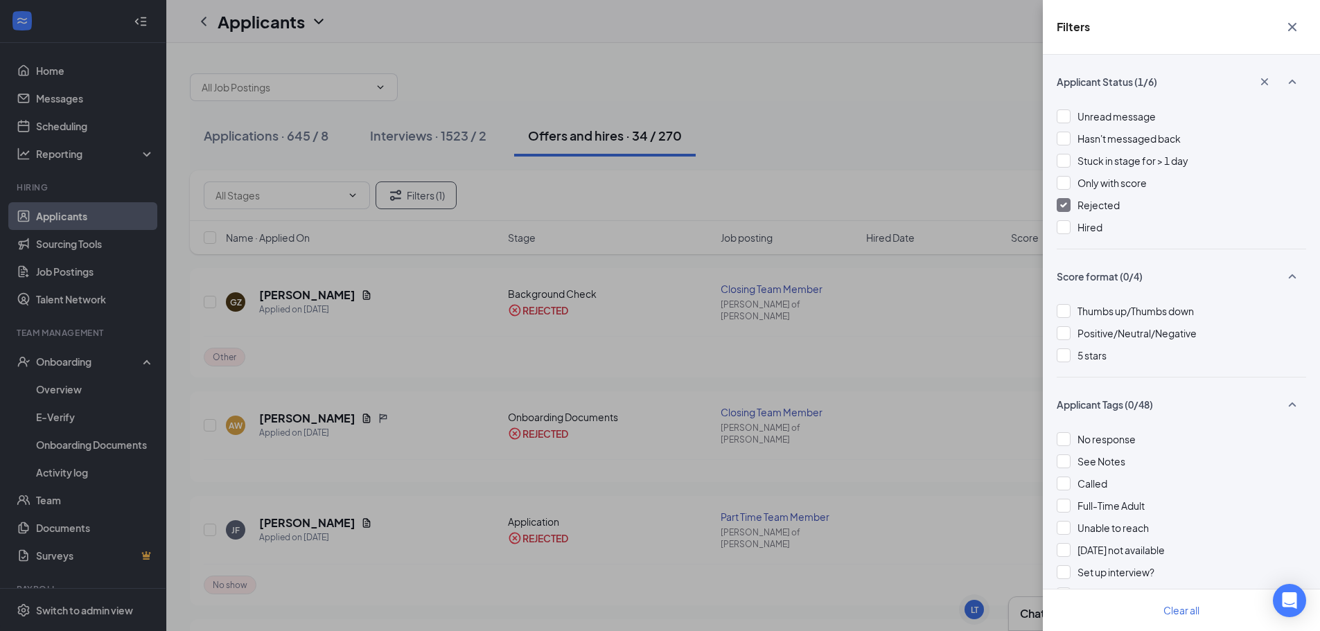
click at [655, 281] on div "Filters Applicant Status (1/6) Unread message Hasn't messaged back Stuck in sta…" at bounding box center [660, 315] width 1320 height 631
click at [1278, 17] on div "Filters" at bounding box center [1181, 27] width 277 height 55
click at [1311, 39] on div "Filters" at bounding box center [1181, 27] width 277 height 55
click at [1272, 8] on div "Filters" at bounding box center [1181, 27] width 277 height 55
click at [1285, 21] on icon "Cross" at bounding box center [1292, 27] width 17 height 17
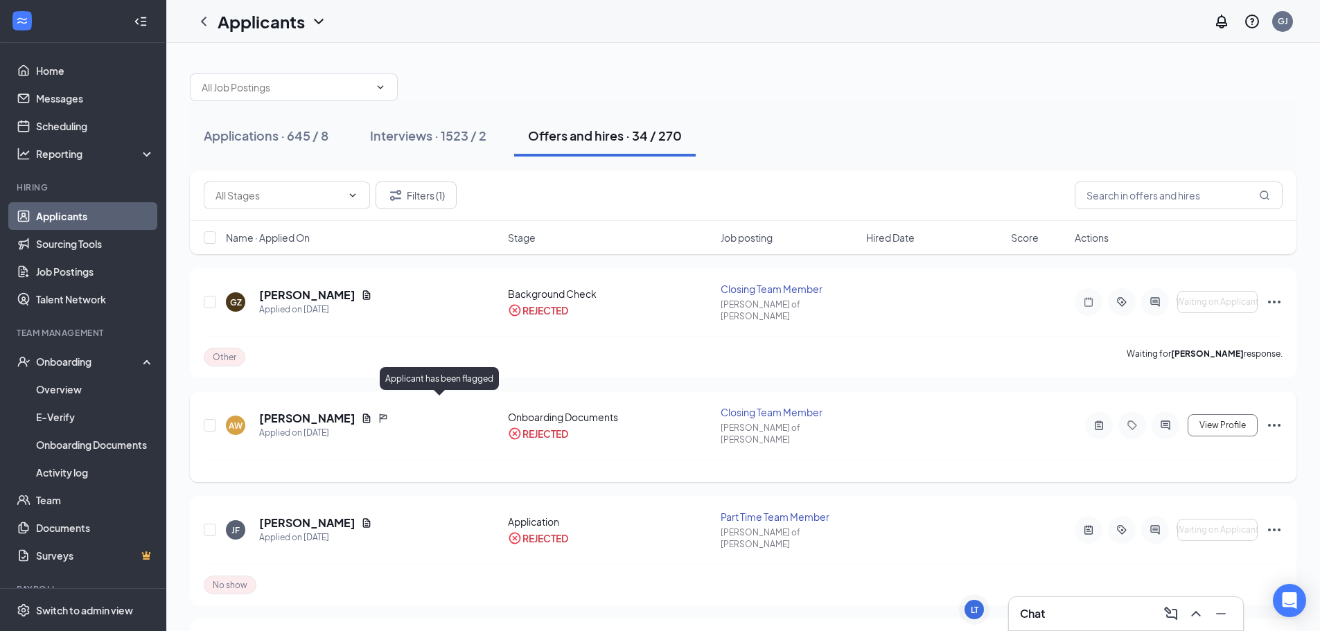
click at [387, 414] on icon "Flag" at bounding box center [384, 418] width 8 height 9
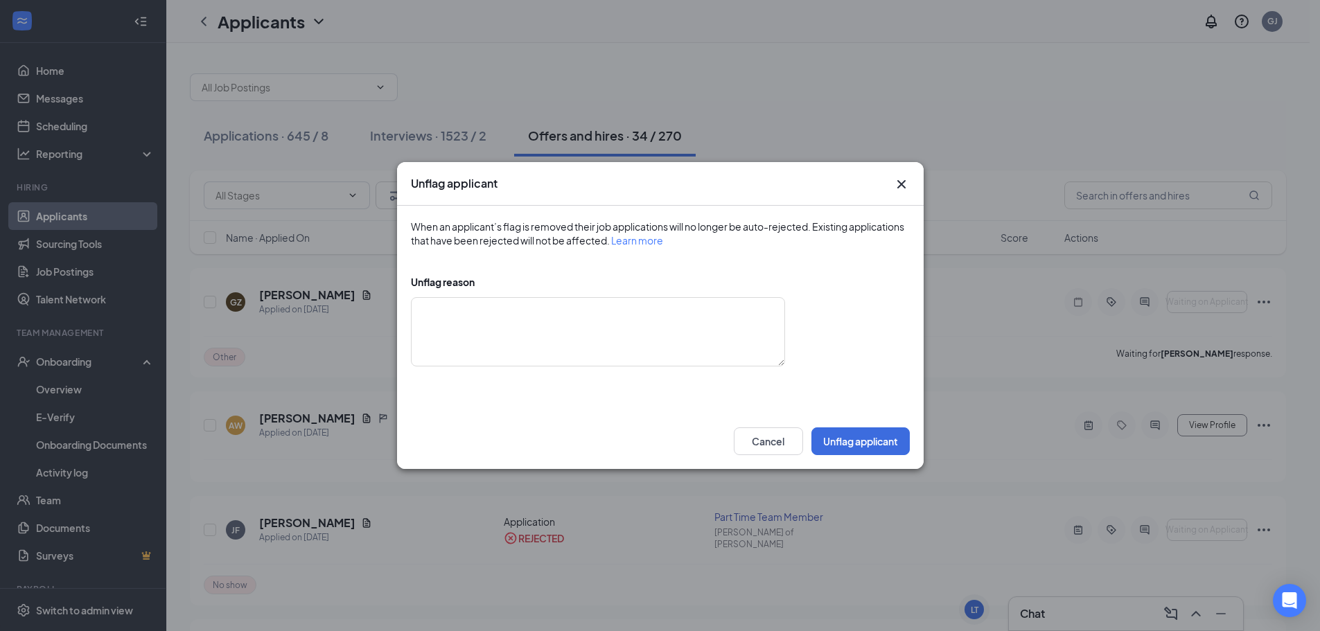
click at [374, 288] on div "Unflag applicant When an applicant’s flag is removed their job applications wil…" at bounding box center [660, 315] width 1320 height 631
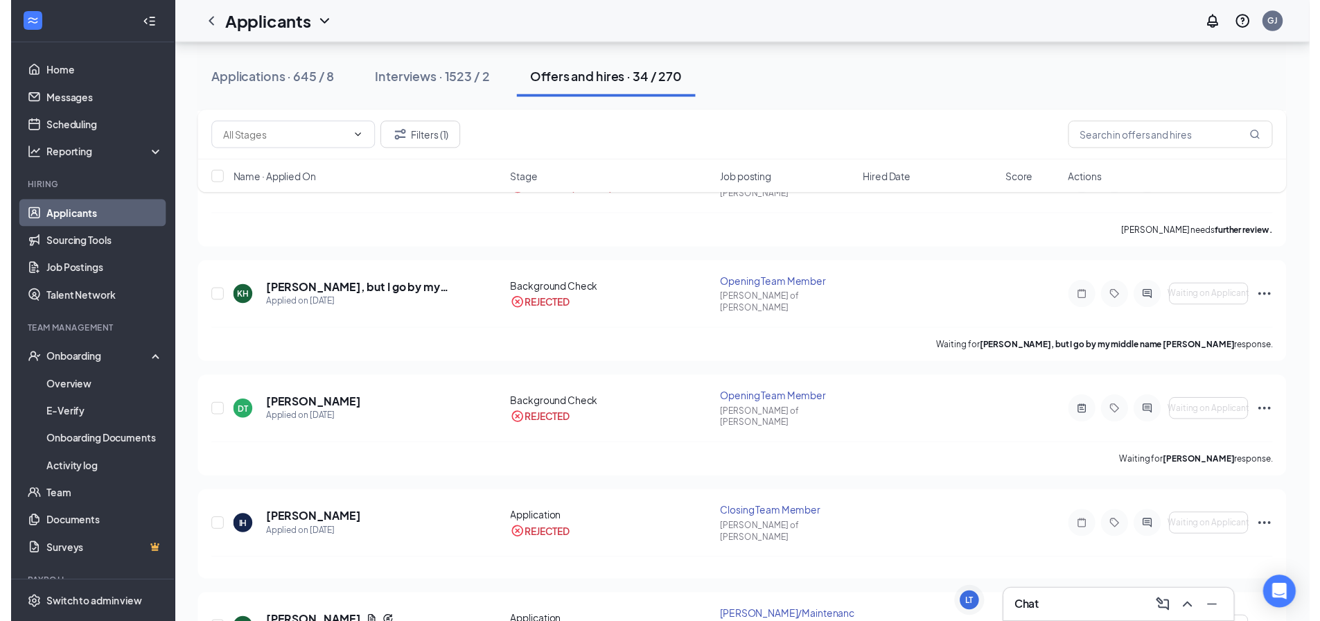
scroll to position [693, 0]
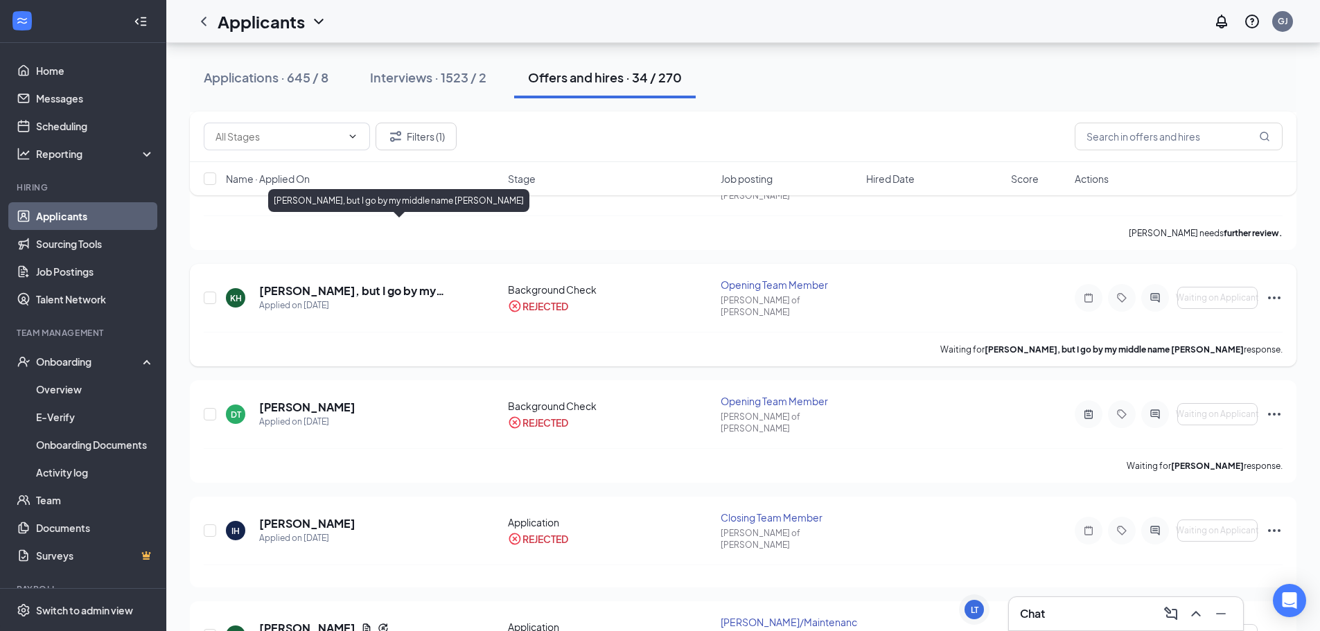
click at [375, 283] on h5 "[PERSON_NAME], but I go by my middle name [PERSON_NAME]" at bounding box center [364, 290] width 211 height 15
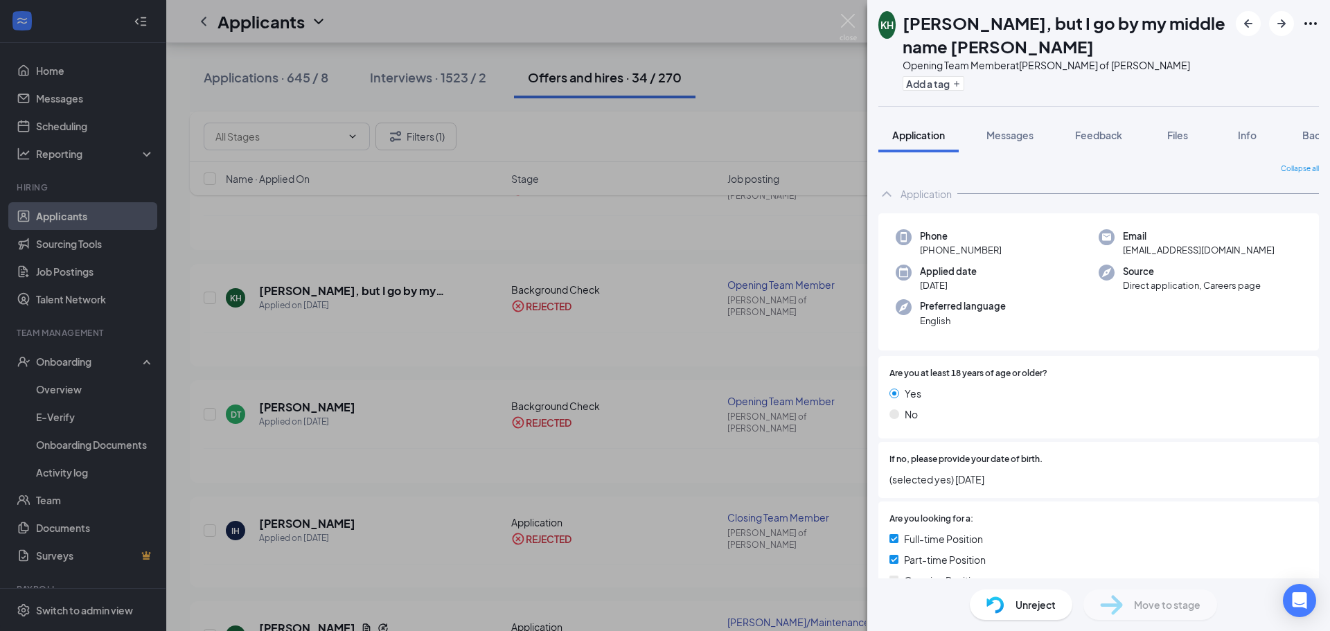
click at [431, 281] on div "[PERSON_NAME], but I go by my middle name [PERSON_NAME] Opening Team Member at …" at bounding box center [665, 315] width 1330 height 631
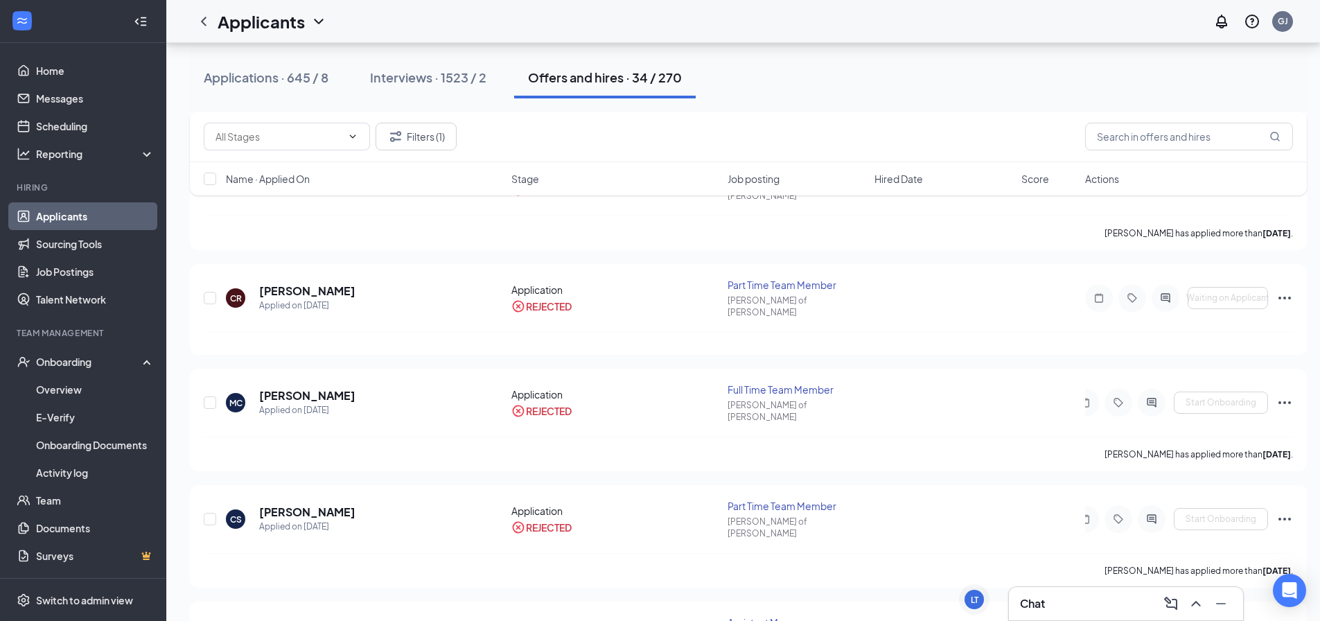
scroll to position [3145, 0]
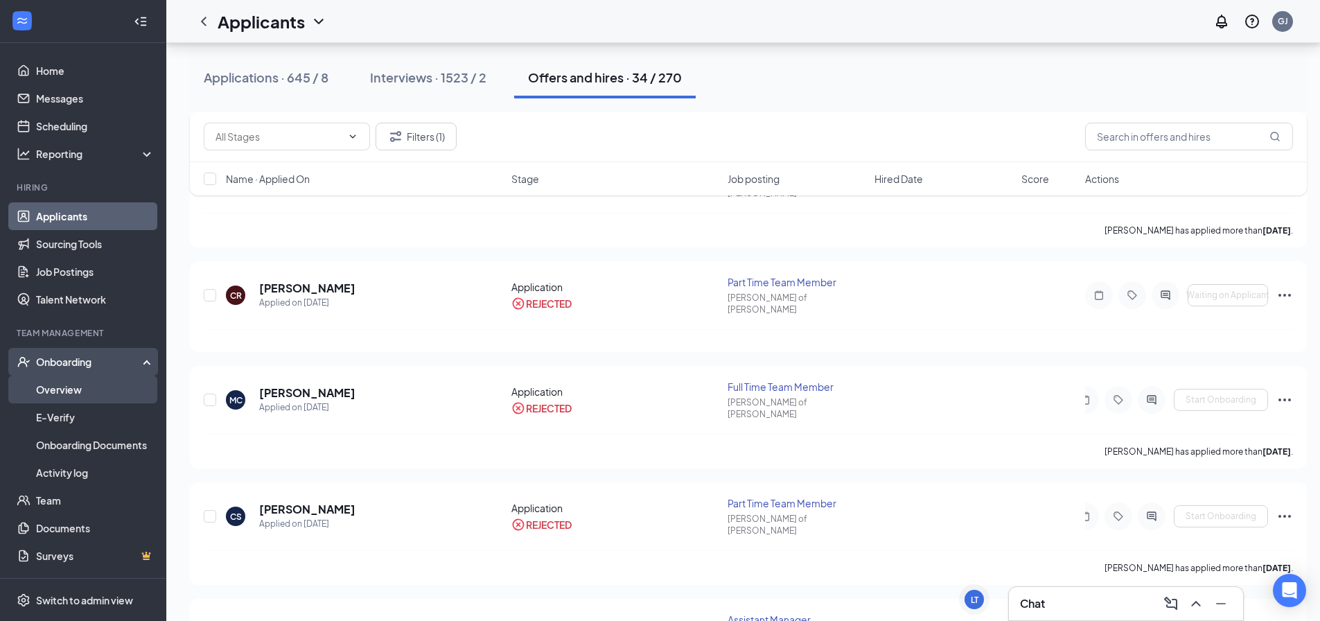
click at [85, 376] on link "Overview" at bounding box center [95, 390] width 118 height 28
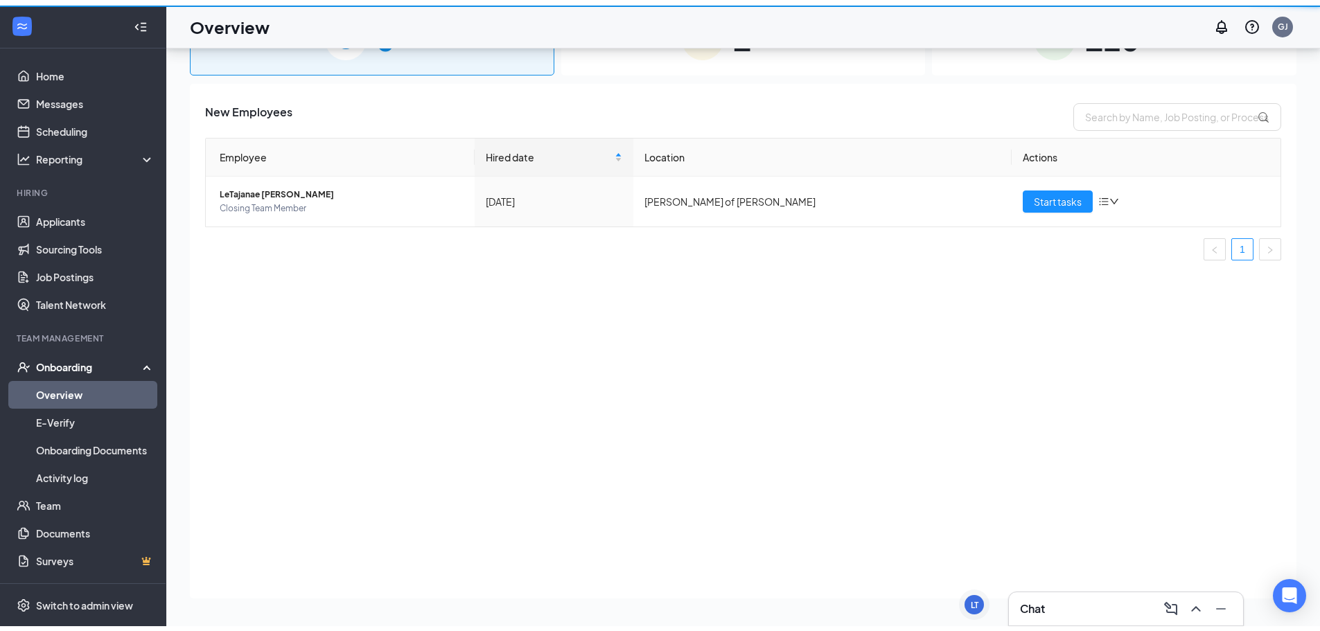
scroll to position [62, 0]
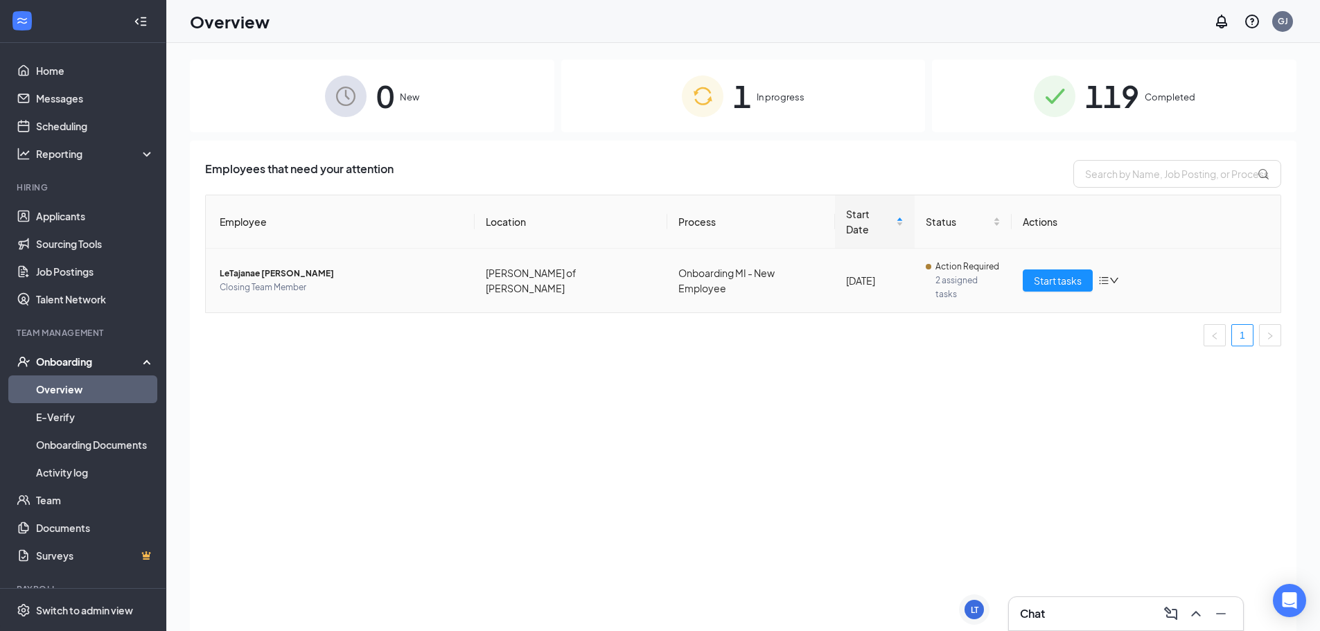
click at [644, 136] on div "0 New 1 In progress 119 Completed Employees that need your attention Employee L…" at bounding box center [743, 368] width 1106 height 617
click at [646, 121] on div "1 In progress" at bounding box center [743, 96] width 364 height 73
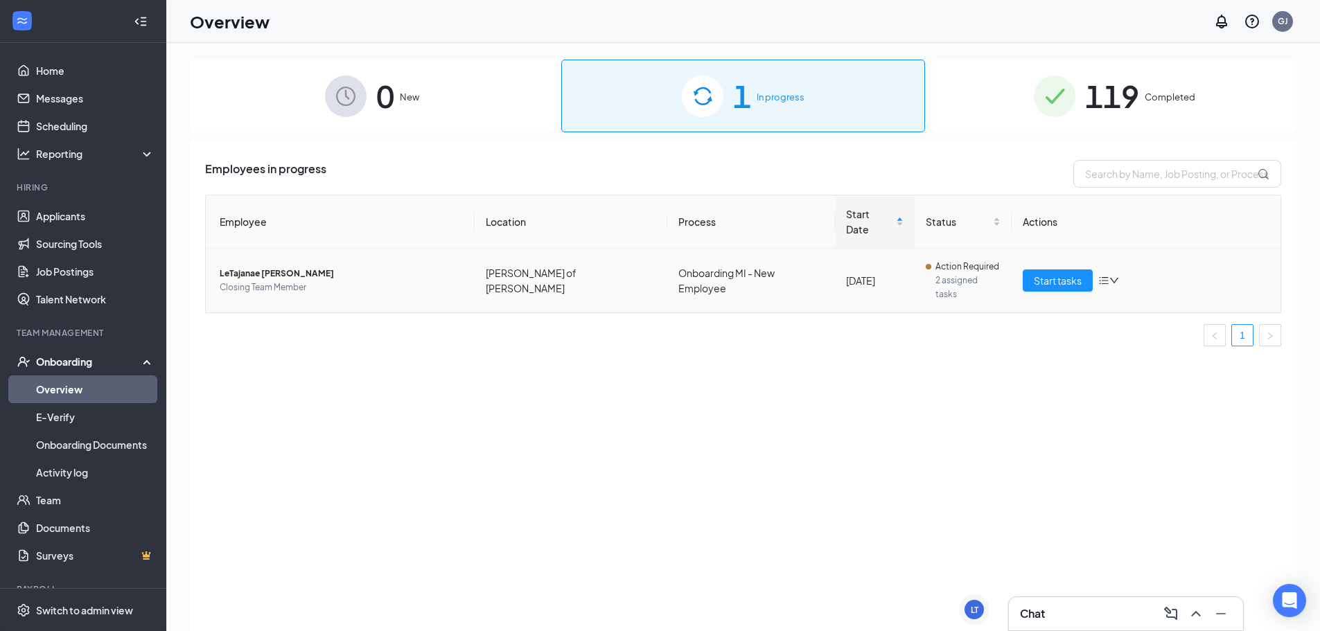
click at [1110, 276] on icon "down" at bounding box center [1114, 281] width 10 height 10
click at [1123, 290] on div "Stop process" at bounding box center [1182, 288] width 150 height 14
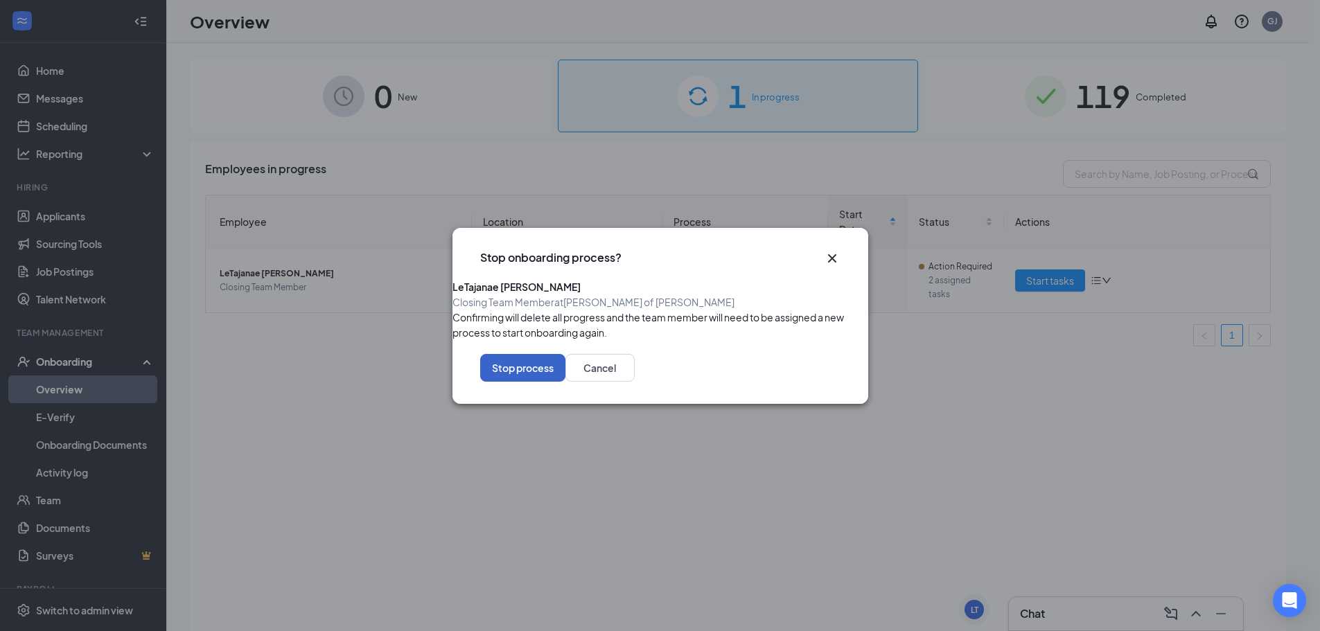
click at [565, 382] on button "Stop process" at bounding box center [522, 368] width 85 height 28
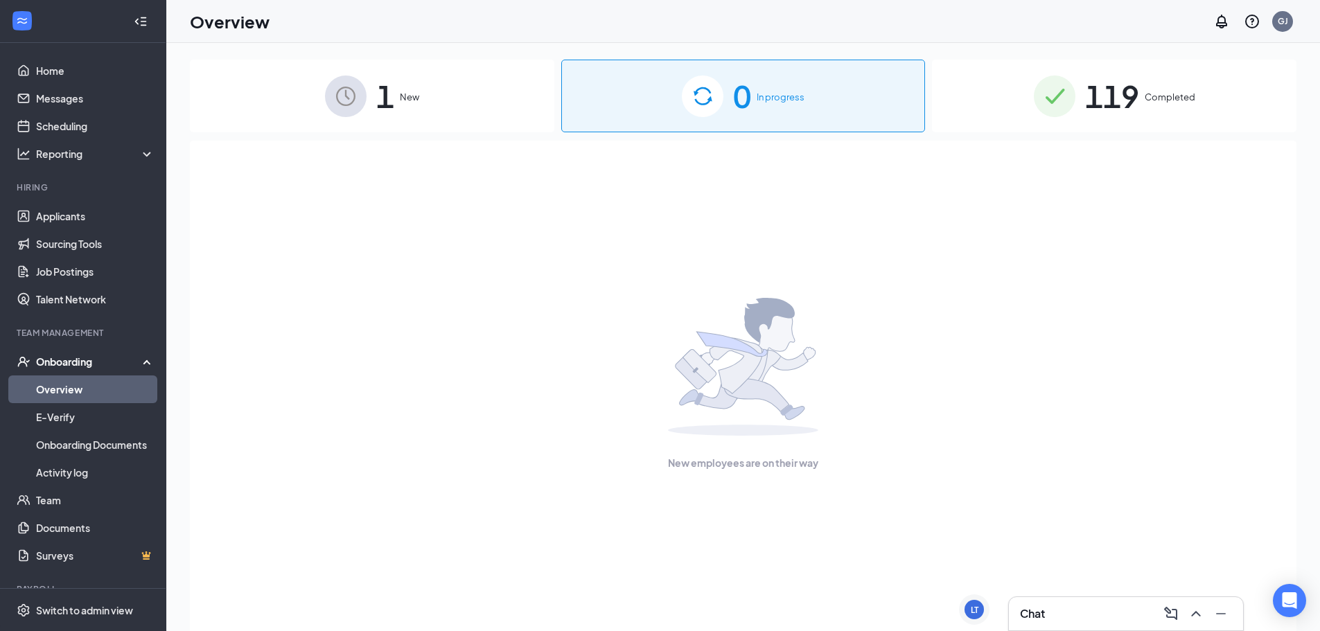
click at [451, 87] on div "1 New" at bounding box center [372, 96] width 364 height 73
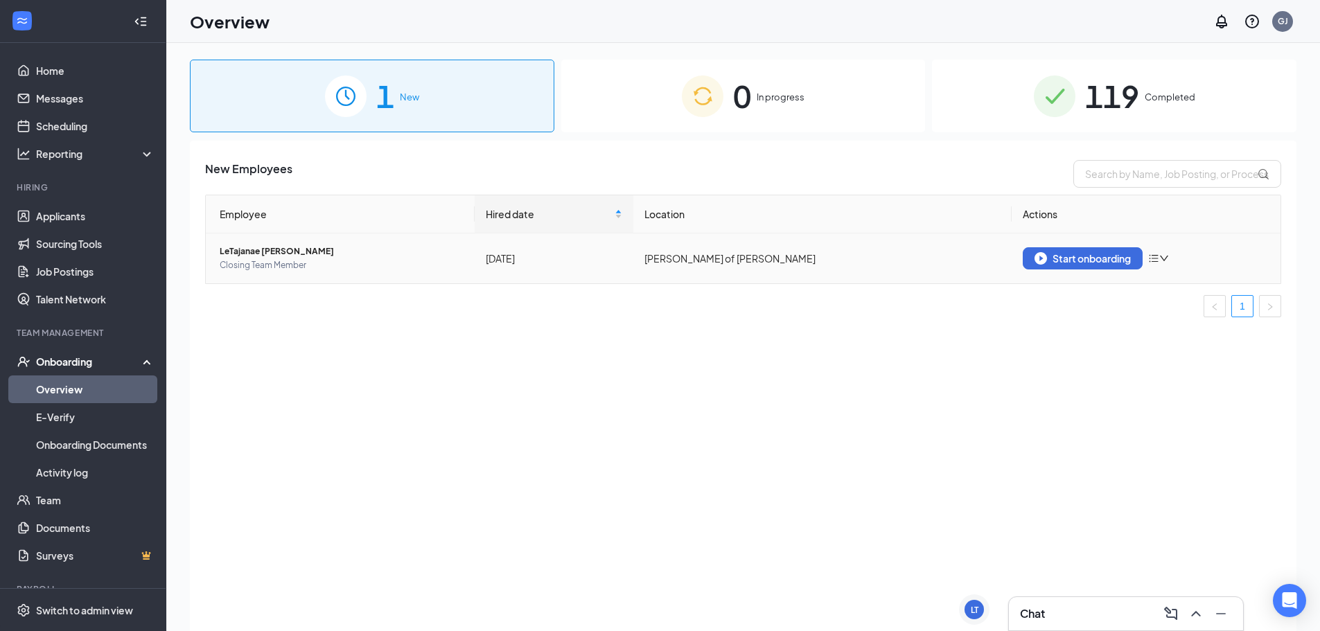
click at [1151, 253] on icon "bars" at bounding box center [1153, 258] width 11 height 11
click at [1179, 280] on li "Remove from onboarding" at bounding box center [1232, 287] width 166 height 30
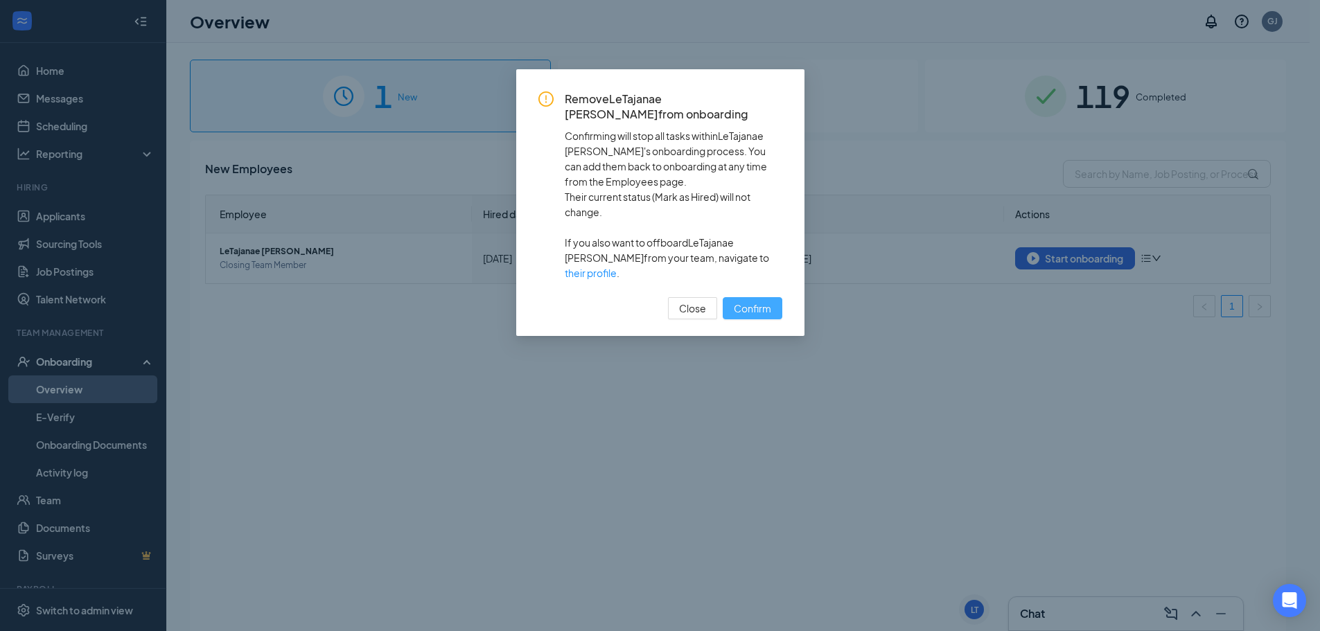
click at [742, 297] on button "Confirm" at bounding box center [753, 308] width 60 height 22
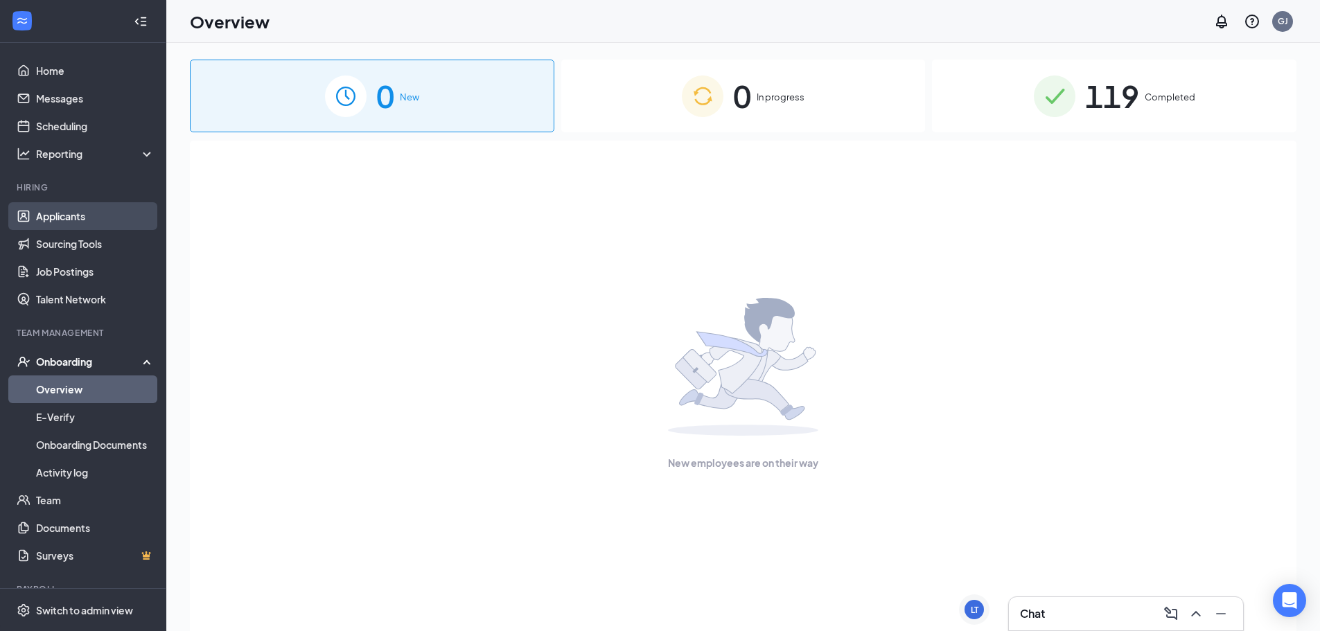
click at [113, 216] on link "Applicants" at bounding box center [95, 216] width 118 height 28
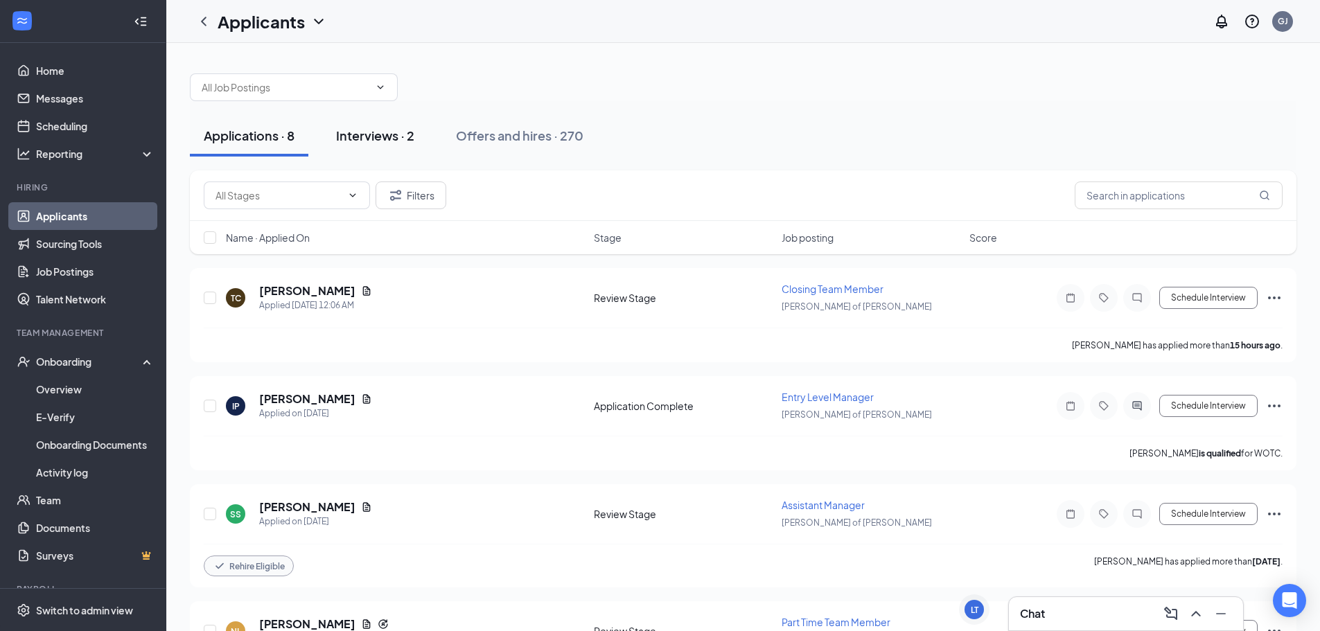
click at [382, 130] on div "Interviews · 2" at bounding box center [375, 135] width 78 height 17
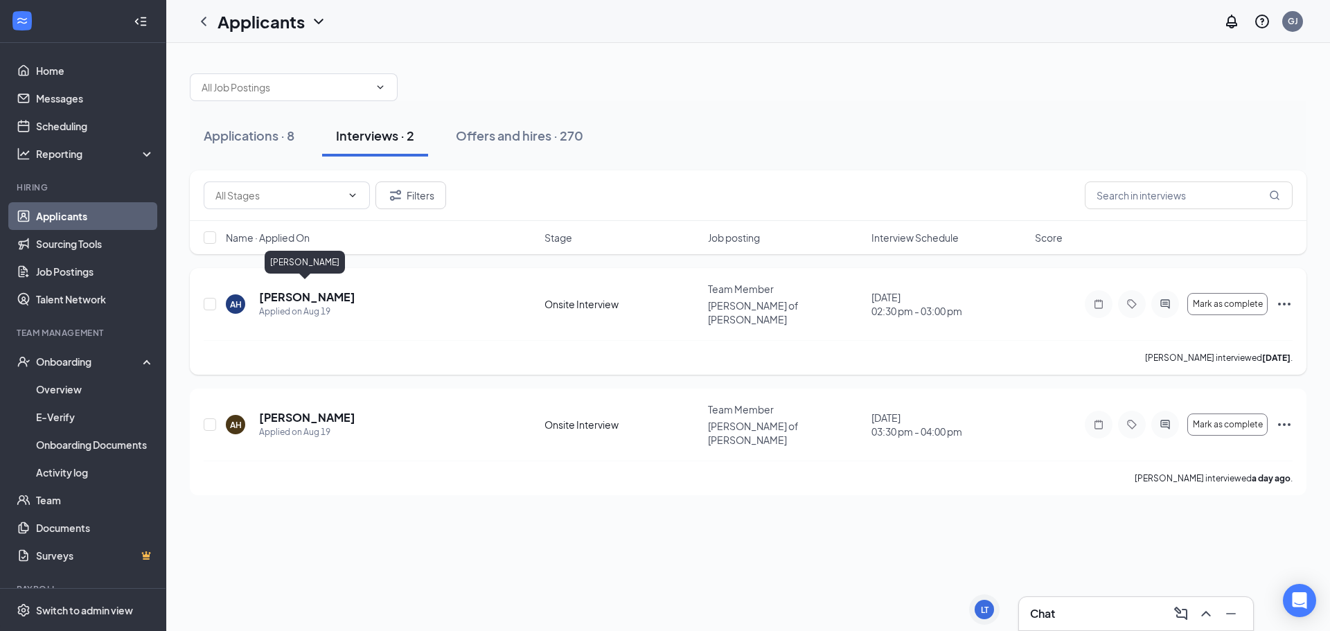
click at [274, 294] on h5 "[PERSON_NAME]" at bounding box center [307, 297] width 96 height 15
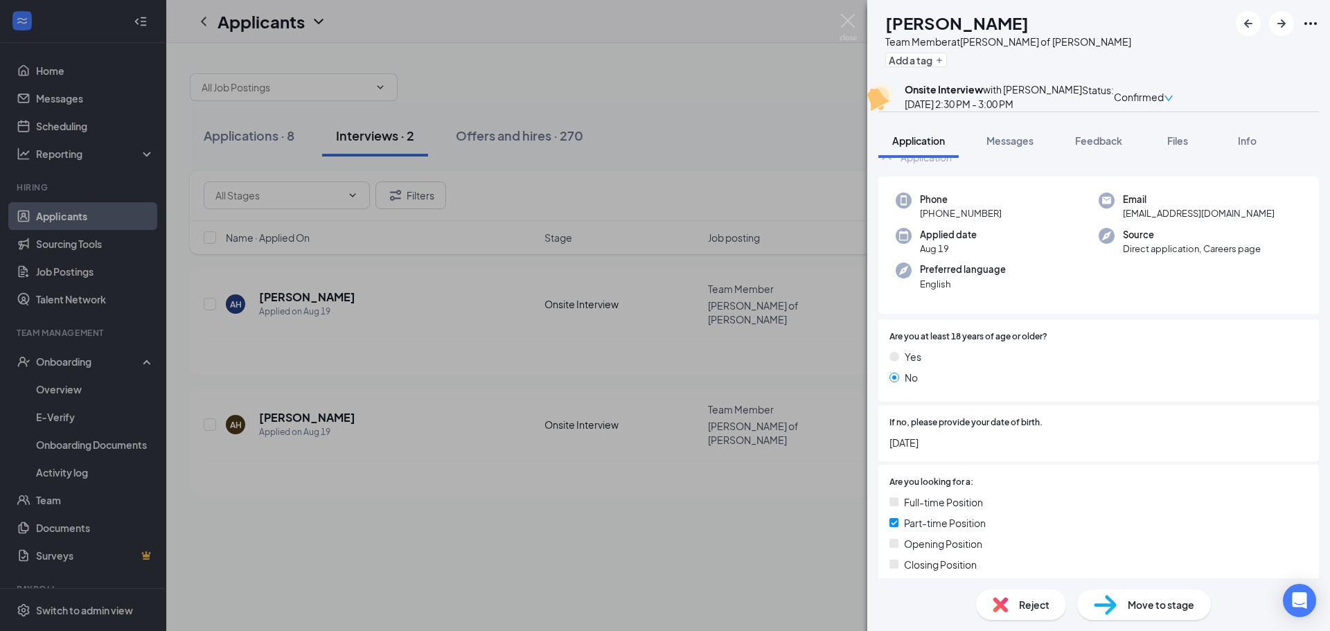
scroll to position [19, 0]
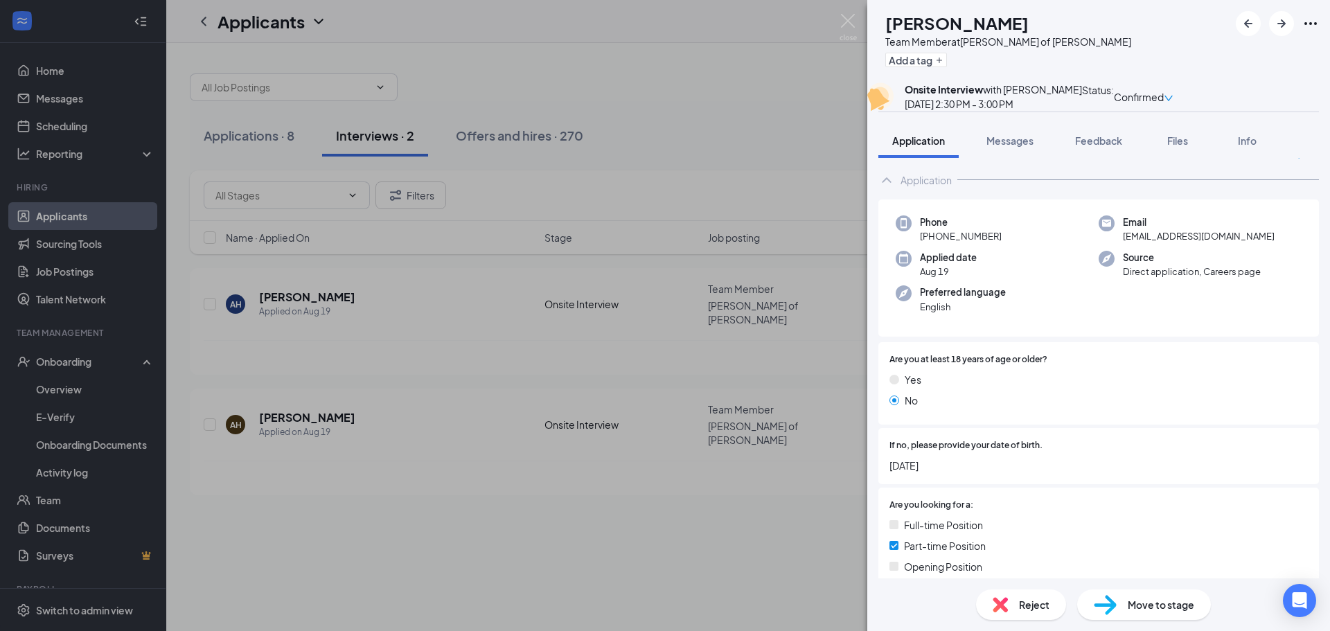
click at [812, 306] on div "AH [PERSON_NAME] Team Member at [PERSON_NAME] of [PERSON_NAME] Add a tag Onsite…" at bounding box center [665, 315] width 1330 height 631
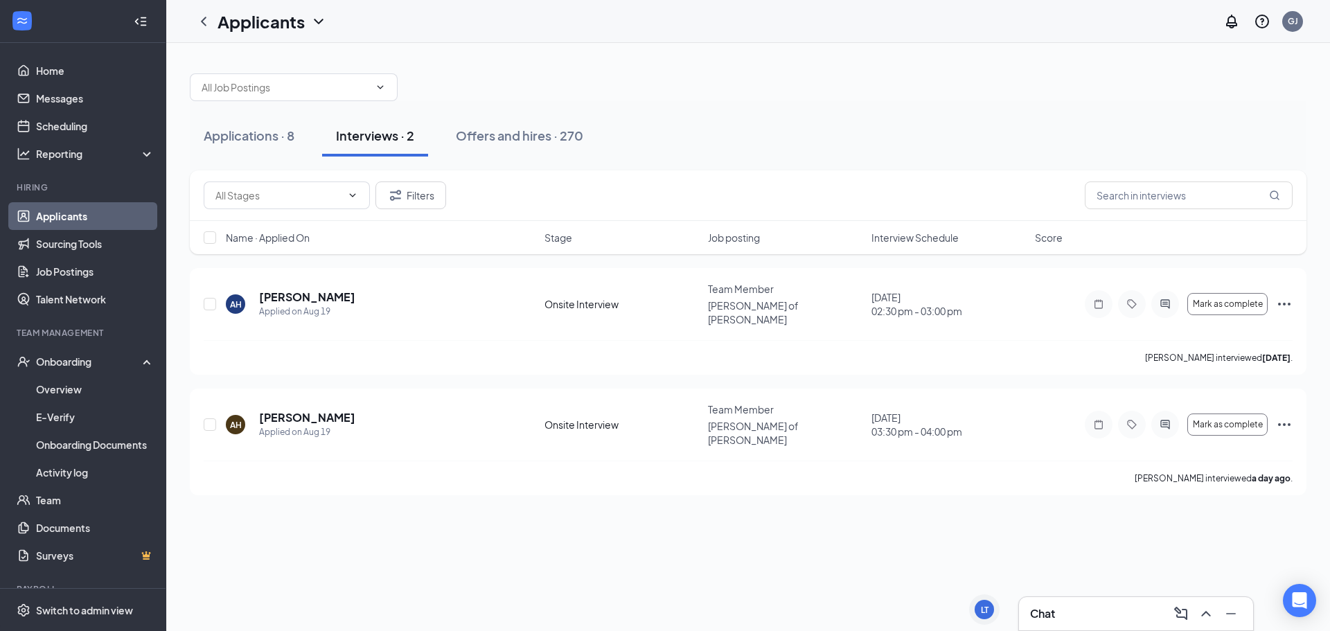
click at [1122, 601] on div "Chat" at bounding box center [1136, 613] width 234 height 33
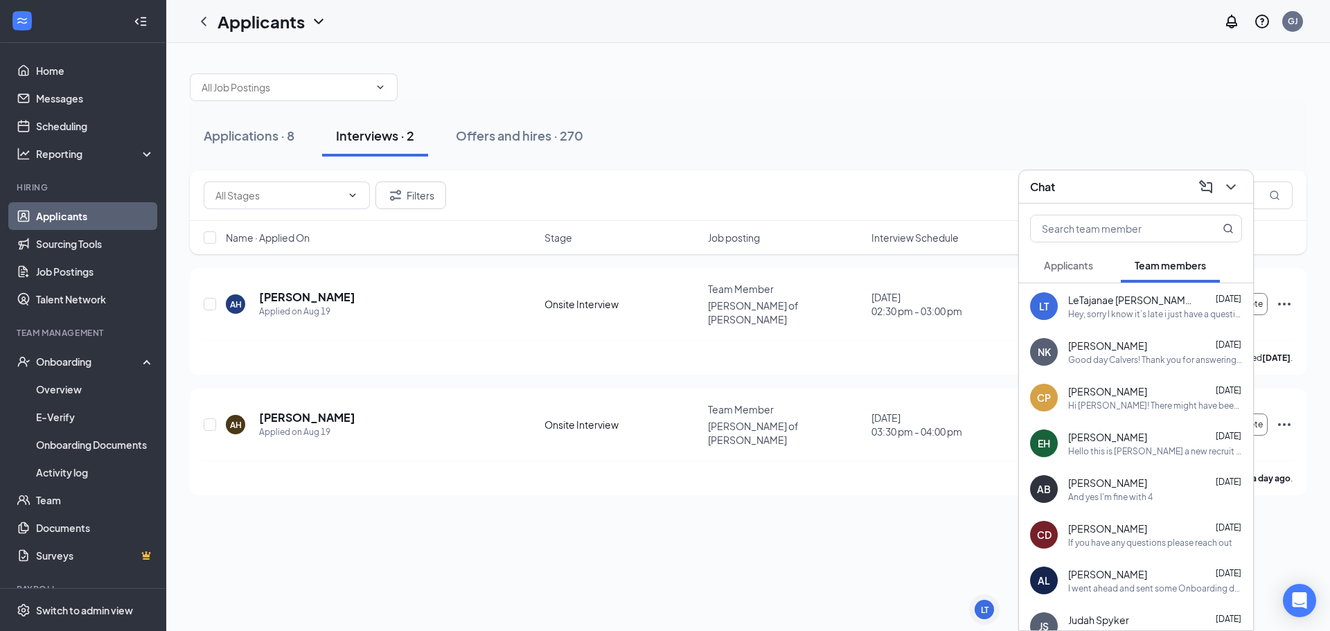
click at [1095, 263] on button "Applicants" at bounding box center [1068, 265] width 77 height 35
